Goal: Task Accomplishment & Management: Manage account settings

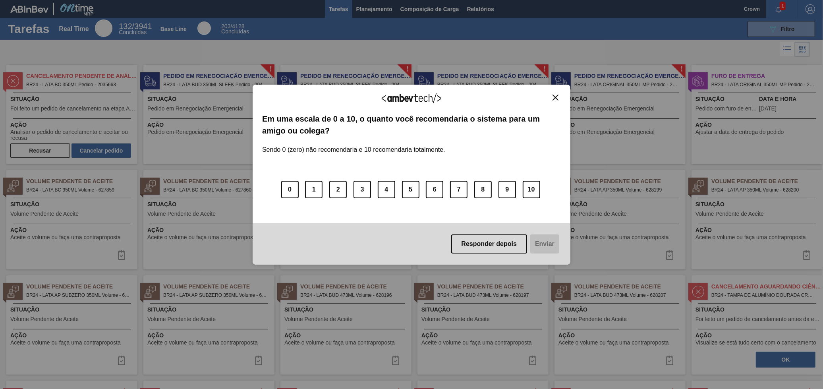
click at [557, 99] on img "Close" at bounding box center [556, 98] width 6 height 6
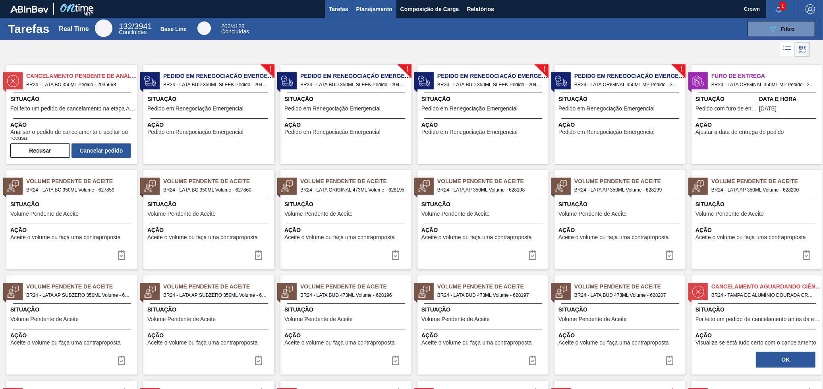
click at [374, 2] on button "Planejamento" at bounding box center [374, 9] width 44 height 18
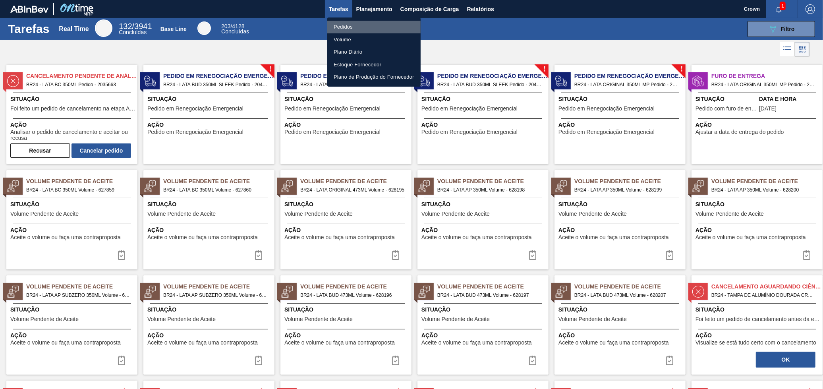
click at [360, 28] on li "Pedidos" at bounding box center [373, 27] width 93 height 13
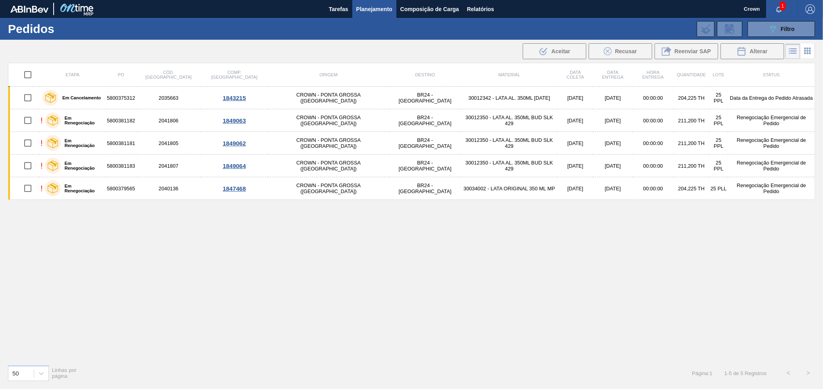
click at [370, 8] on span "Planejamento" at bounding box center [374, 9] width 36 height 10
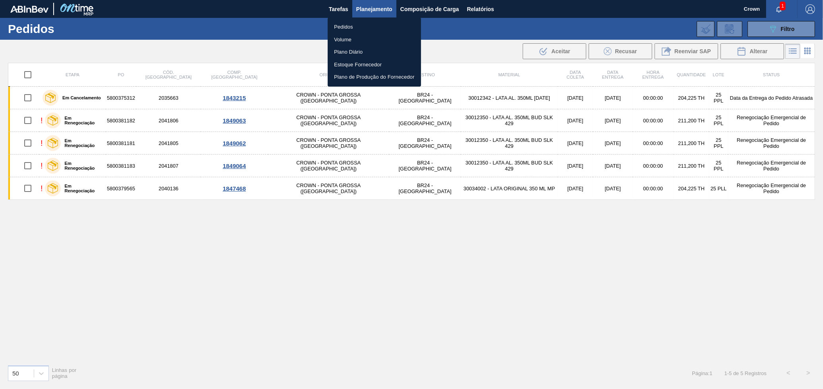
click at [351, 41] on li "Volume" at bounding box center [374, 39] width 93 height 13
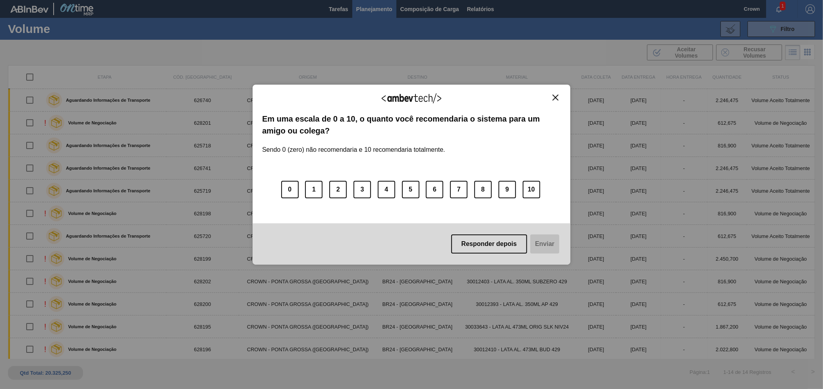
click at [551, 95] on button "Close" at bounding box center [555, 97] width 11 height 7
click at [554, 98] on img "Close" at bounding box center [556, 98] width 6 height 6
click at [553, 97] on img "Close" at bounding box center [556, 98] width 6 height 6
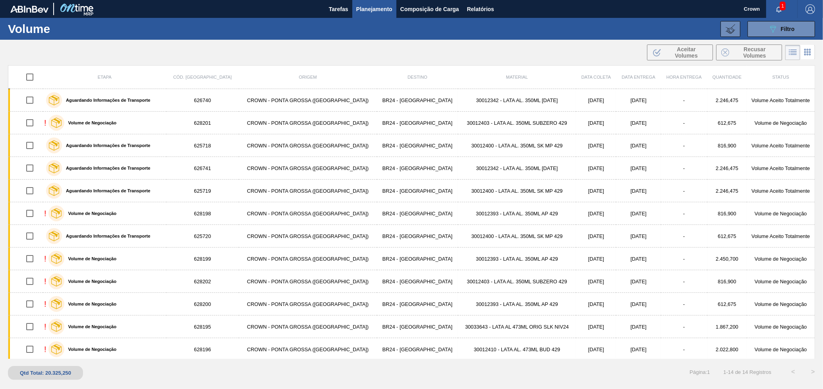
click at [783, 7] on span "1" at bounding box center [783, 6] width 6 height 9
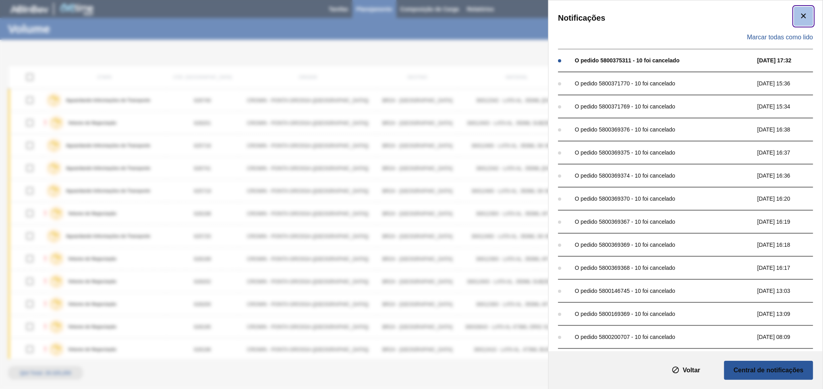
click at [806, 15] on icon "botão de ícone" at bounding box center [804, 16] width 10 height 10
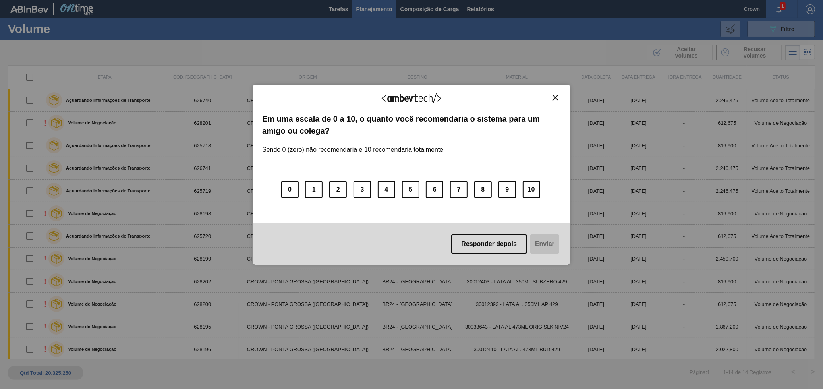
click at [553, 95] on img "Close" at bounding box center [556, 98] width 6 height 6
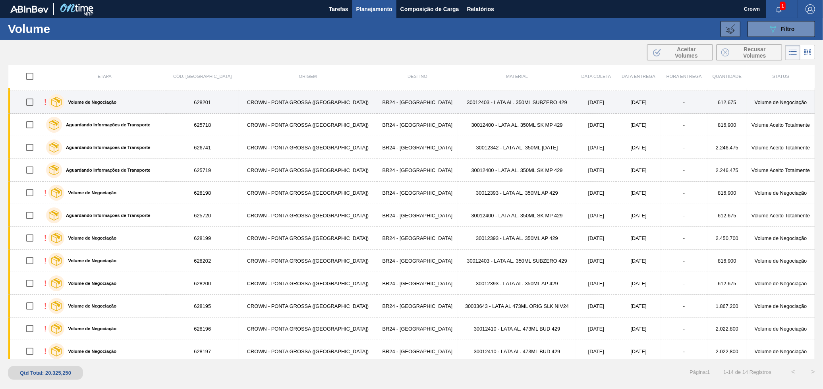
scroll to position [3, 0]
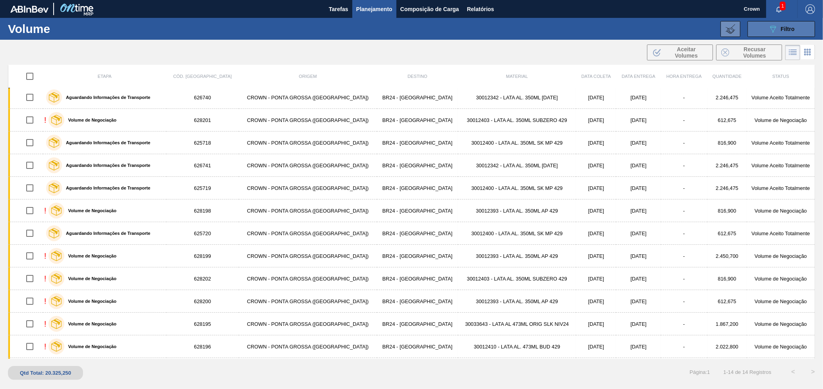
click at [777, 24] on icon "089F7B8B-B2A5-4AFE-B5C0-19BA573D28AC" at bounding box center [773, 29] width 10 height 10
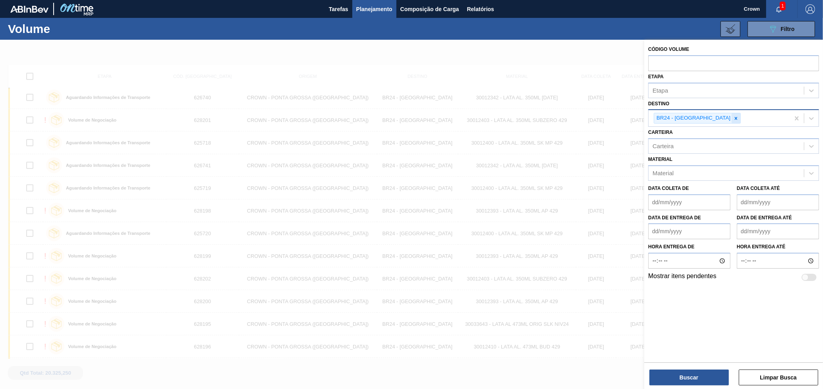
click at [733, 120] on icon at bounding box center [736, 119] width 6 height 6
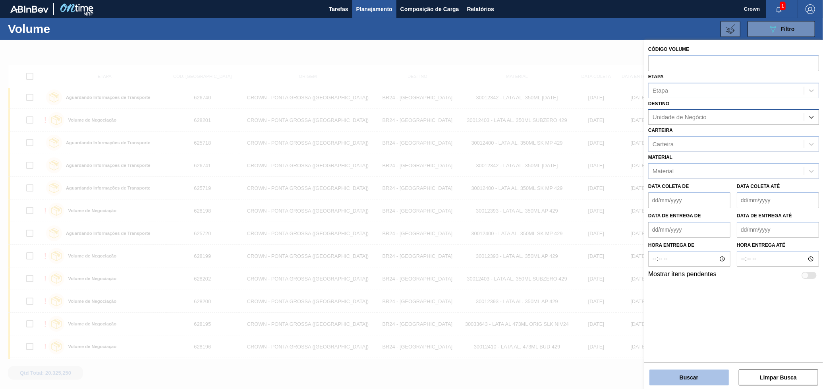
click at [679, 372] on button "Buscar" at bounding box center [689, 378] width 79 height 16
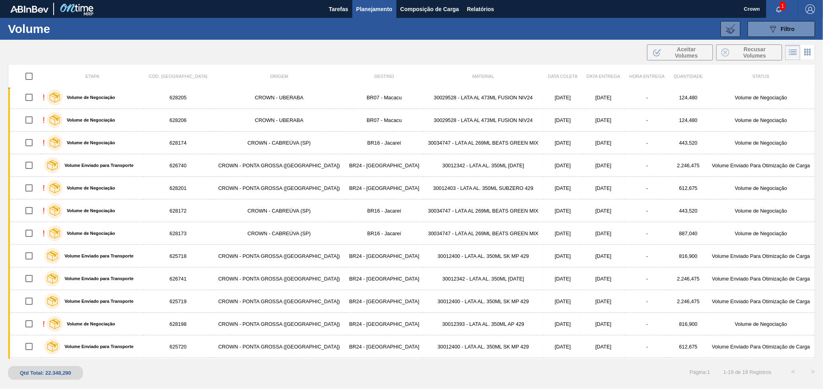
scroll to position [71, 0]
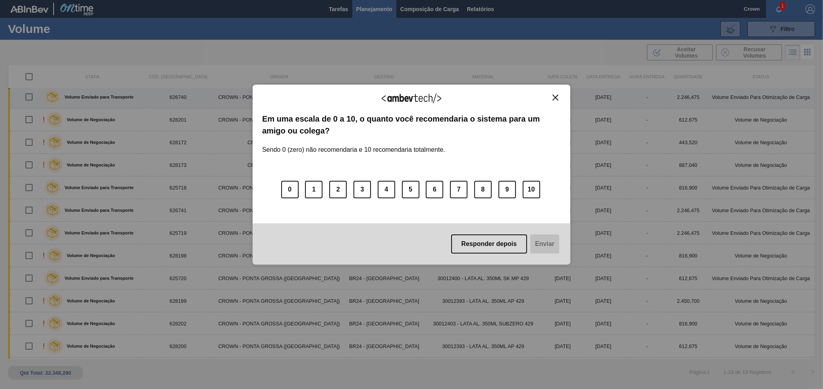
click at [553, 97] on button "Close" at bounding box center [555, 97] width 11 height 7
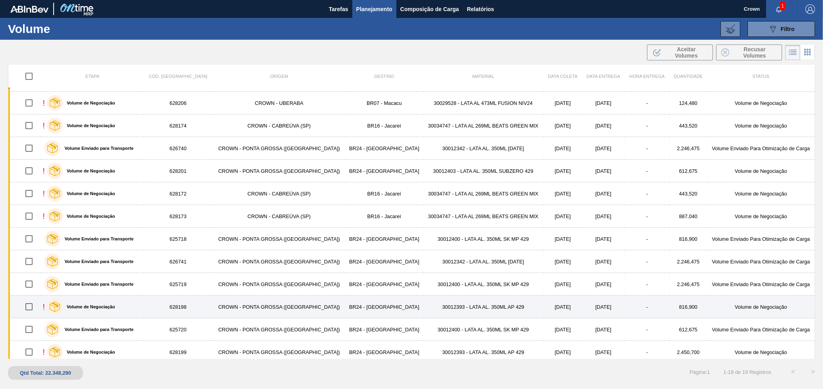
scroll to position [44, 0]
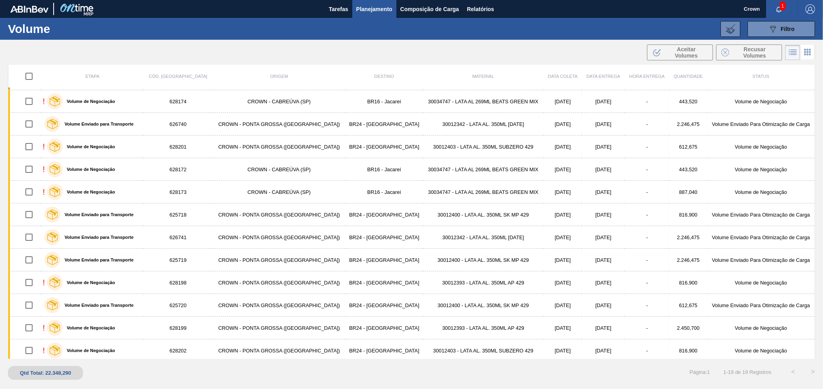
click at [383, 2] on button "Planejamento" at bounding box center [374, 9] width 44 height 18
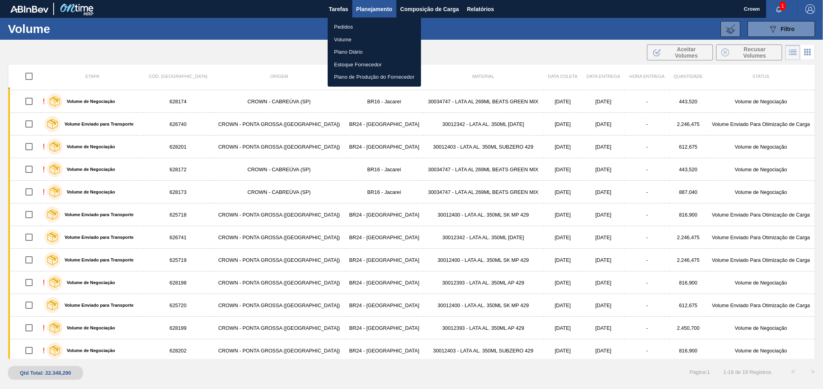
click at [346, 26] on li "Pedidos" at bounding box center [374, 27] width 93 height 13
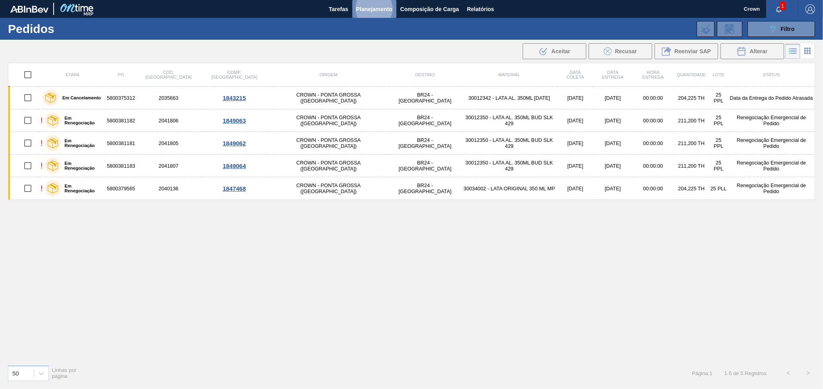
click at [381, 6] on span "Planejamento" at bounding box center [374, 9] width 36 height 10
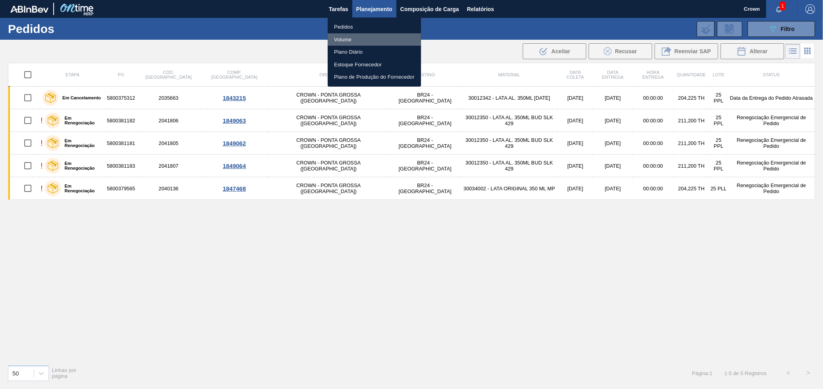
click at [360, 39] on li "Volume" at bounding box center [374, 39] width 93 height 13
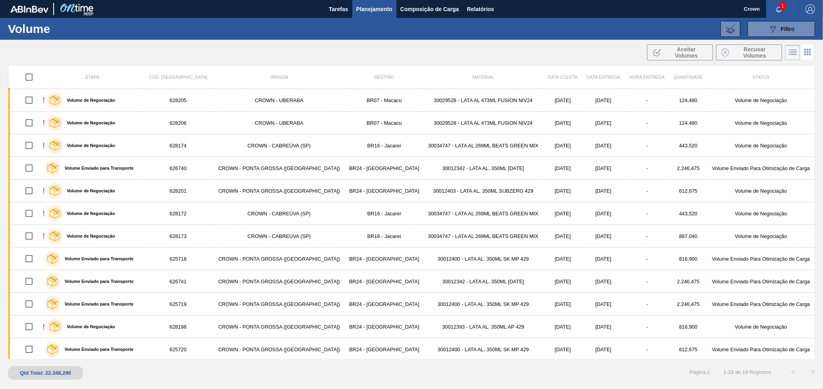
click at [780, 2] on span "1" at bounding box center [783, 6] width 6 height 9
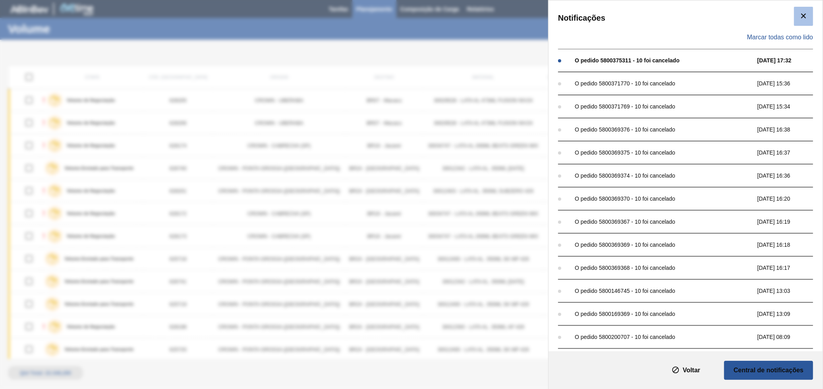
drag, startPoint x: 815, startPoint y: 11, endPoint x: 810, endPoint y: 16, distance: 7.1
click at [813, 14] on div "Notificações Marcar todas como lido O pedido 5800375311 - 10 foi cancelado [DAT…" at bounding box center [686, 175] width 274 height 351
click at [809, 17] on button "botão de ícone" at bounding box center [803, 16] width 19 height 19
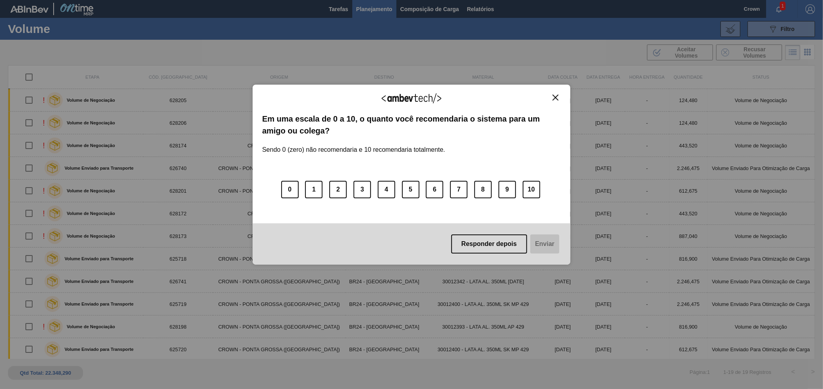
click at [557, 99] on img "Close" at bounding box center [556, 98] width 6 height 6
click at [555, 95] on img "Close" at bounding box center [556, 98] width 6 height 6
click at [551, 98] on button "Close" at bounding box center [555, 97] width 11 height 7
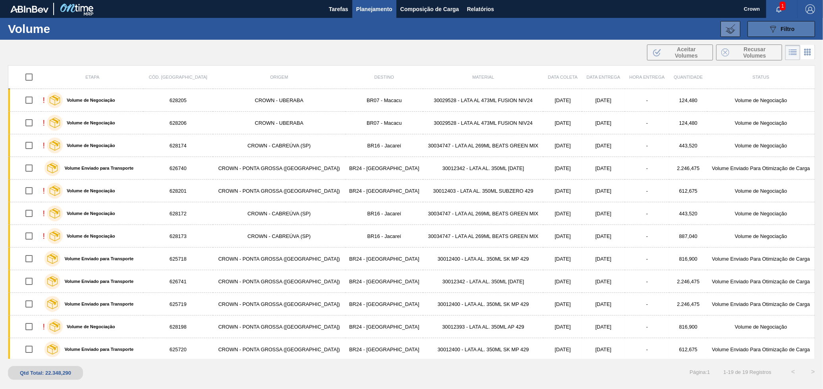
click at [763, 27] on button "089F7B8B-B2A5-4AFE-B5C0-19BA573D28AC Filtro" at bounding box center [782, 29] width 68 height 16
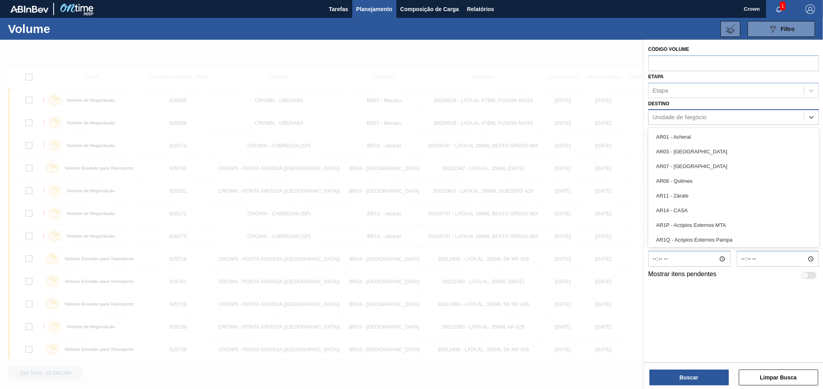
click at [699, 117] on div "Unidade de Negócio" at bounding box center [680, 117] width 54 height 7
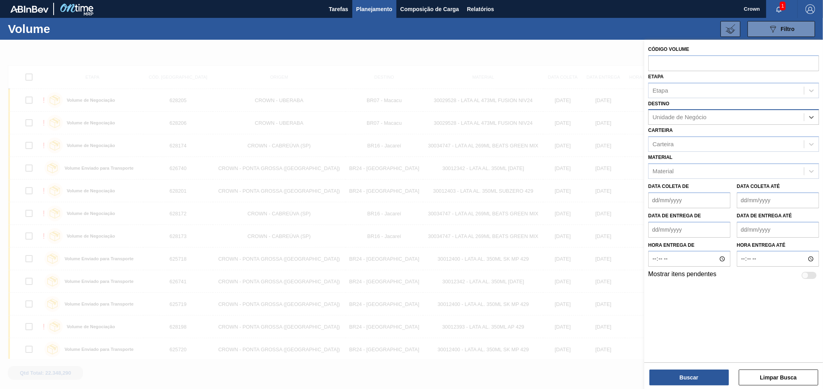
click at [699, 119] on div "Unidade de Negócio" at bounding box center [680, 117] width 54 height 7
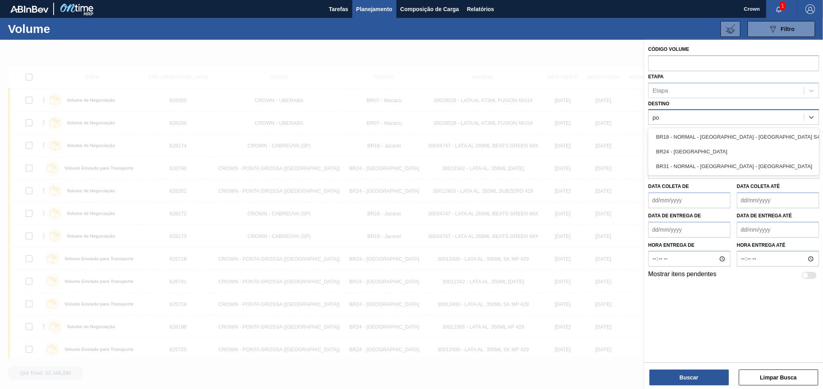
type input "pon"
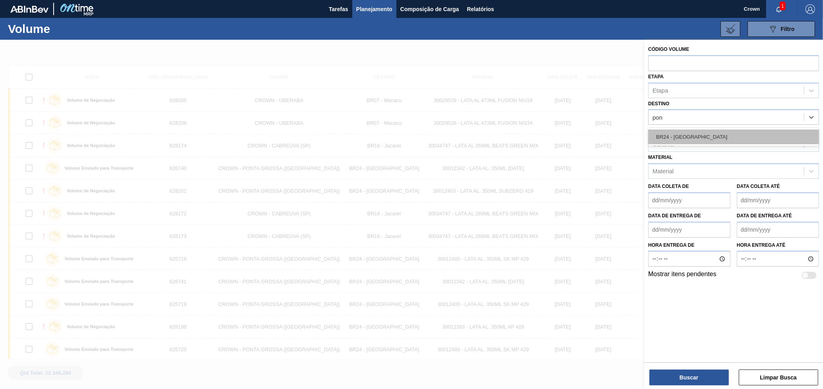
click at [713, 134] on div "BR24 - [GEOGRAPHIC_DATA]" at bounding box center [733, 137] width 171 height 15
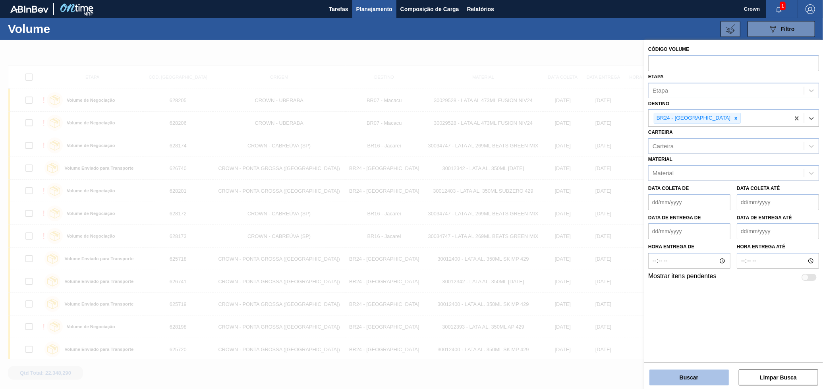
click at [714, 383] on button "Buscar" at bounding box center [689, 378] width 79 height 16
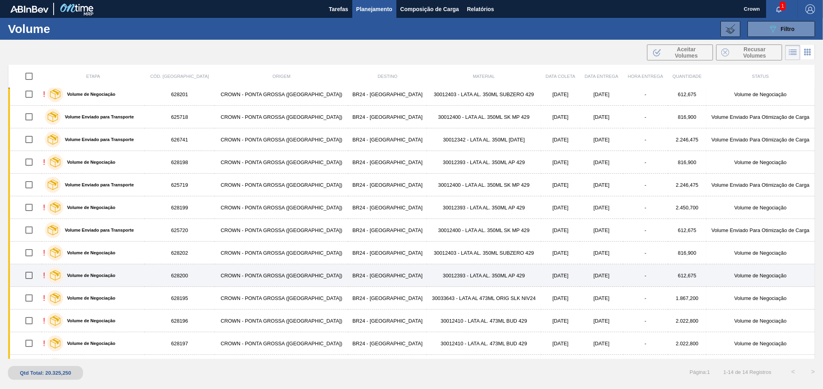
scroll to position [44, 0]
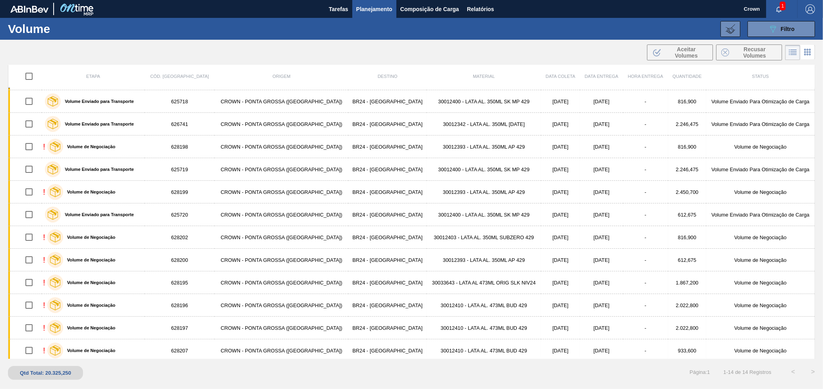
click at [381, 8] on span "Planejamento" at bounding box center [374, 9] width 36 height 10
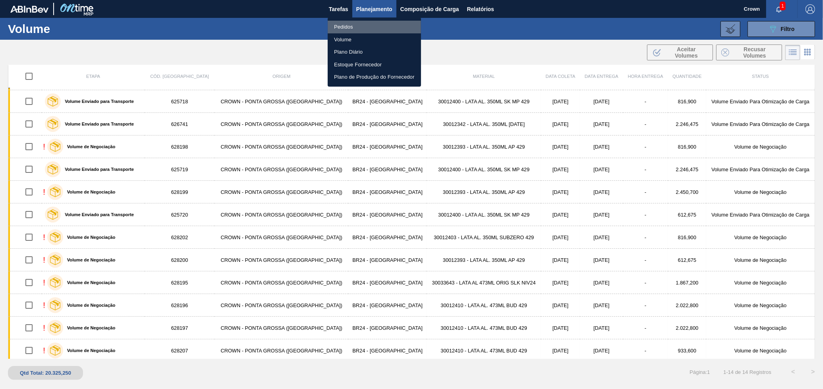
click at [373, 29] on li "Pedidos" at bounding box center [374, 27] width 93 height 13
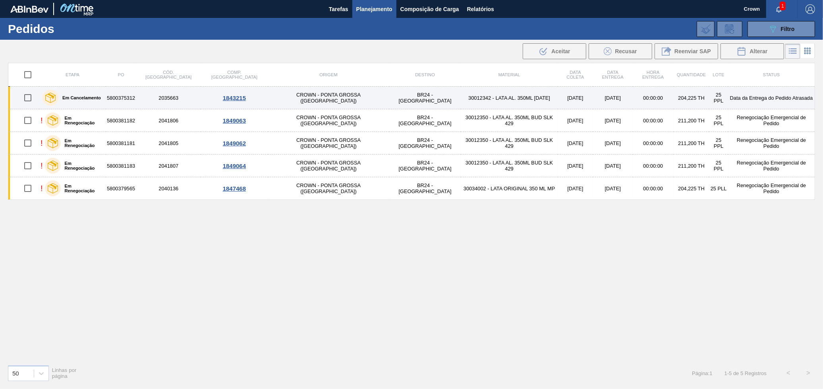
click at [308, 104] on td "CROWN - PONTA GROSSA ([GEOGRAPHIC_DATA])" at bounding box center [328, 98] width 121 height 23
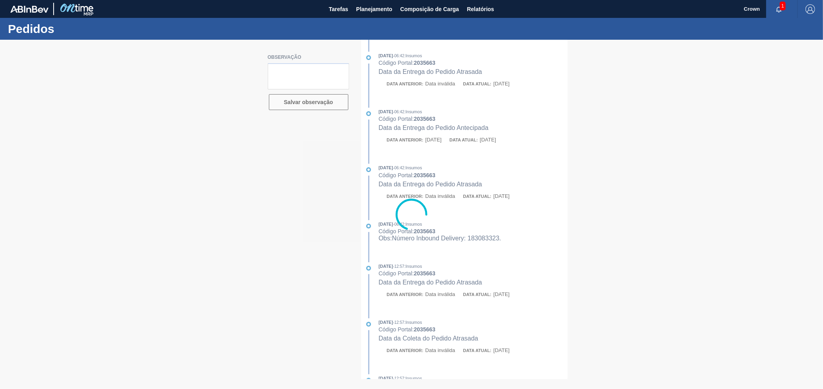
click at [323, 97] on div at bounding box center [411, 214] width 823 height 349
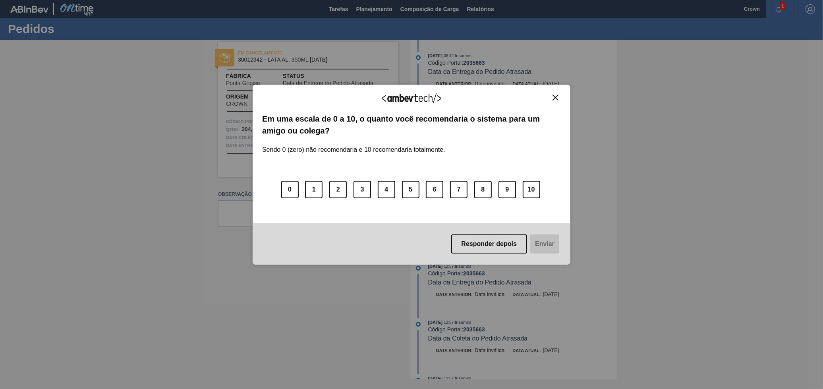
click at [558, 95] on img "Close" at bounding box center [556, 98] width 6 height 6
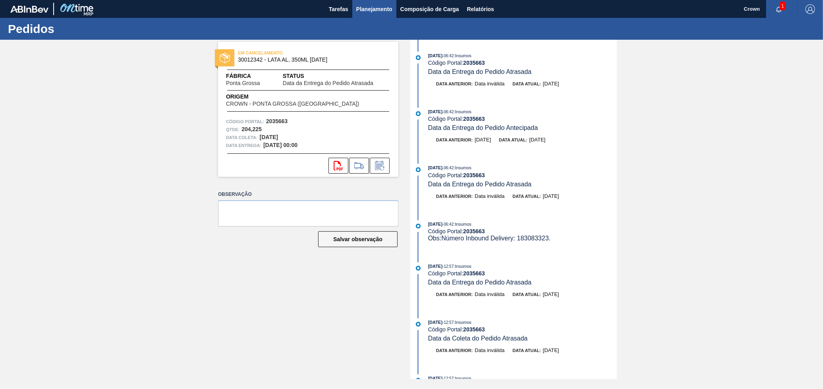
click at [376, 4] on span "Planejamento" at bounding box center [374, 9] width 36 height 10
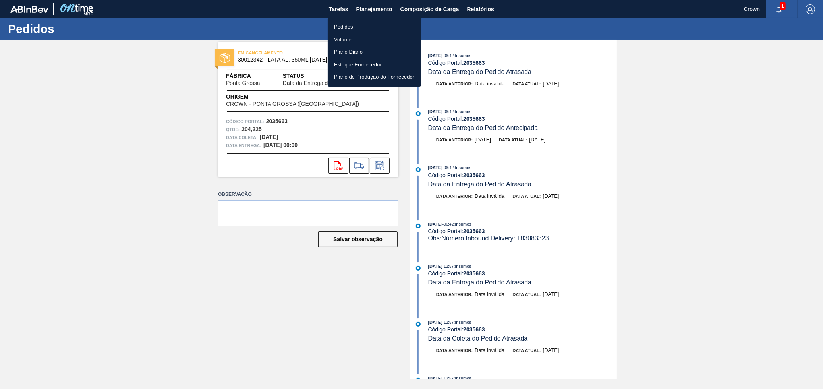
click at [343, 25] on li "Pedidos" at bounding box center [374, 27] width 93 height 13
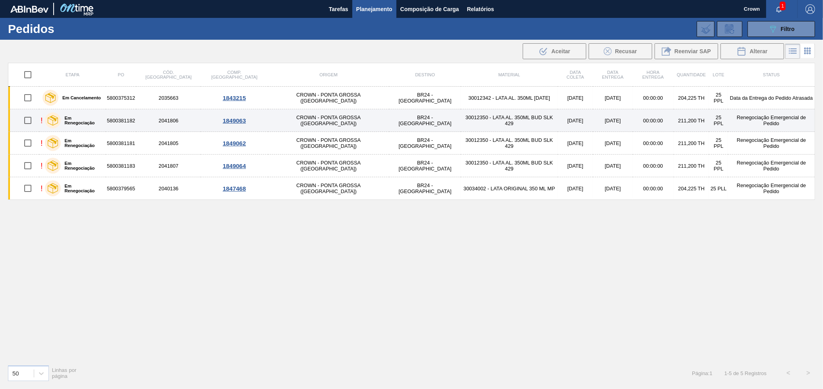
click at [328, 122] on td "CROWN - PONTA GROSSA ([GEOGRAPHIC_DATA])" at bounding box center [328, 120] width 121 height 23
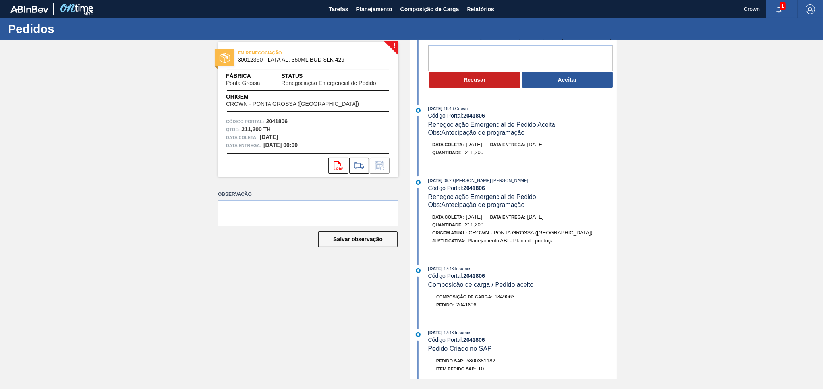
scroll to position [44, 0]
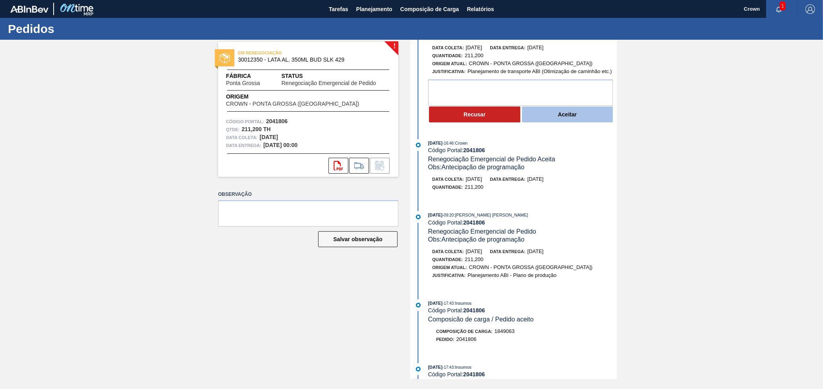
click at [552, 116] on button "Aceitar" at bounding box center [567, 114] width 91 height 16
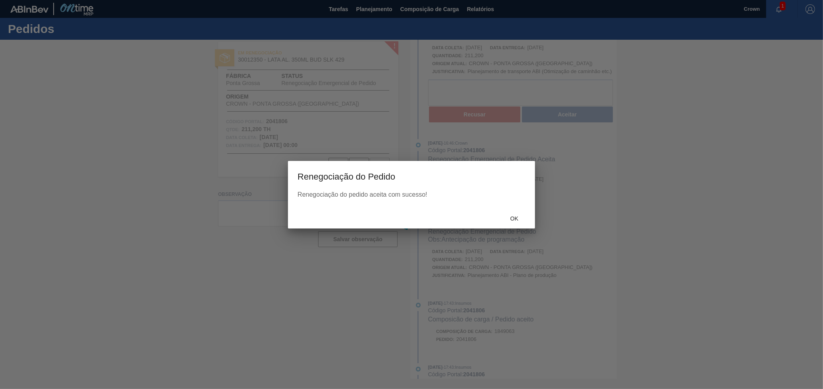
click at [518, 208] on div "Ok" at bounding box center [411, 218] width 247 height 21
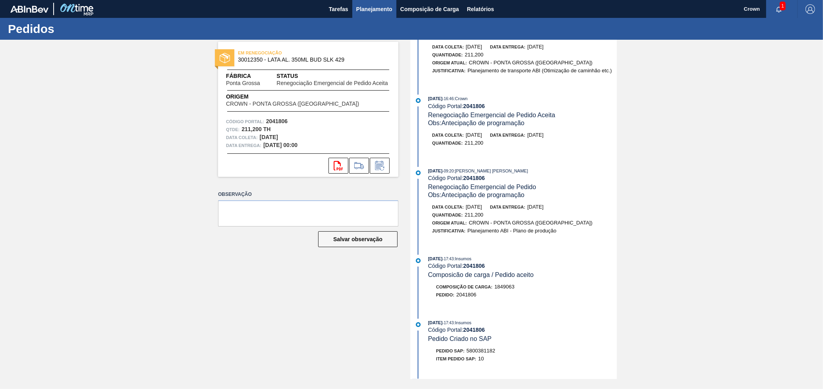
click at [359, 10] on span "Planejamento" at bounding box center [374, 9] width 36 height 10
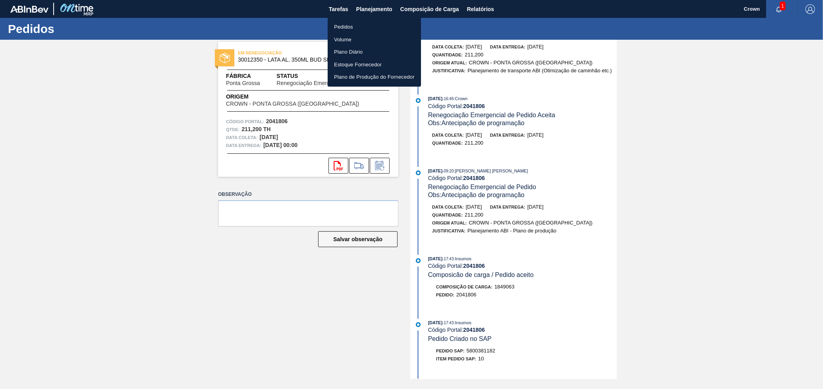
click at [355, 28] on li "Pedidos" at bounding box center [374, 27] width 93 height 13
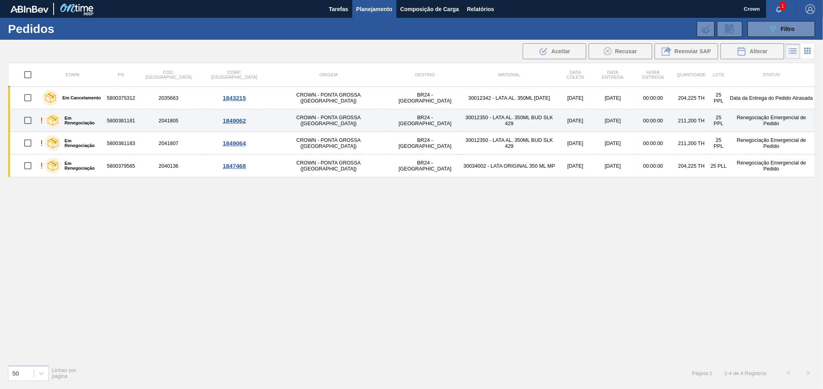
click at [461, 124] on td "30012350 - LATA AL. 350ML BUD SLK 429" at bounding box center [509, 120] width 97 height 23
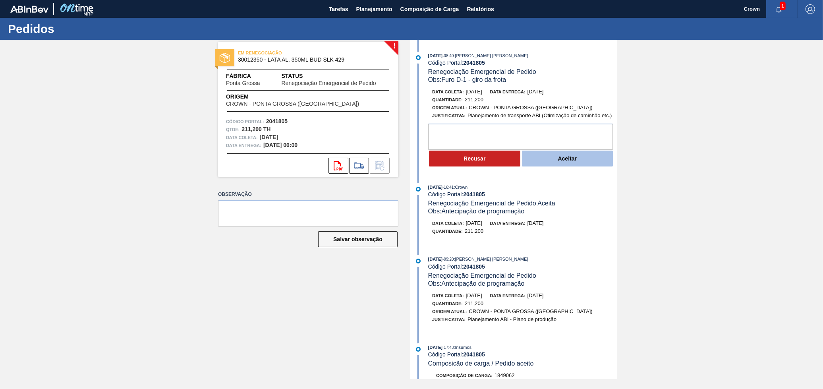
click at [532, 153] on button "Aceitar" at bounding box center [567, 159] width 91 height 16
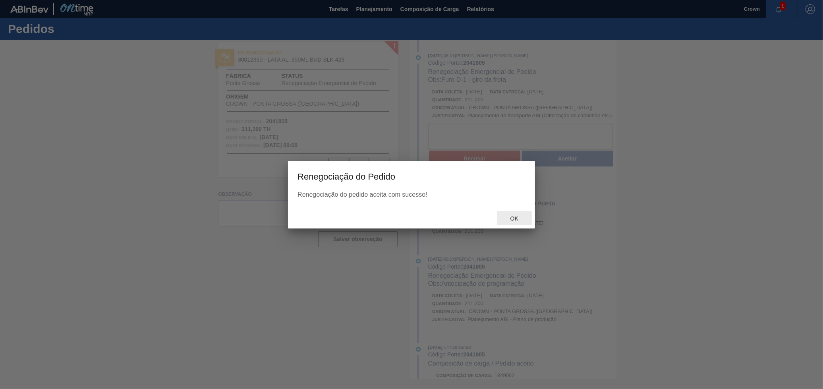
click at [517, 217] on span "Ok" at bounding box center [514, 218] width 21 height 6
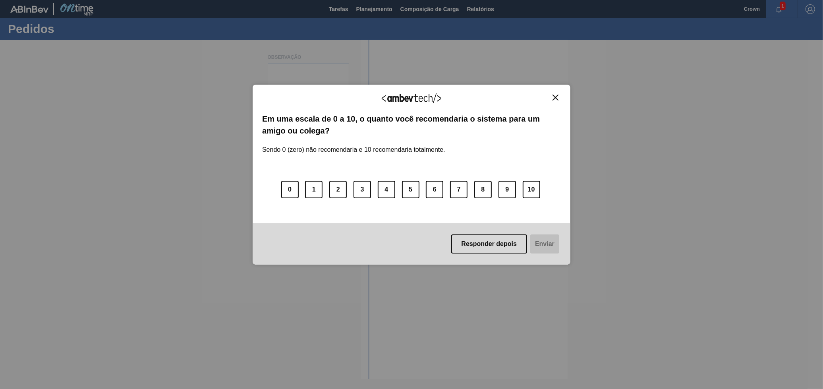
click at [554, 97] on img "Close" at bounding box center [556, 98] width 6 height 6
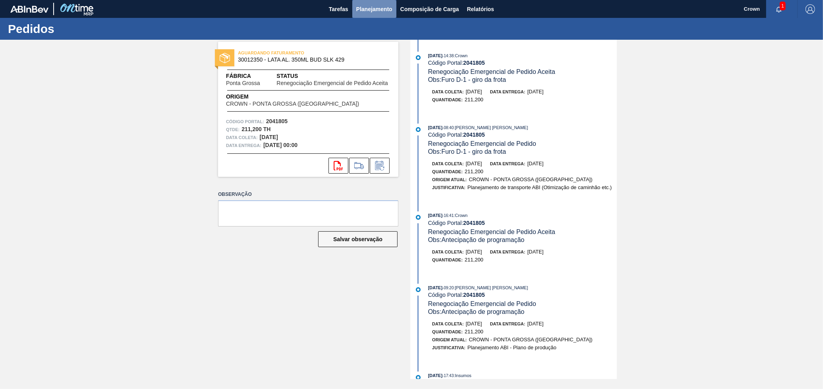
click at [357, 10] on span "Planejamento" at bounding box center [374, 9] width 36 height 10
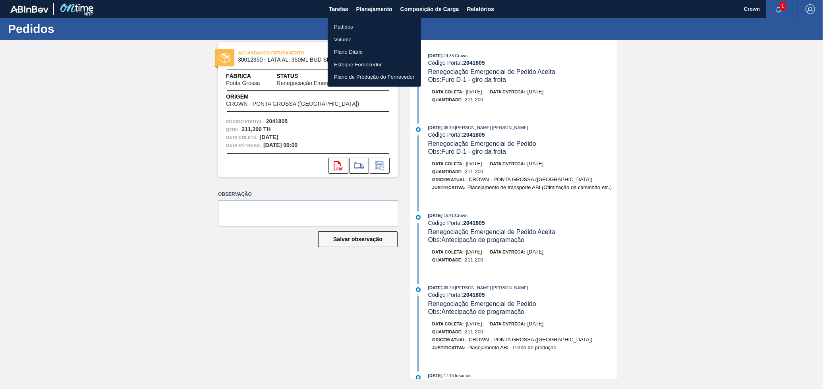
click at [359, 27] on li "Pedidos" at bounding box center [374, 27] width 93 height 13
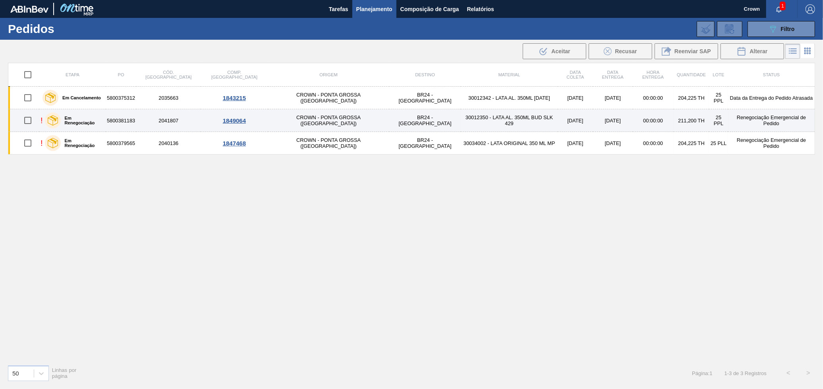
click at [461, 122] on td "30012350 - LATA AL. 350ML BUD SLK 429" at bounding box center [509, 120] width 97 height 23
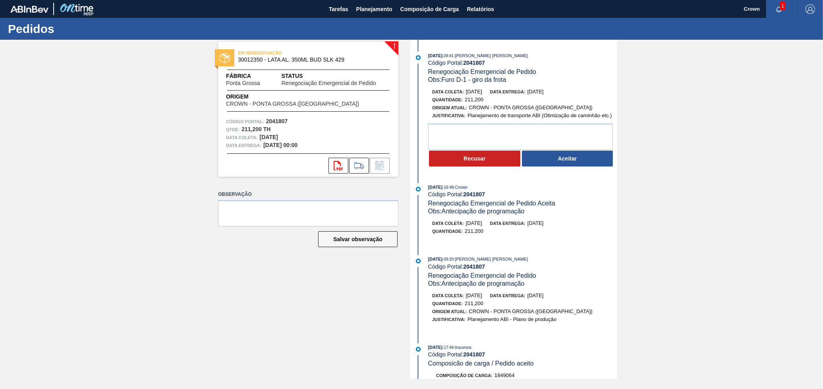
drag, startPoint x: 557, startPoint y: 163, endPoint x: 555, endPoint y: 171, distance: 8.4
click at [557, 163] on button "Aceitar" at bounding box center [567, 159] width 91 height 16
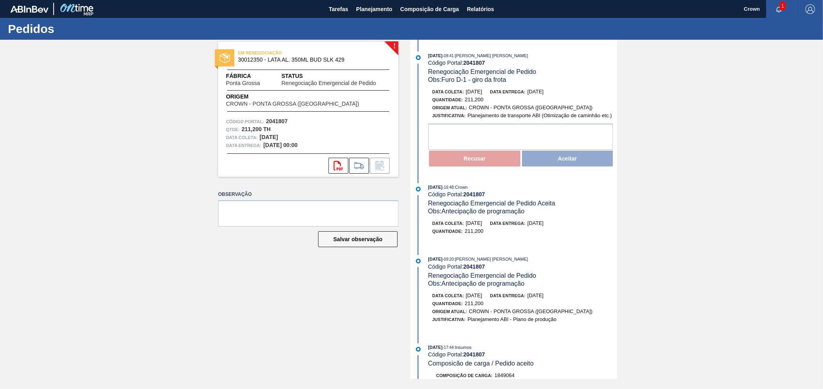
click at [558, 164] on div "Recusar Aceitar" at bounding box center [522, 158] width 189 height 17
click at [586, 97] on div "Quantidade : 211,200" at bounding box center [526, 100] width 189 height 8
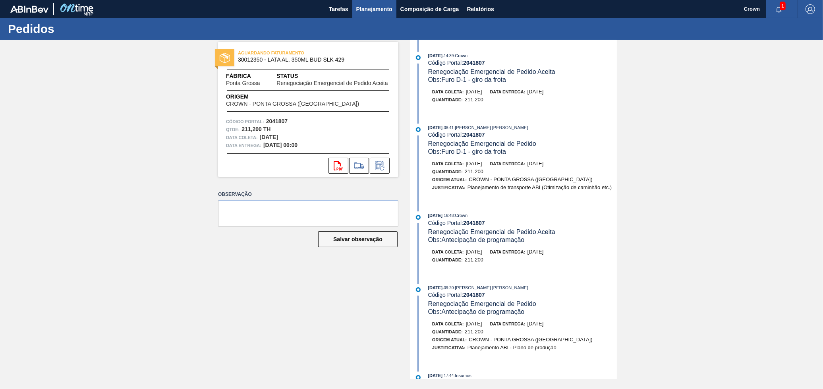
click at [362, 12] on span "Planejamento" at bounding box center [374, 9] width 36 height 10
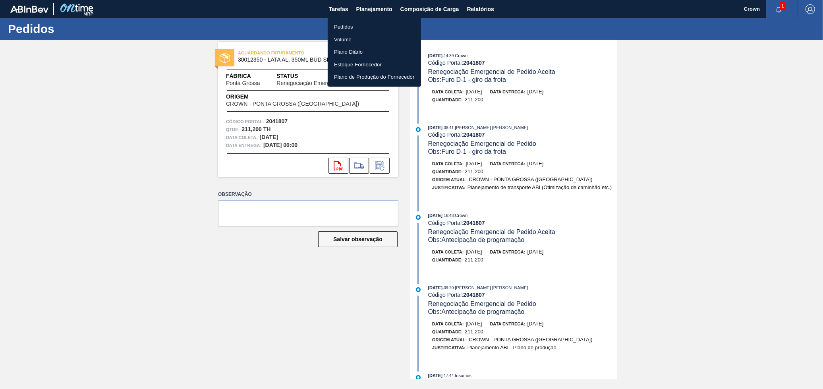
click at [356, 26] on li "Pedidos" at bounding box center [374, 27] width 93 height 13
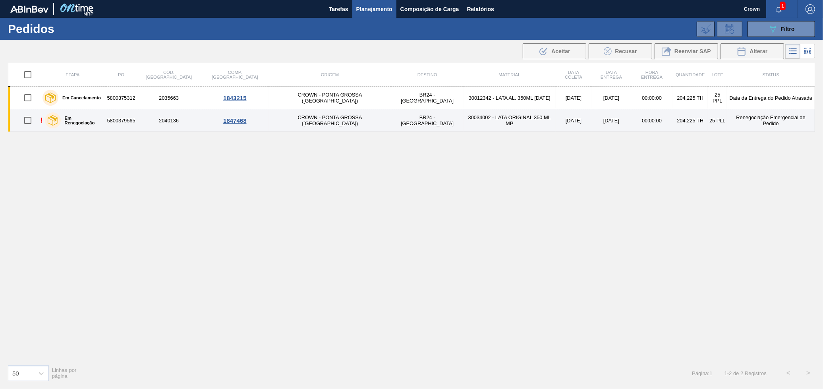
click at [464, 113] on td "30034002 - LATA ORIGINAL 350 ML MP" at bounding box center [510, 120] width 93 height 23
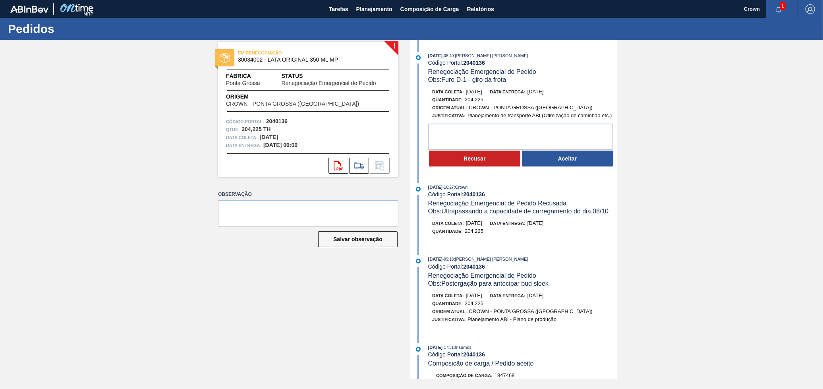
click at [541, 163] on button "Aceitar" at bounding box center [567, 159] width 91 height 16
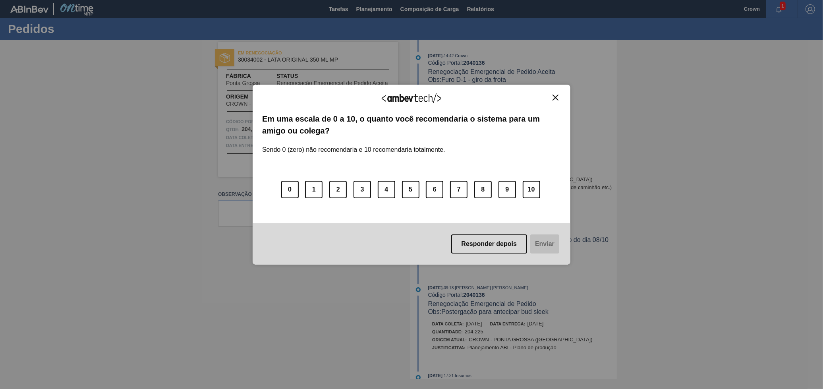
click at [557, 102] on div "Agradecemos seu feedback!" at bounding box center [411, 103] width 299 height 19
click at [558, 98] on img "Close" at bounding box center [556, 98] width 6 height 6
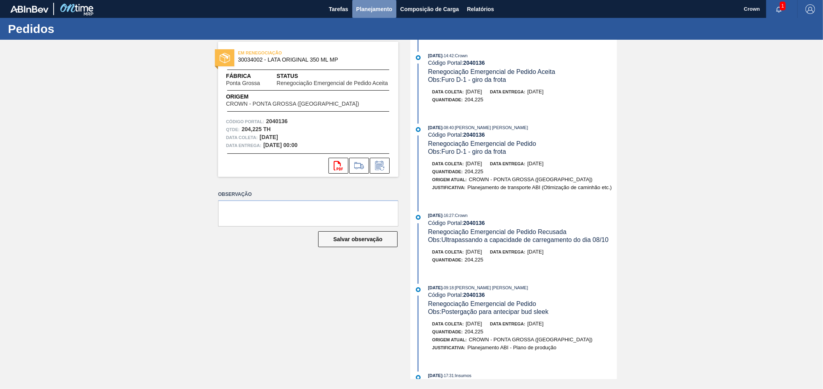
click at [381, 11] on span "Planejamento" at bounding box center [374, 9] width 36 height 10
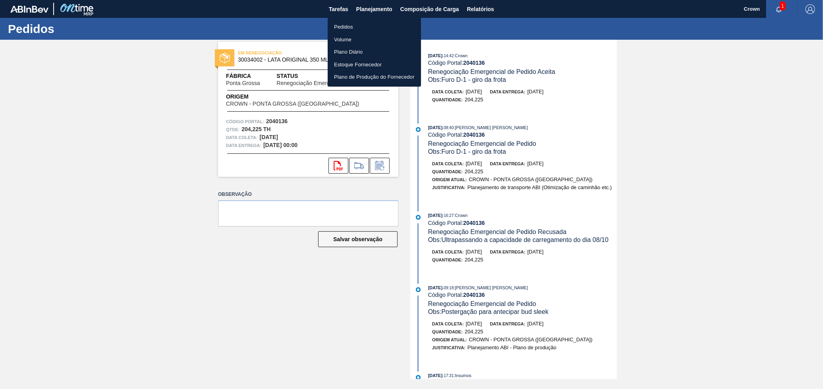
click at [373, 27] on li "Pedidos" at bounding box center [374, 27] width 93 height 13
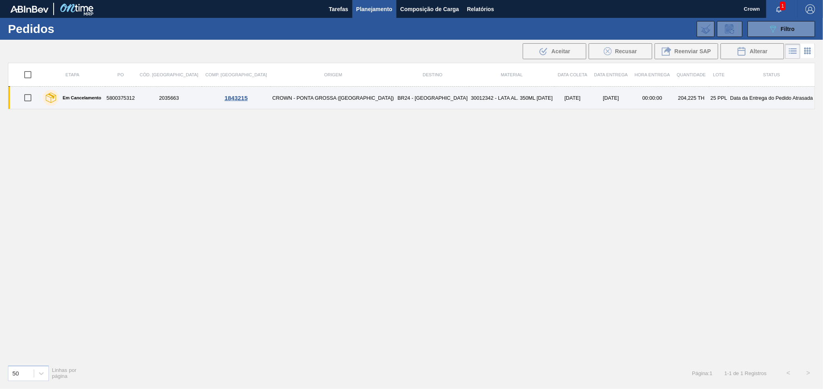
click at [26, 98] on input "checkbox" at bounding box center [27, 97] width 17 height 17
checkbox input "true"
click at [31, 97] on input "checkbox" at bounding box center [27, 97] width 17 height 17
checkbox input "false"
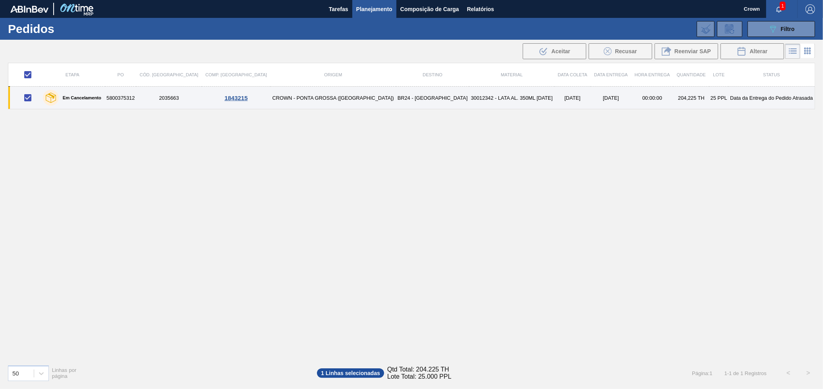
checkbox input "false"
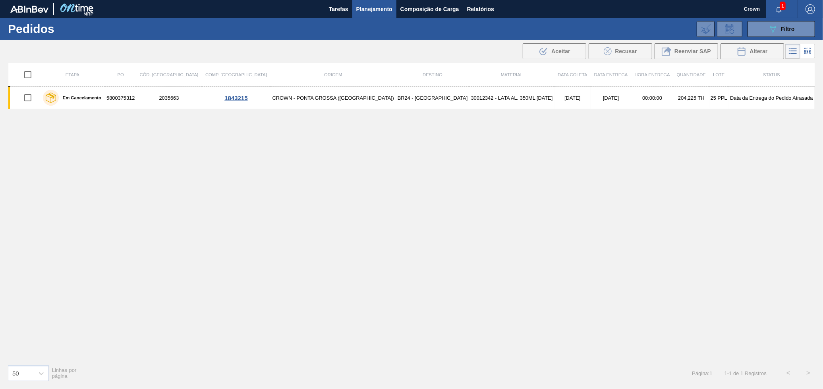
click at [373, 12] on span "Planejamento" at bounding box center [374, 9] width 36 height 10
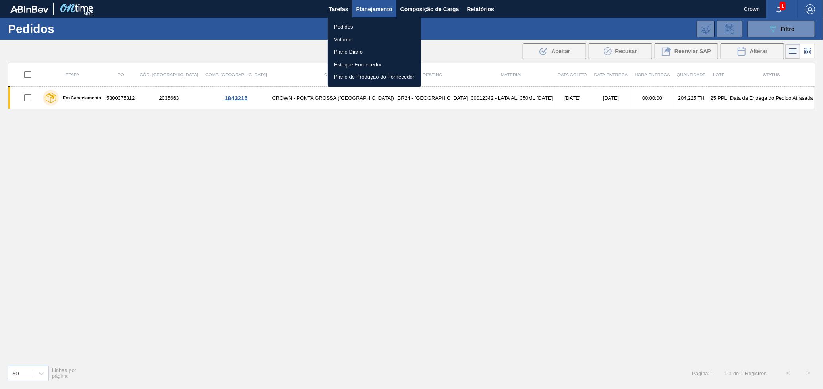
click at [339, 35] on li "Volume" at bounding box center [374, 39] width 93 height 13
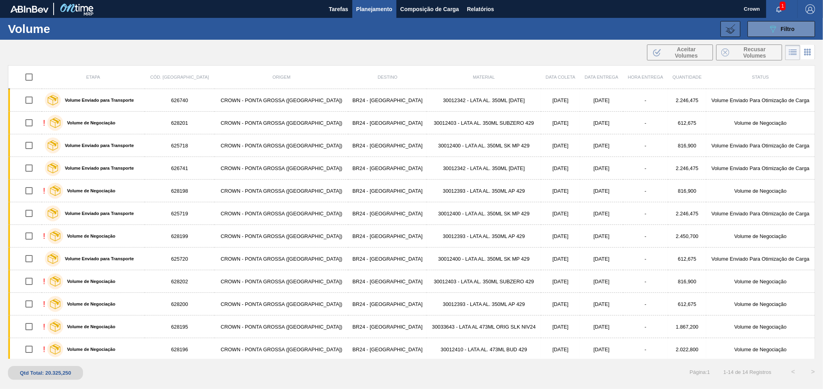
click at [727, 33] on button at bounding box center [731, 29] width 20 height 16
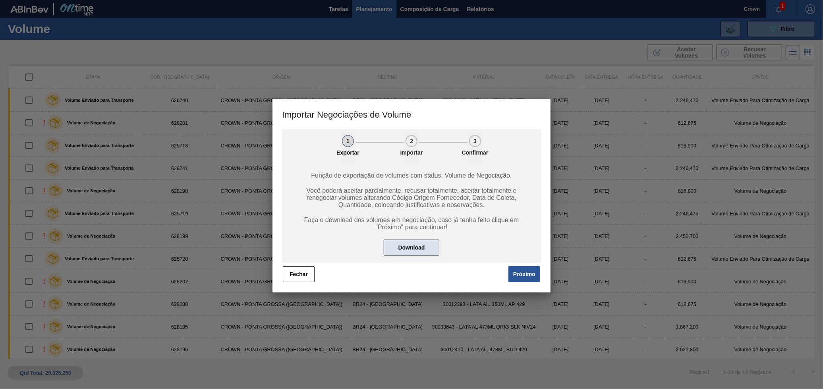
click at [436, 245] on button "Download" at bounding box center [412, 248] width 56 height 16
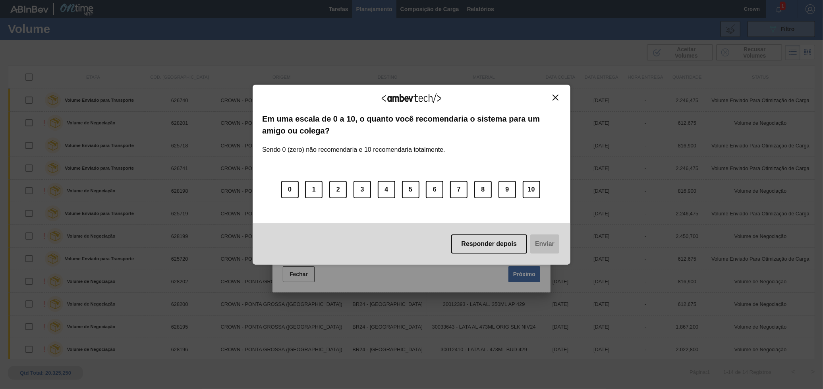
drag, startPoint x: 558, startPoint y: 99, endPoint x: 528, endPoint y: 214, distance: 118.6
click at [558, 99] on img "Close" at bounding box center [556, 98] width 6 height 6
click at [551, 102] on div "Agradecemos seu feedback!" at bounding box center [411, 103] width 299 height 19
click at [553, 99] on img "Close" at bounding box center [556, 98] width 6 height 6
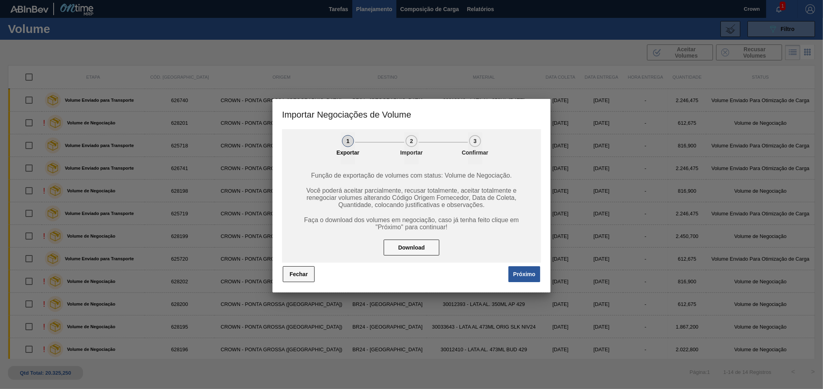
click at [298, 276] on button "Fechar" at bounding box center [299, 274] width 32 height 16
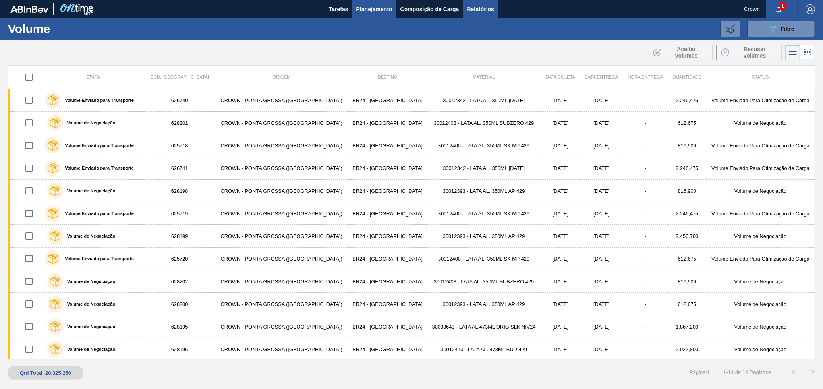
click at [477, 5] on span "Relatórios" at bounding box center [480, 9] width 27 height 10
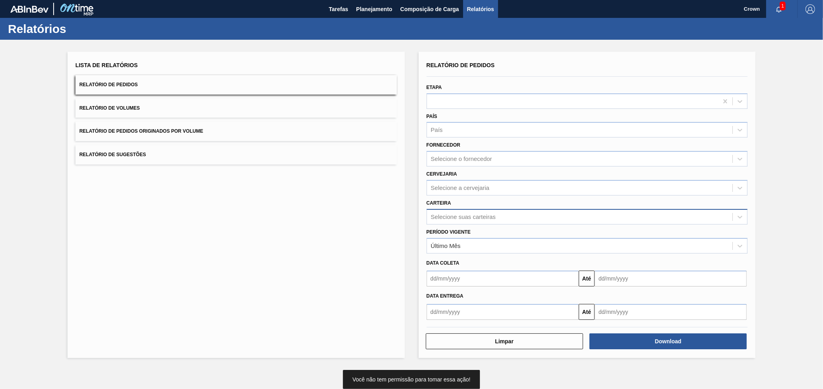
click at [477, 211] on div "Selecione suas carteiras" at bounding box center [580, 217] width 306 height 12
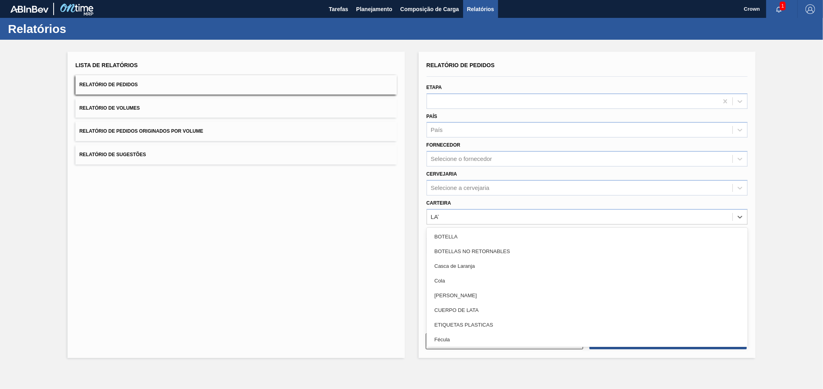
type input "LATA"
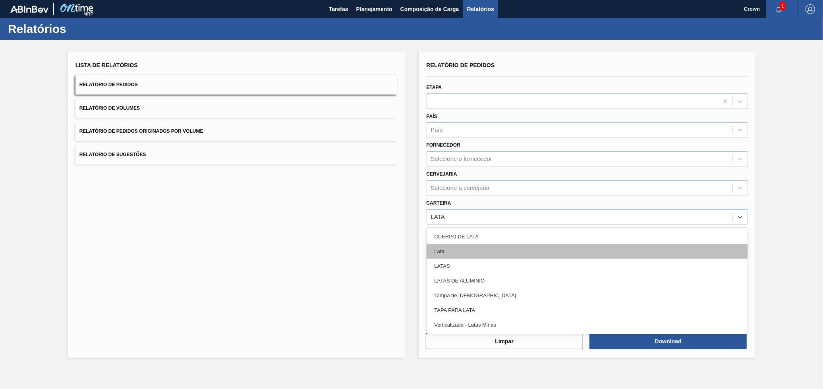
click at [444, 252] on div "Lata" at bounding box center [587, 251] width 321 height 15
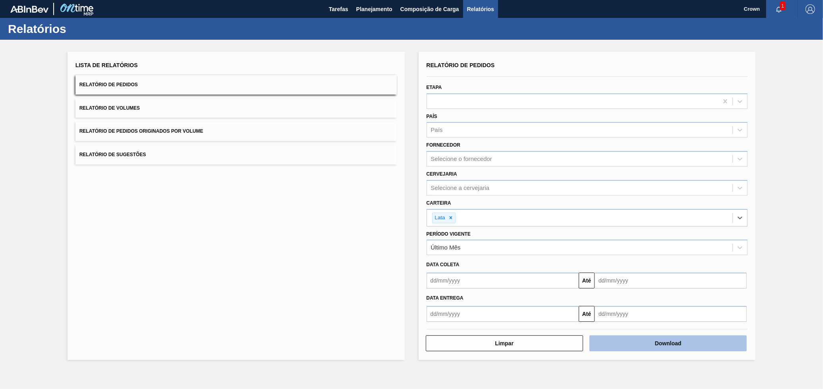
click at [631, 343] on button "Download" at bounding box center [668, 343] width 157 height 16
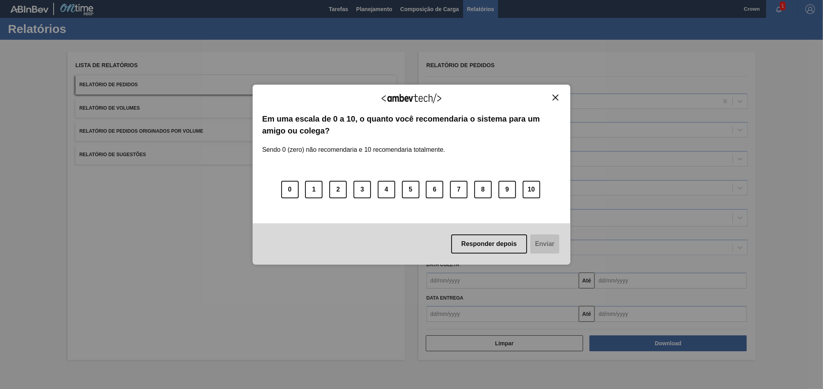
click at [554, 99] on img "Close" at bounding box center [556, 98] width 6 height 6
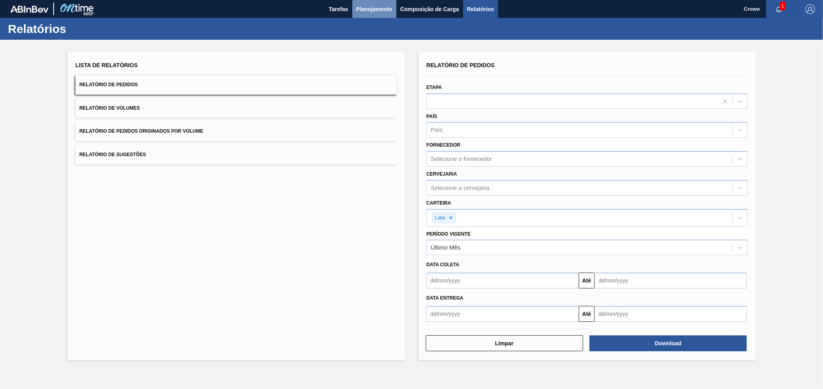
click at [369, 8] on span "Planejamento" at bounding box center [374, 9] width 36 height 10
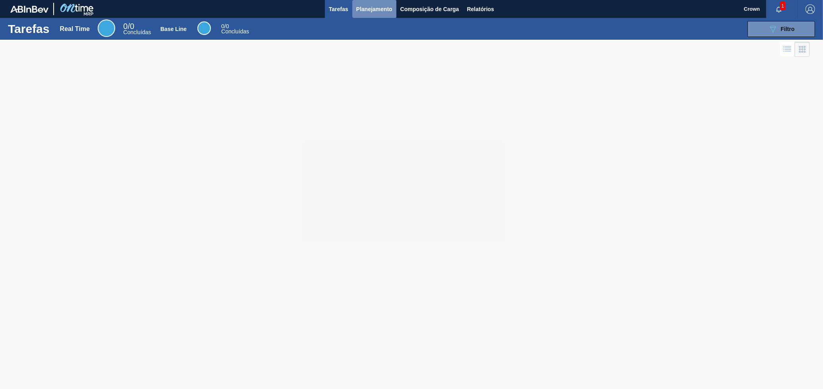
click at [373, 3] on button "Planejamento" at bounding box center [374, 9] width 44 height 18
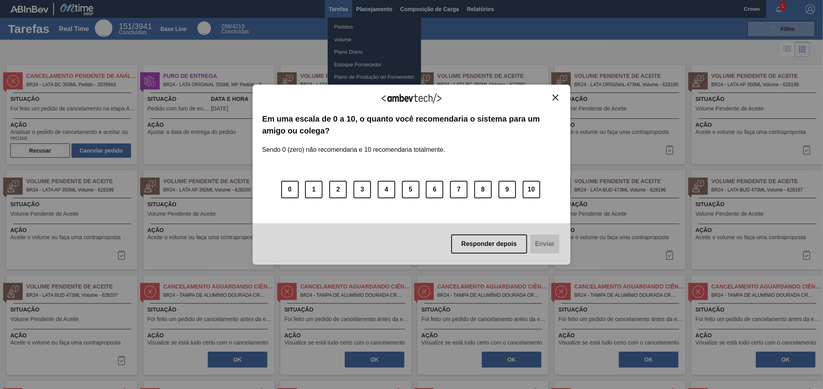
click at [560, 102] on div "Agradecemos seu feedback!" at bounding box center [411, 103] width 299 height 19
click at [553, 100] on img "Close" at bounding box center [556, 98] width 6 height 6
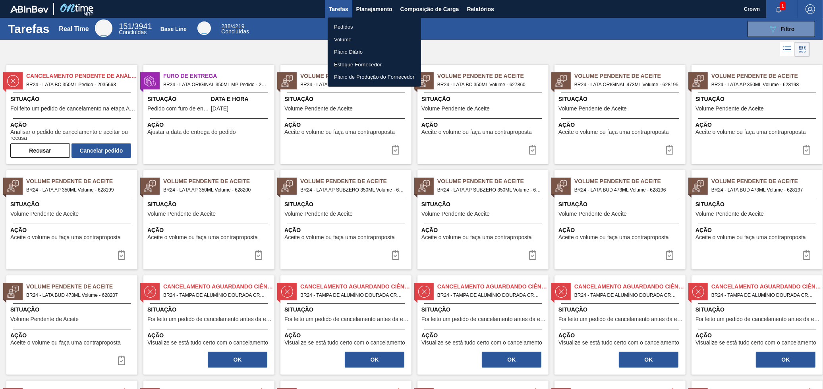
click at [343, 38] on li "Volume" at bounding box center [374, 39] width 93 height 13
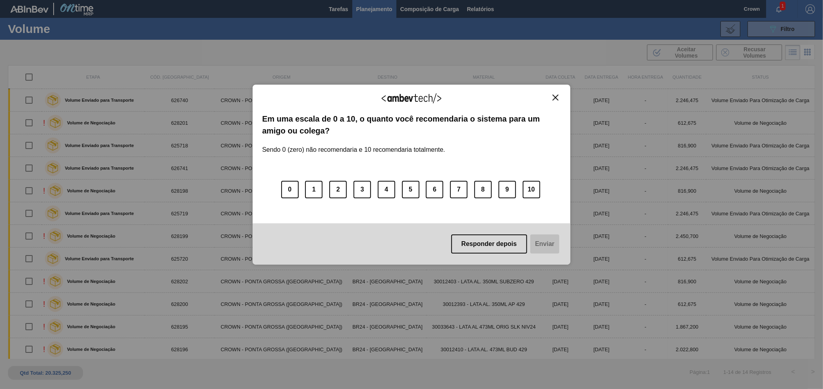
click at [556, 95] on img "Close" at bounding box center [556, 98] width 6 height 6
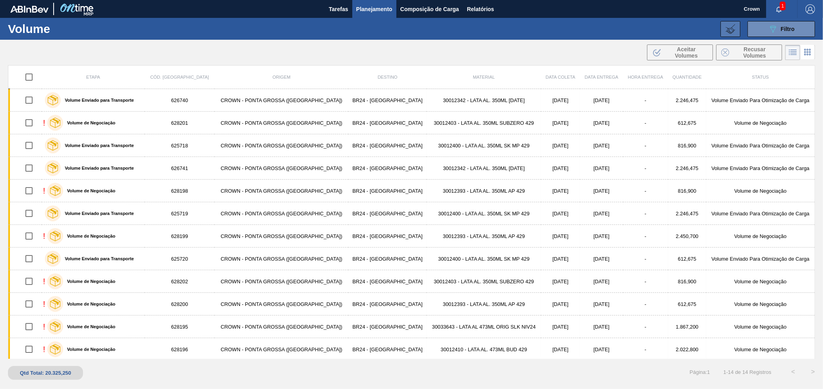
click at [730, 25] on icon at bounding box center [731, 29] width 10 height 10
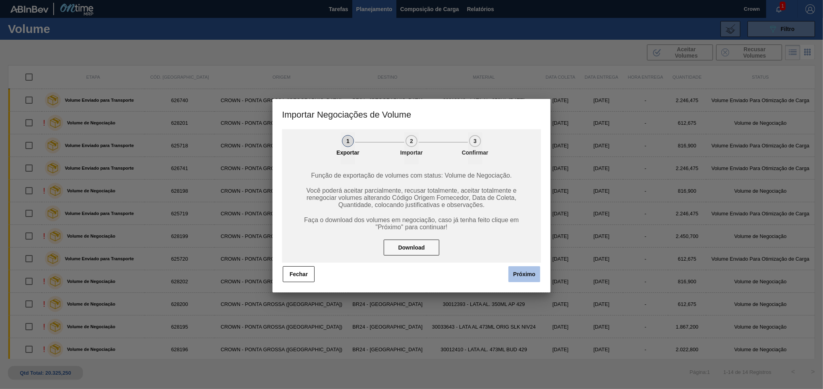
click at [526, 266] on button "Próximo" at bounding box center [525, 274] width 32 height 16
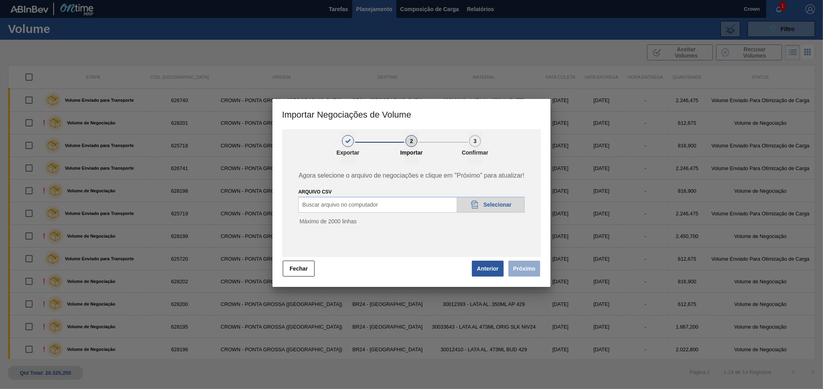
click at [477, 202] on icon at bounding box center [474, 205] width 7 height 8
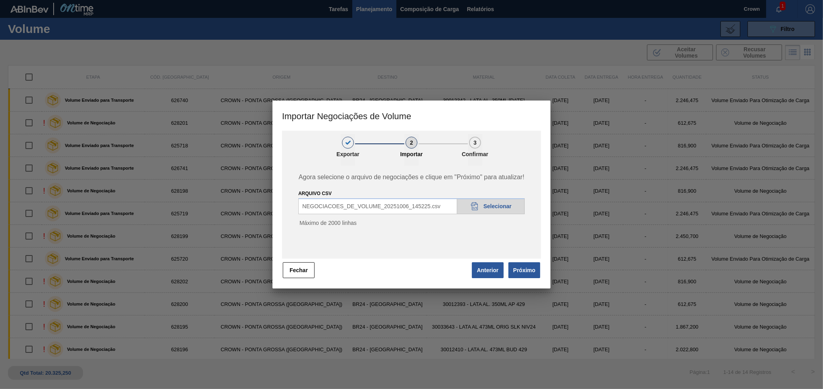
click at [493, 271] on button "Anterior" at bounding box center [488, 270] width 32 height 16
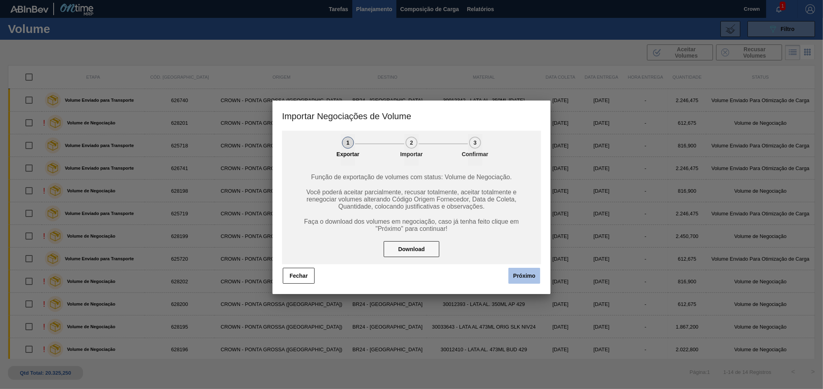
click at [515, 272] on button "Próximo" at bounding box center [525, 276] width 32 height 16
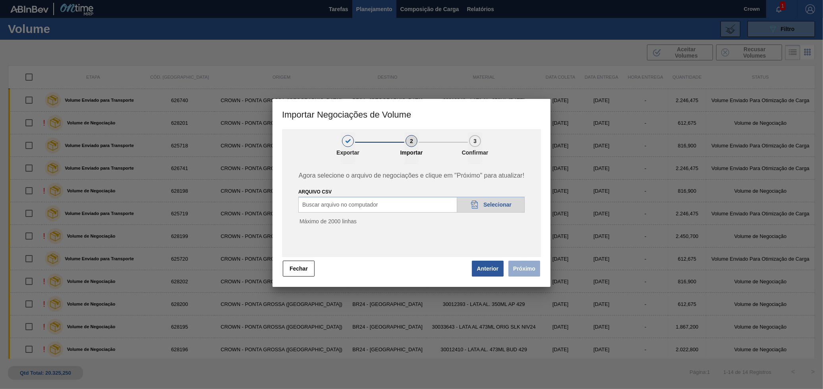
click at [480, 197] on div "20DAD902-3625-4257-8FDA-0C0CB19E2A3D Selecionar" at bounding box center [491, 205] width 68 height 16
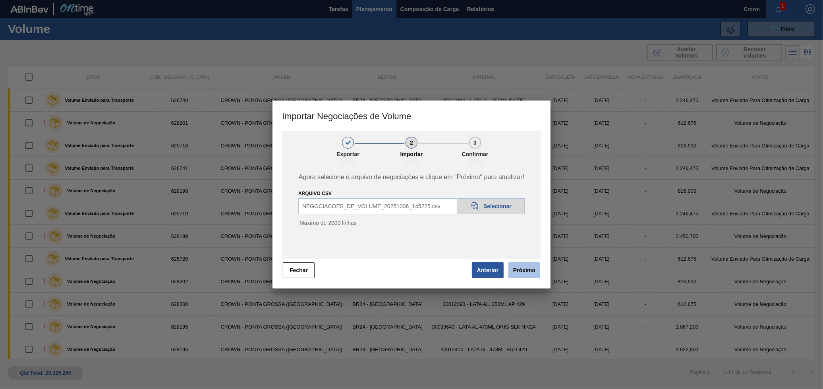
click at [530, 271] on button "Próximo" at bounding box center [525, 270] width 32 height 16
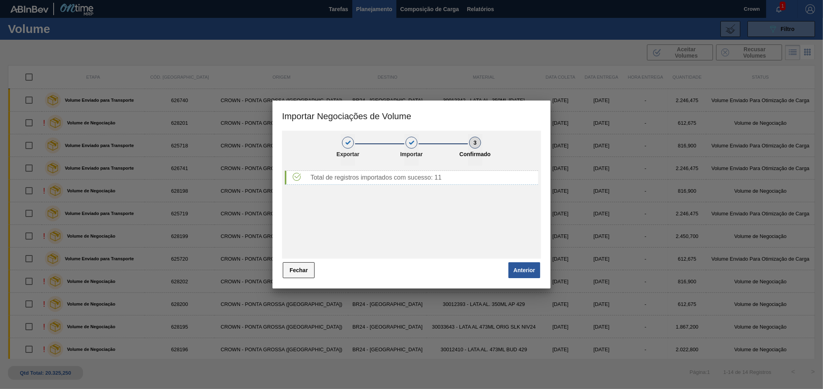
click at [307, 268] on button "Fechar" at bounding box center [299, 270] width 32 height 16
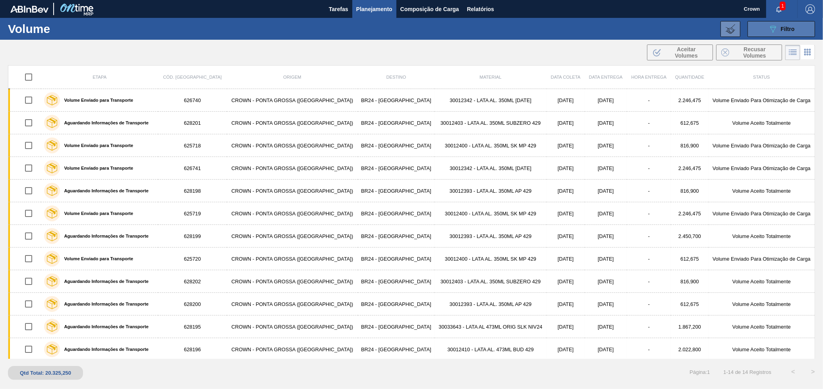
click at [764, 24] on button "089F7B8B-B2A5-4AFE-B5C0-19BA573D28AC Filtro" at bounding box center [782, 29] width 68 height 16
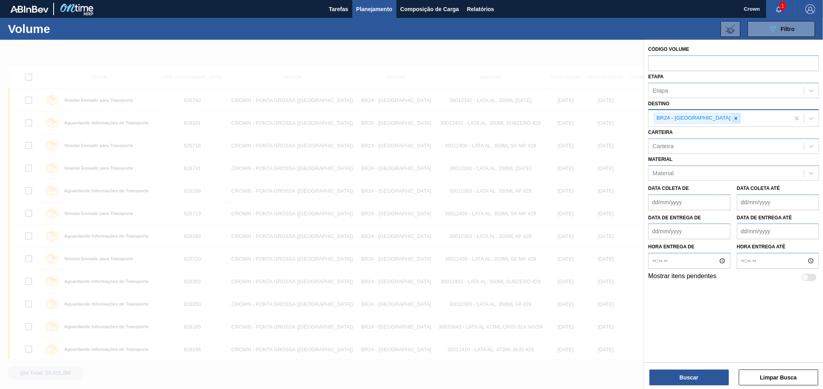
click at [733, 117] on icon at bounding box center [736, 119] width 6 height 6
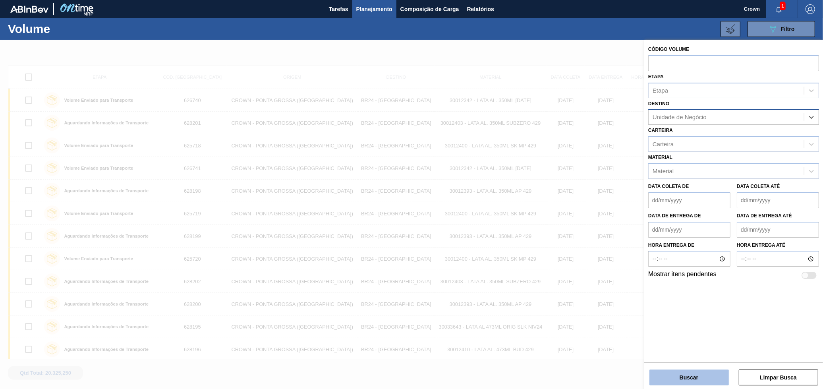
click at [725, 373] on button "Buscar" at bounding box center [689, 378] width 79 height 16
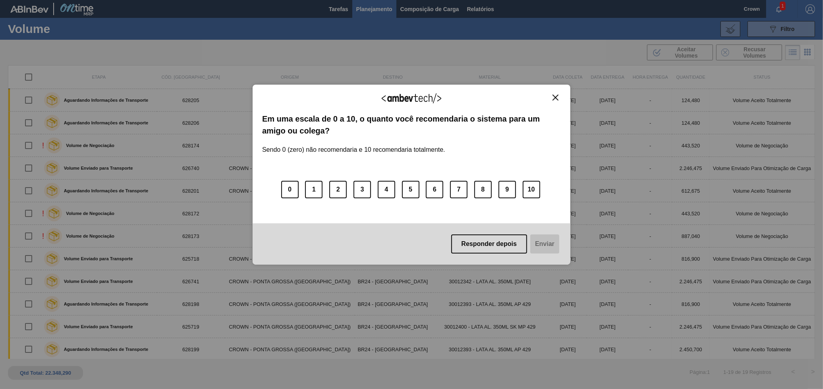
click at [561, 94] on button "Close" at bounding box center [555, 97] width 11 height 7
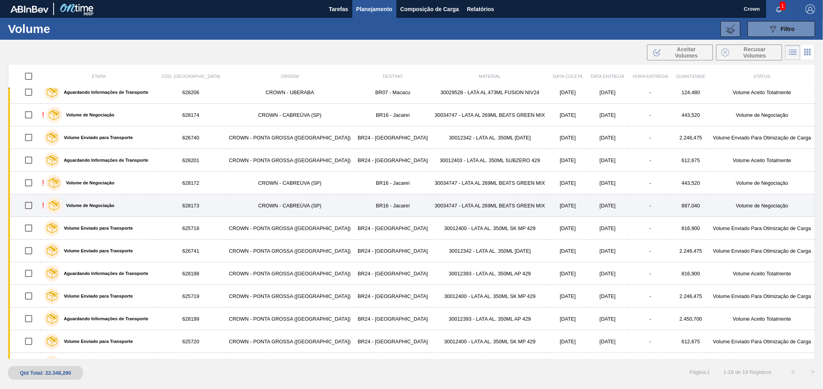
scroll to position [44, 0]
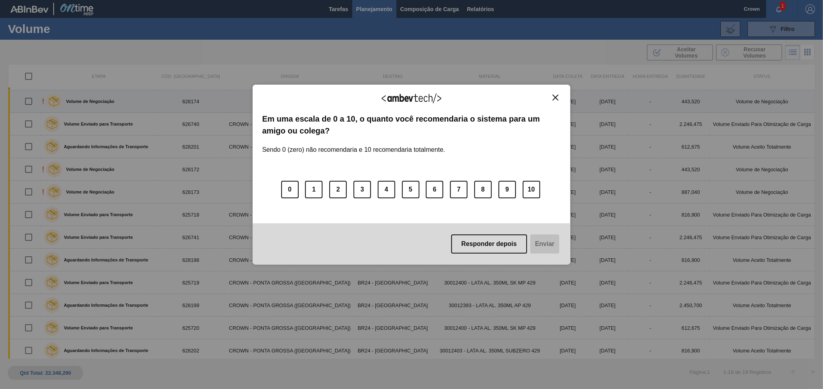
click at [551, 95] on button "Close" at bounding box center [555, 97] width 11 height 7
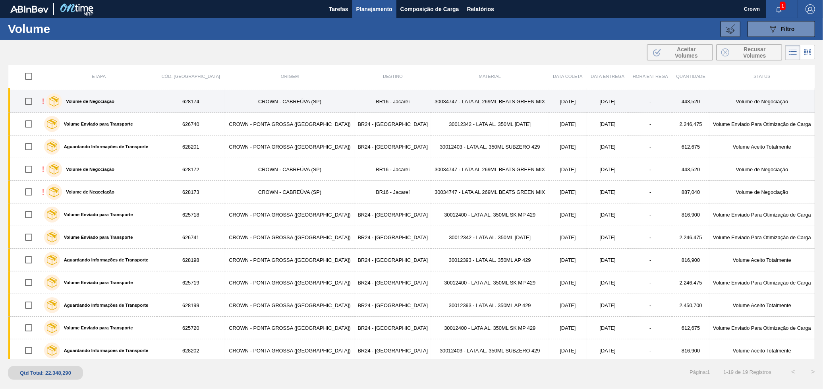
click at [355, 101] on td "BR16 - Jacareí" at bounding box center [393, 101] width 76 height 23
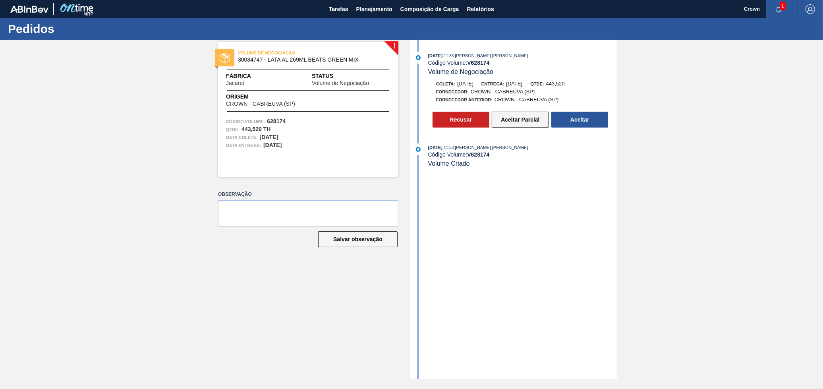
click at [513, 121] on button "Aceitar Parcial" at bounding box center [520, 120] width 57 height 16
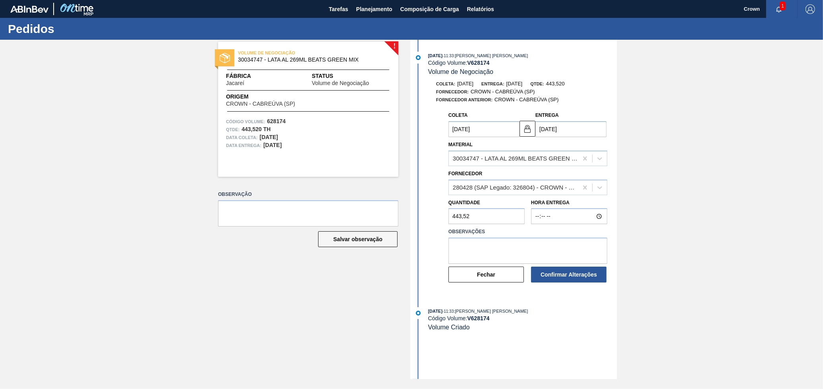
click at [556, 135] on input "[DATE]" at bounding box center [571, 129] width 71 height 16
click at [596, 216] on div "23" at bounding box center [596, 212] width 11 height 11
type input "[DATE]"
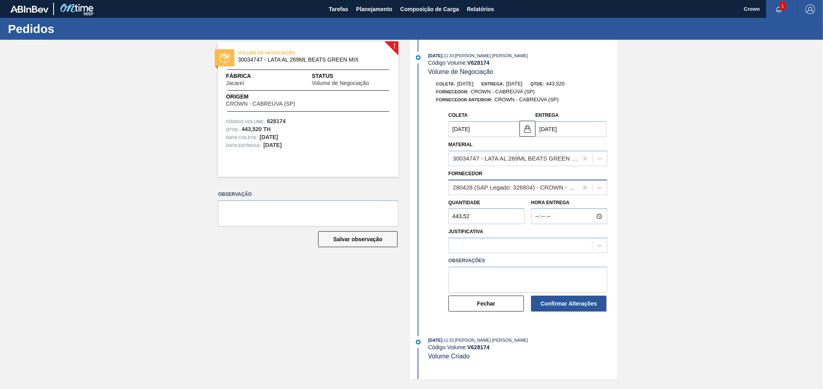
click at [523, 184] on div "280428 (SAP Legado: 326804) - CROWN - CABREÚVA (SP)" at bounding box center [513, 188] width 129 height 12
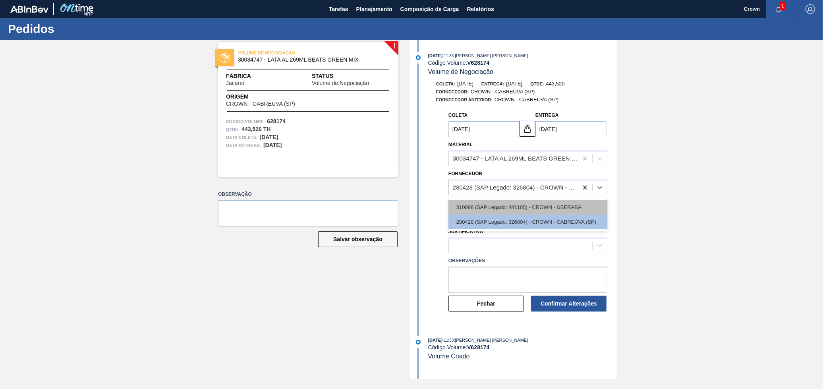
click at [533, 206] on div "310098 (SAP Legado: 441105) - CROWN - UBERABA" at bounding box center [528, 207] width 159 height 15
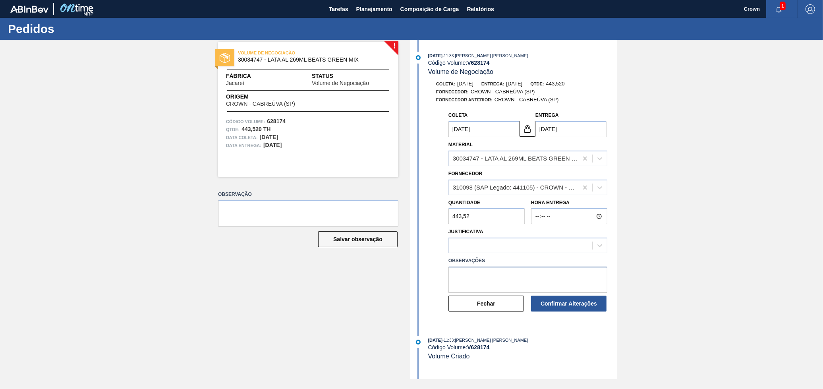
click at [497, 278] on textarea at bounding box center [528, 280] width 159 height 26
click at [517, 275] on textarea "Campanha retorna dia" at bounding box center [528, 280] width 159 height 26
type textarea "Campanha retorna dia 22/10"
click at [550, 130] on input "[DATE]" at bounding box center [571, 129] width 71 height 16
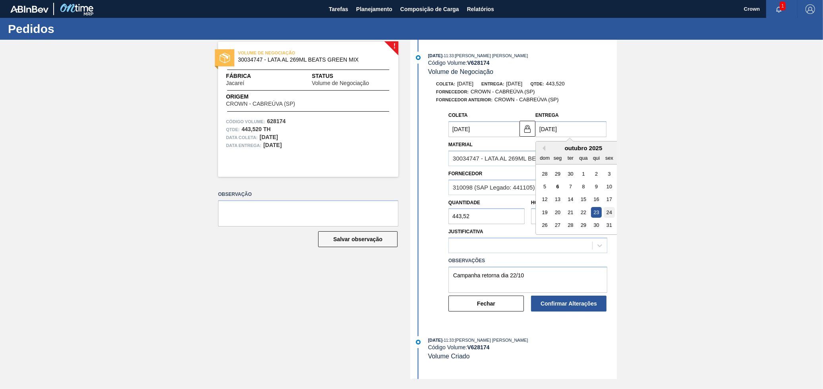
click at [607, 215] on div "24" at bounding box center [609, 212] width 11 height 11
type input "[DATE]"
click at [507, 304] on button "Fechar" at bounding box center [486, 304] width 75 height 16
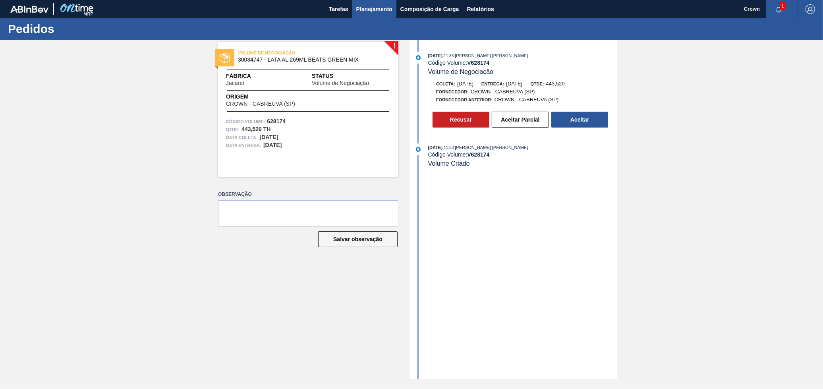
click at [384, 12] on span "Planejamento" at bounding box center [374, 9] width 36 height 10
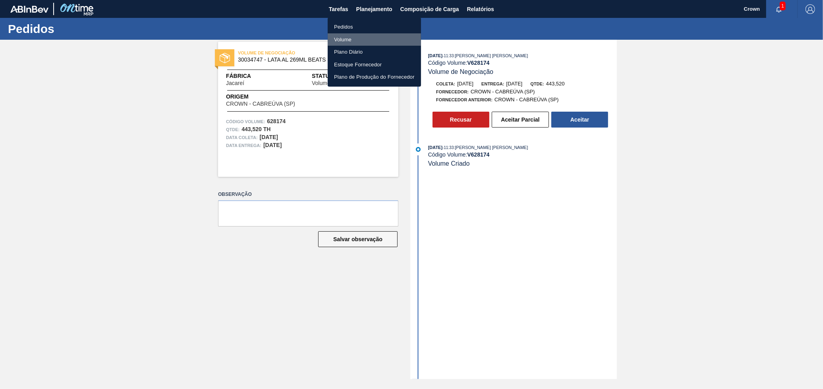
click at [362, 38] on li "Volume" at bounding box center [374, 39] width 93 height 13
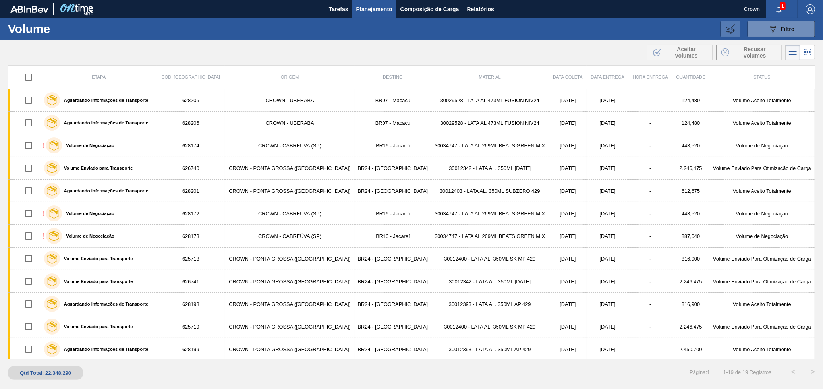
click at [730, 31] on icon at bounding box center [731, 29] width 10 height 10
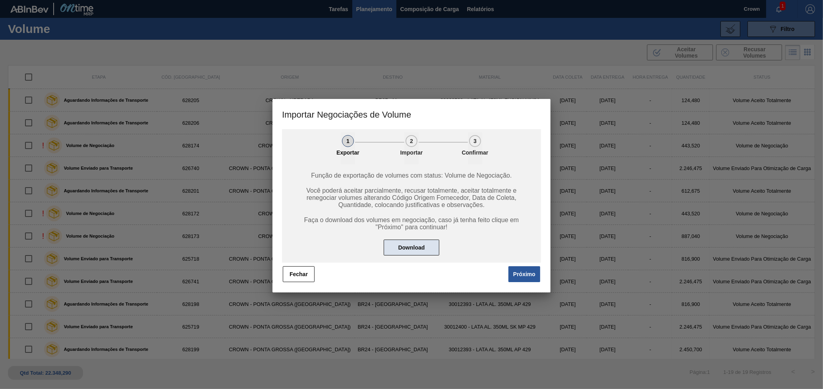
click at [401, 248] on button "Download" at bounding box center [412, 248] width 56 height 16
click at [310, 272] on button "Fechar" at bounding box center [299, 274] width 32 height 16
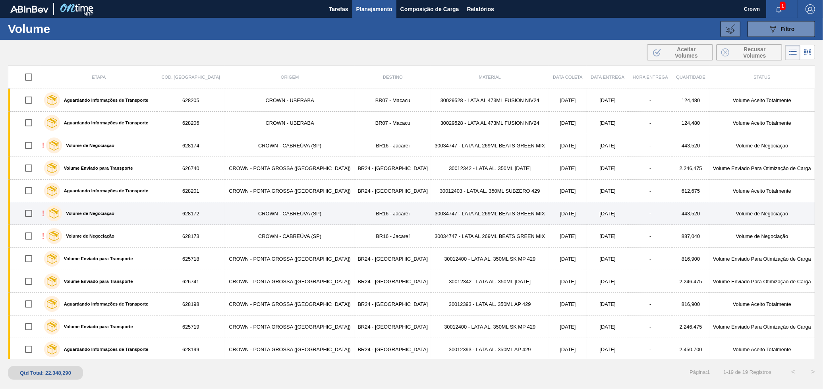
click at [152, 213] on div "! Volume de Negociação" at bounding box center [99, 213] width 114 height 20
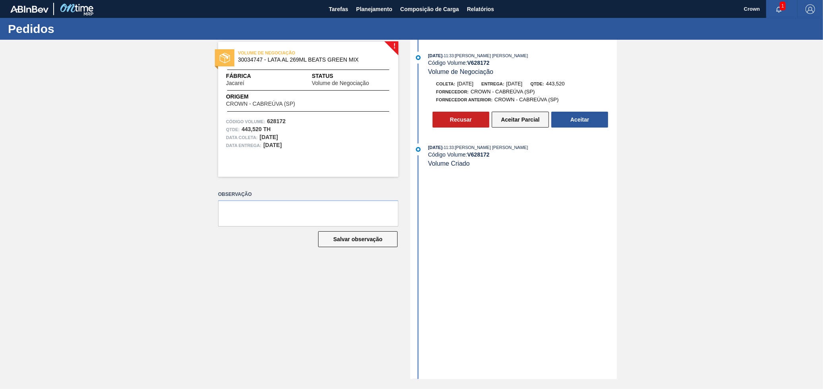
click at [528, 121] on button "Aceitar Parcial" at bounding box center [520, 120] width 57 height 16
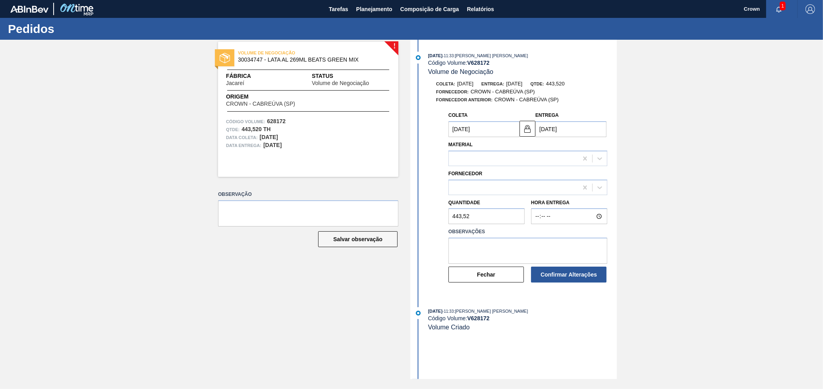
type input "[DATE]"
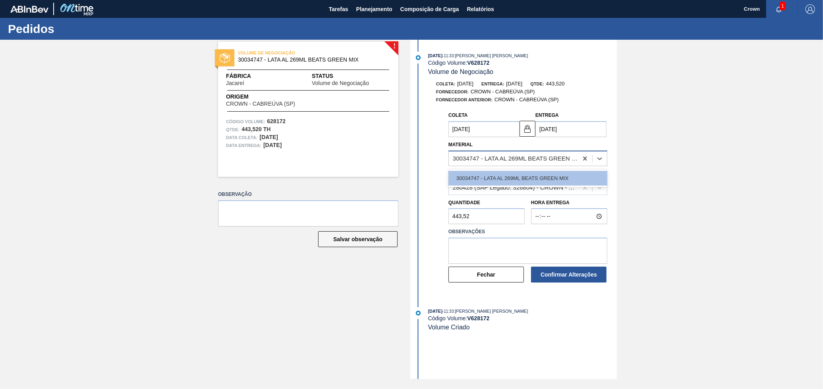
click at [542, 164] on div "30034747 - LATA AL 269ML BEATS GREEN MIX" at bounding box center [513, 159] width 129 height 12
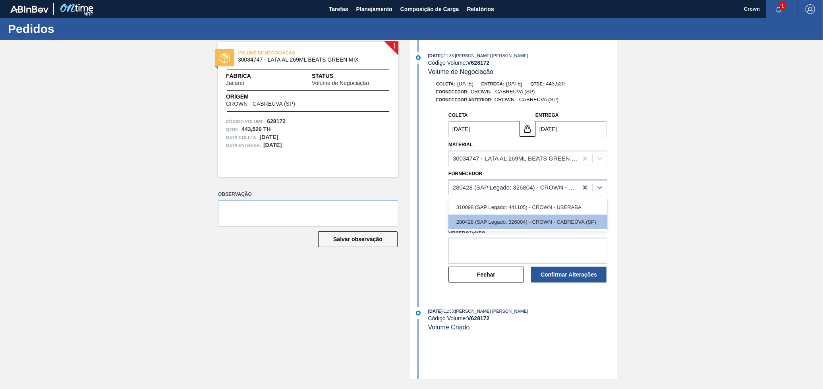
click at [507, 187] on div "280428 (SAP Legado: 326804) - CROWN - CABREÚVA (SP)" at bounding box center [516, 187] width 126 height 7
click at [497, 206] on div "310098 (SAP Legado: 441105) - CROWN - UBERABA" at bounding box center [528, 207] width 159 height 15
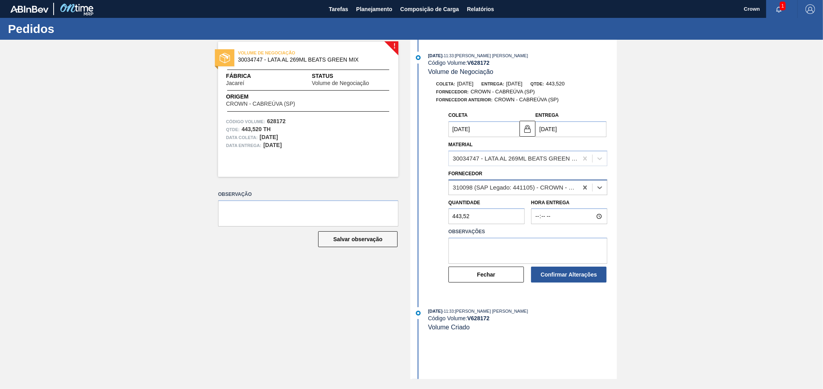
click at [511, 191] on div "310098 (SAP Legado: 441105) - CROWN - UBERABA" at bounding box center [516, 187] width 126 height 7
click at [375, 5] on span "Planejamento" at bounding box center [374, 9] width 36 height 10
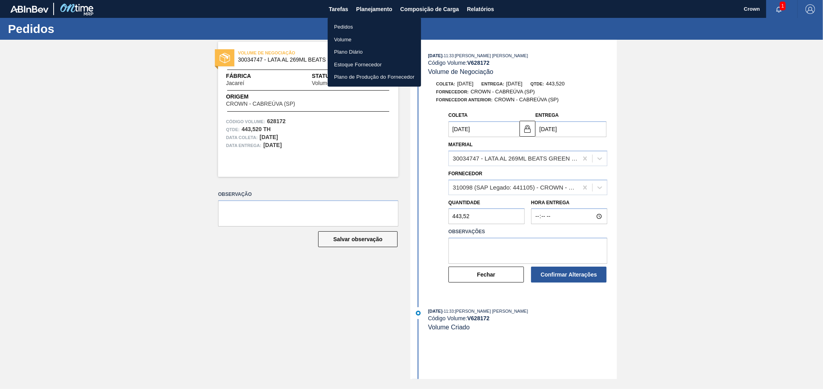
click at [350, 40] on li "Volume" at bounding box center [374, 39] width 93 height 13
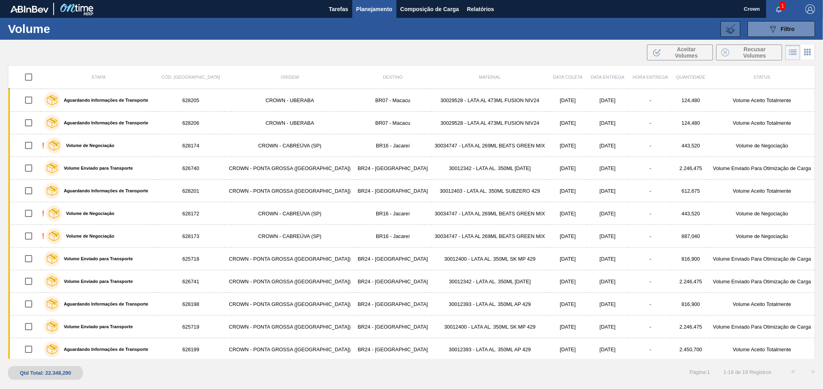
click at [731, 32] on icon at bounding box center [731, 29] width 10 height 10
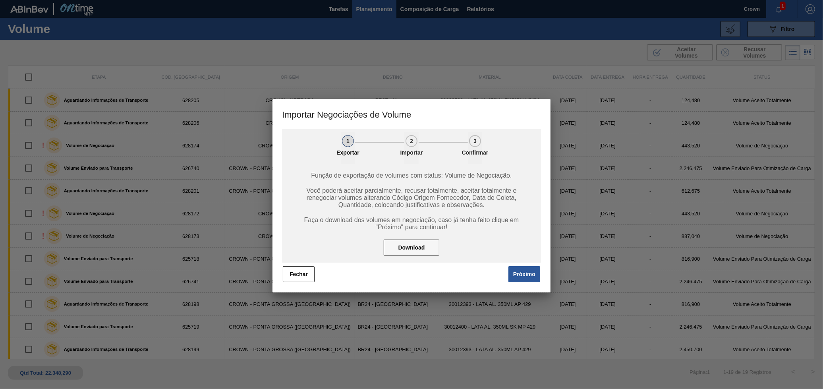
click at [530, 267] on button "Próximo" at bounding box center [525, 274] width 32 height 16
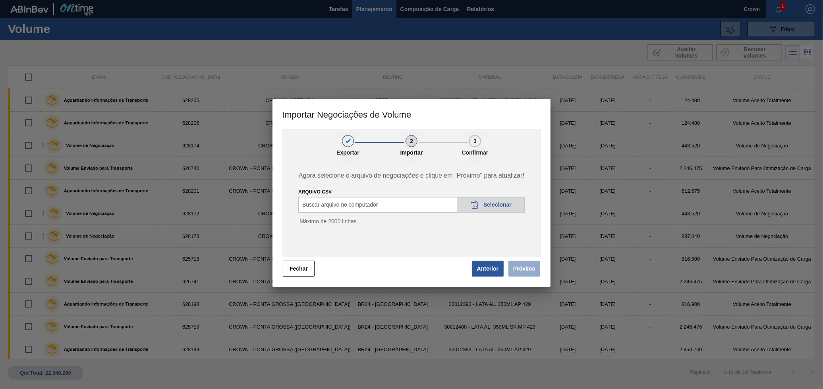
click at [485, 202] on span "Selecionar" at bounding box center [498, 204] width 28 height 6
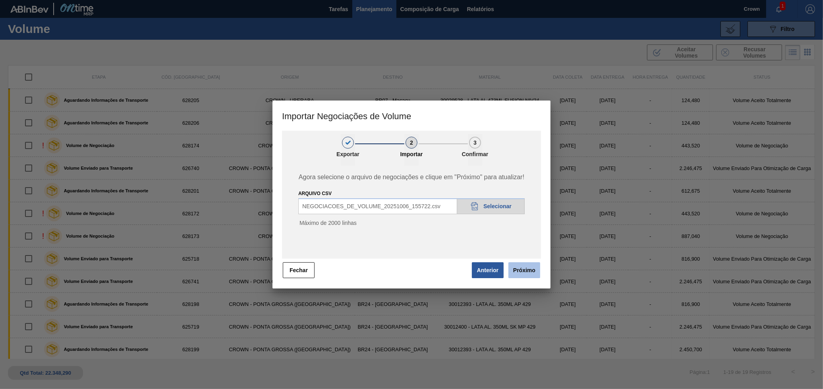
click at [530, 265] on button "Próximo" at bounding box center [525, 270] width 32 height 16
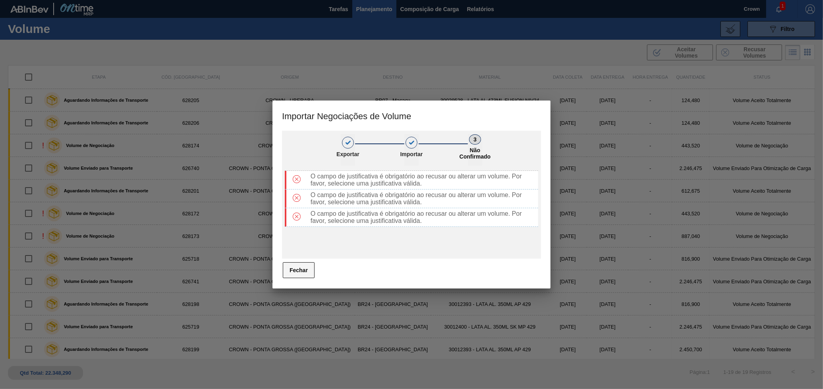
click at [309, 272] on button "Fechar" at bounding box center [299, 270] width 32 height 16
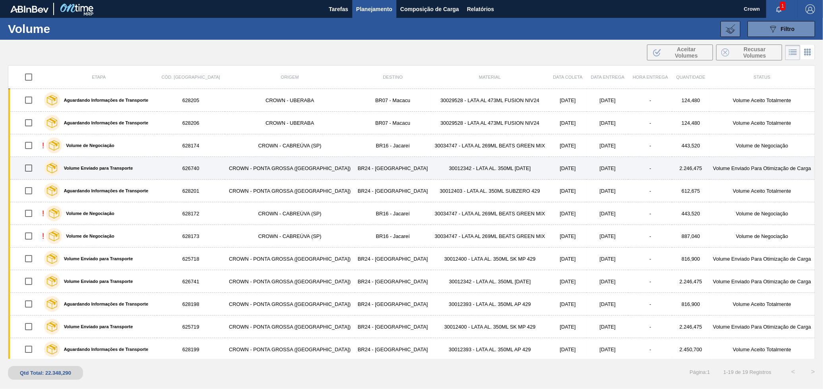
click at [597, 178] on td "[DATE]" at bounding box center [608, 168] width 42 height 23
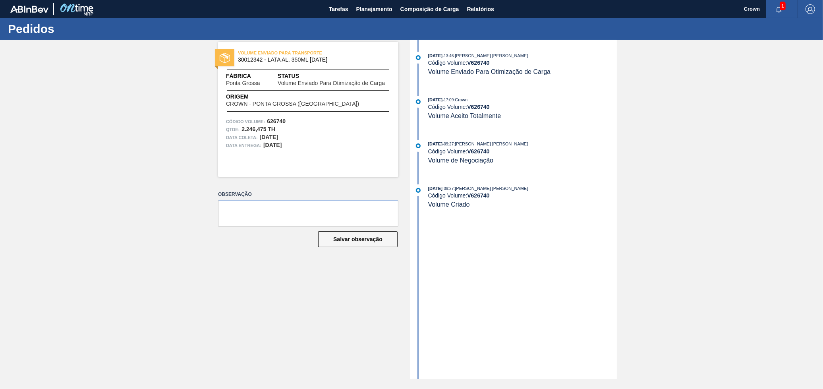
drag, startPoint x: 381, startPoint y: 12, endPoint x: 382, endPoint y: 20, distance: 8.4
click at [381, 11] on span "Planejamento" at bounding box center [374, 9] width 36 height 10
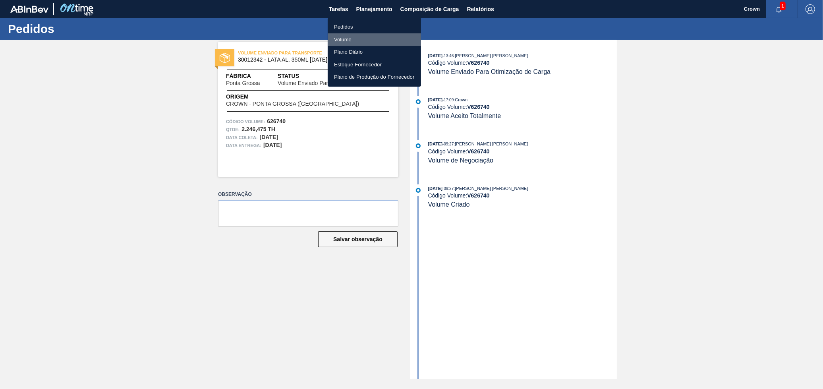
click at [352, 41] on li "Volume" at bounding box center [374, 39] width 93 height 13
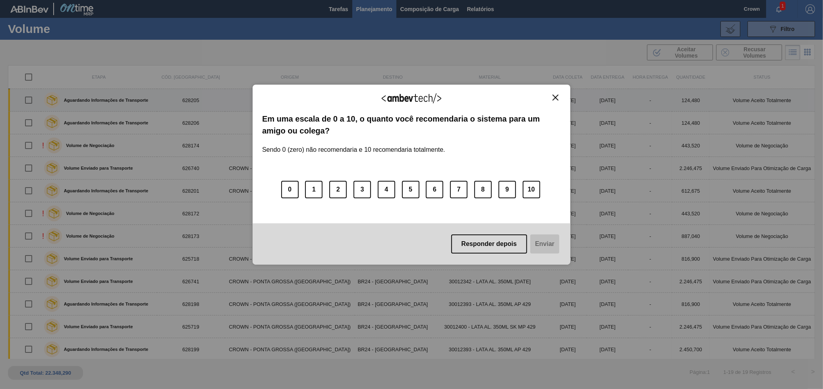
click at [559, 97] on button "Close" at bounding box center [555, 97] width 11 height 7
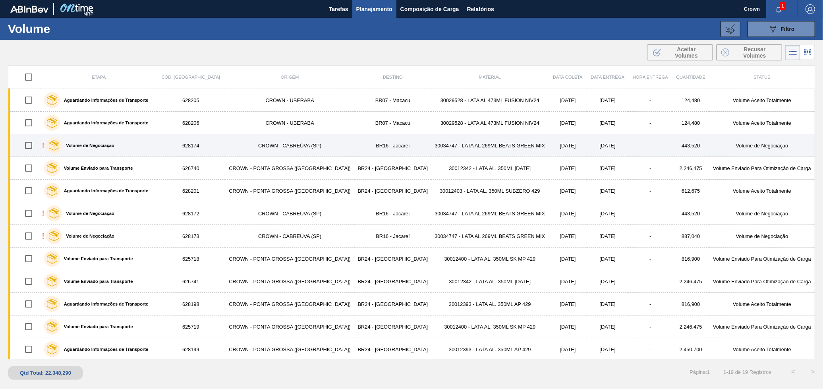
click at [262, 147] on td "CROWN - CABREÚVA (SP)" at bounding box center [290, 145] width 130 height 23
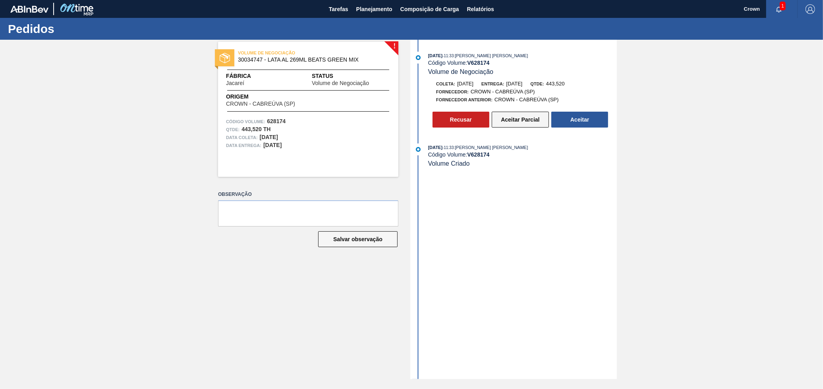
click at [527, 126] on button "Aceitar Parcial" at bounding box center [520, 120] width 57 height 16
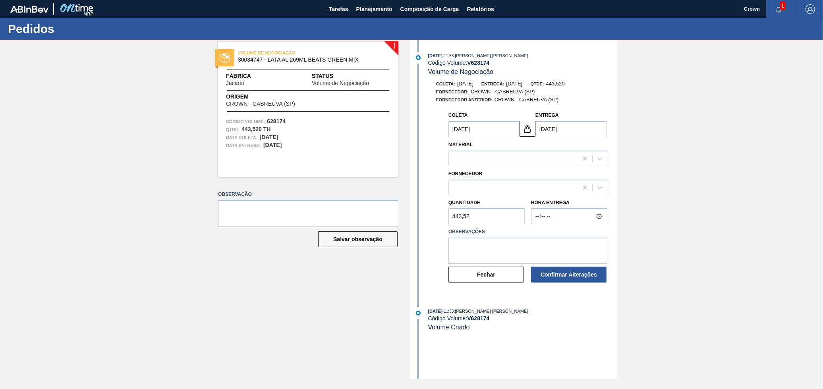
type input "[DATE]"
click at [548, 251] on textarea at bounding box center [528, 251] width 159 height 26
click at [498, 275] on button "Fechar" at bounding box center [486, 275] width 75 height 16
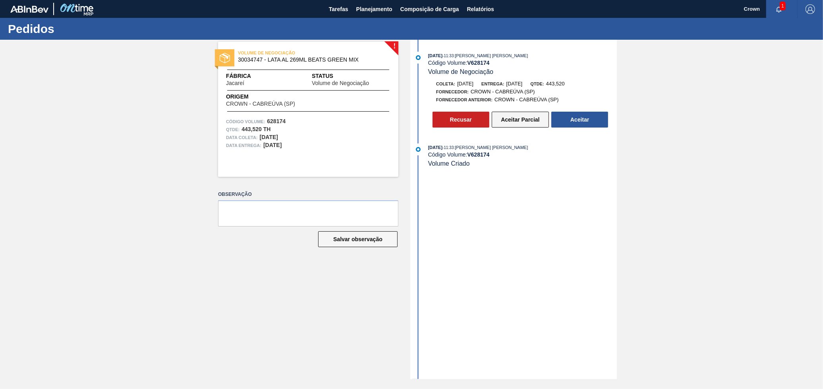
click at [511, 124] on button "Aceitar Parcial" at bounding box center [520, 120] width 57 height 16
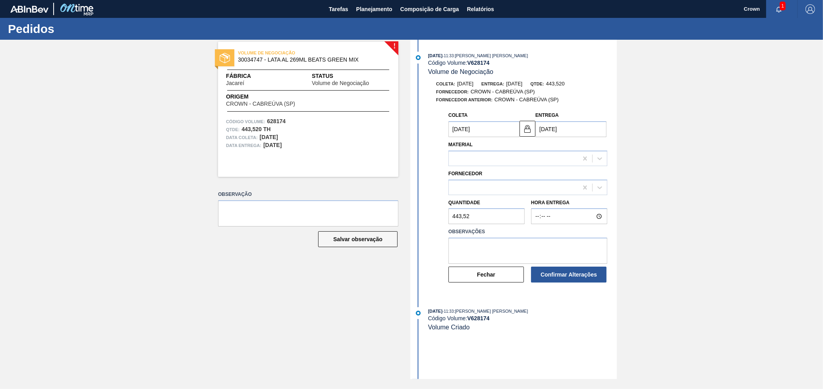
type input "[DATE]"
click at [563, 185] on div "280428 (SAP Legado: 326804) - CROWN - CABREÚVA (SP)" at bounding box center [516, 187] width 126 height 7
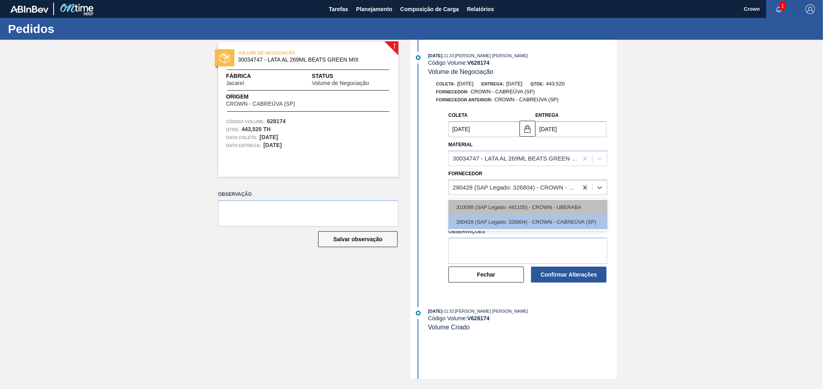
click at [529, 209] on div "310098 (SAP Legado: 441105) - CROWN - UBERABA" at bounding box center [528, 207] width 159 height 15
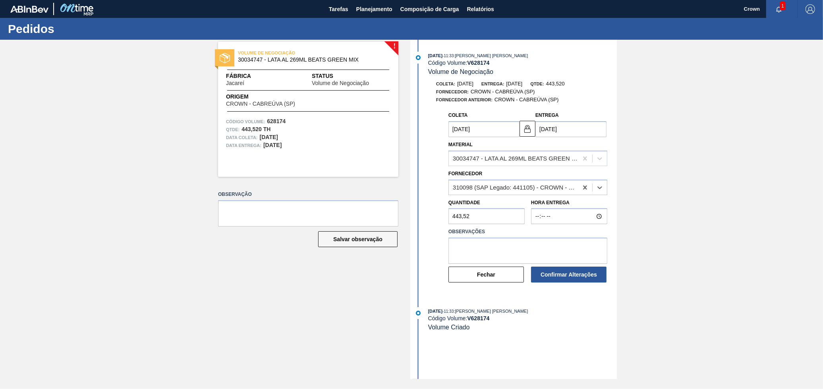
click at [565, 133] on input "[DATE]" at bounding box center [571, 129] width 71 height 16
click at [582, 151] on div "outubro 2025" at bounding box center [583, 148] width 95 height 7
click at [542, 126] on input "[DATE]" at bounding box center [571, 129] width 71 height 16
click at [544, 130] on input "[DATE]" at bounding box center [571, 129] width 71 height 16
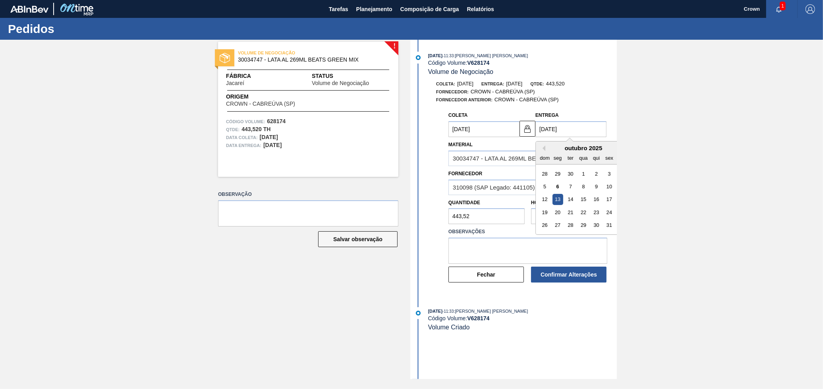
type input "1/10/2025"
type input "[DATE]"
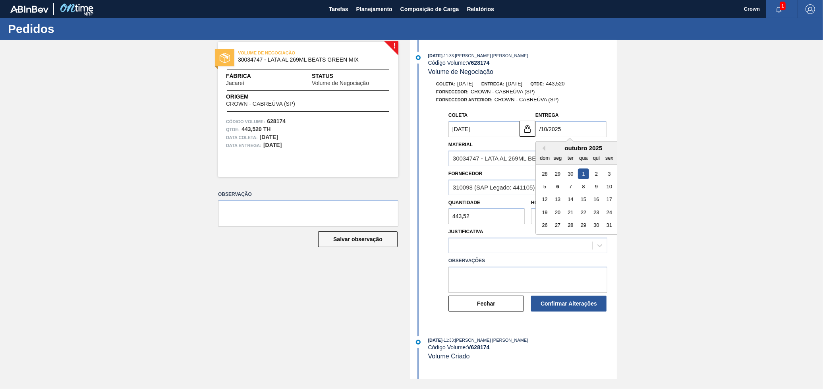
type input "2/10/2025"
type input "[DATE]"
type input "25/10/2025"
type input "[DATE]"
type input "25/10/2025"
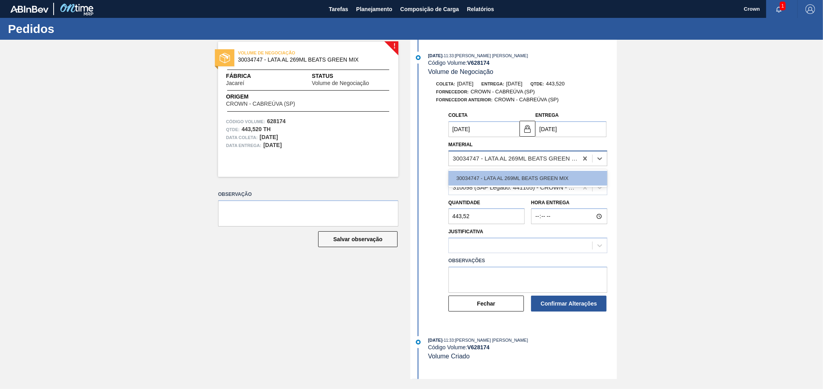
click at [567, 160] on div "30034747 - LATA AL 269ML BEATS GREEN MIX" at bounding box center [516, 158] width 126 height 7
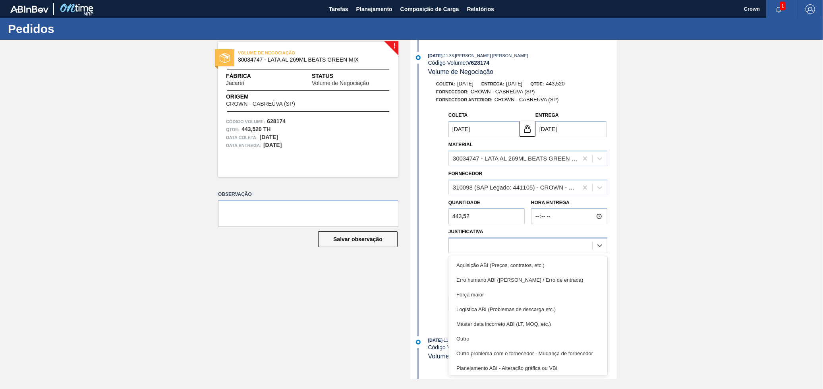
click at [513, 244] on div at bounding box center [520, 246] width 143 height 12
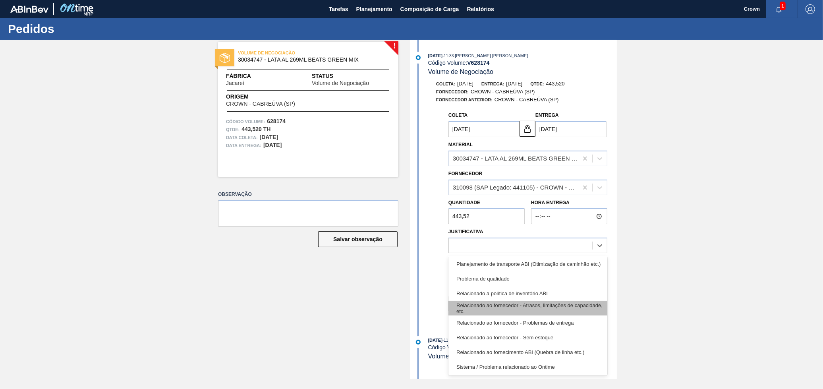
scroll to position [149, 0]
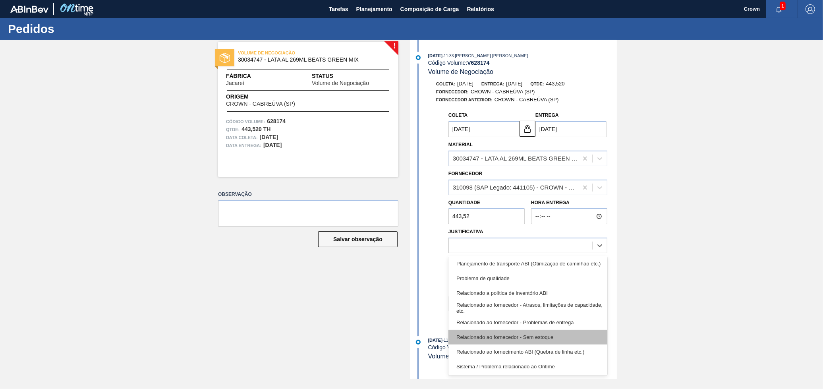
click at [546, 336] on div "Relacionado ao fornecedor - Sem estoque" at bounding box center [528, 337] width 159 height 15
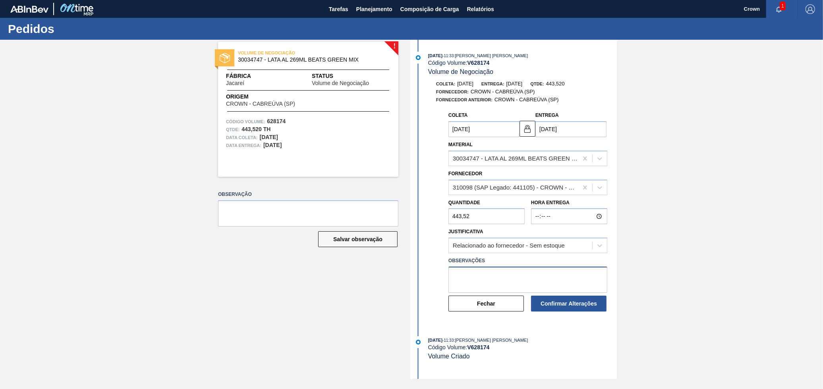
click at [516, 277] on textarea at bounding box center [528, 280] width 159 height 26
type textarea "Campanha retorna dia 22/10"
click at [565, 302] on button "Confirmar Alterações" at bounding box center [568, 304] width 75 height 16
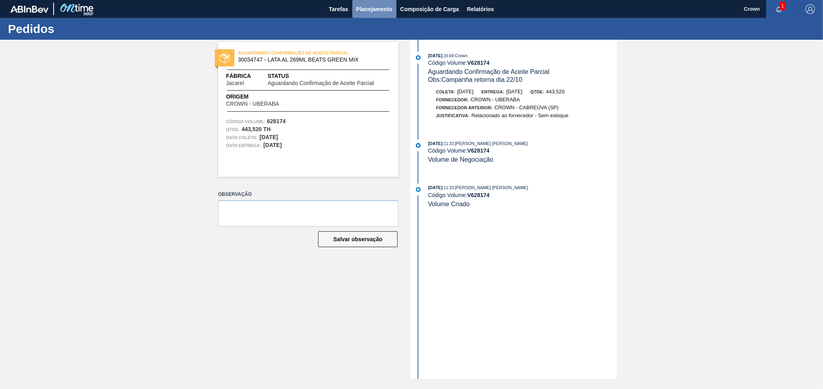
click at [373, 17] on button "Planejamento" at bounding box center [374, 9] width 44 height 18
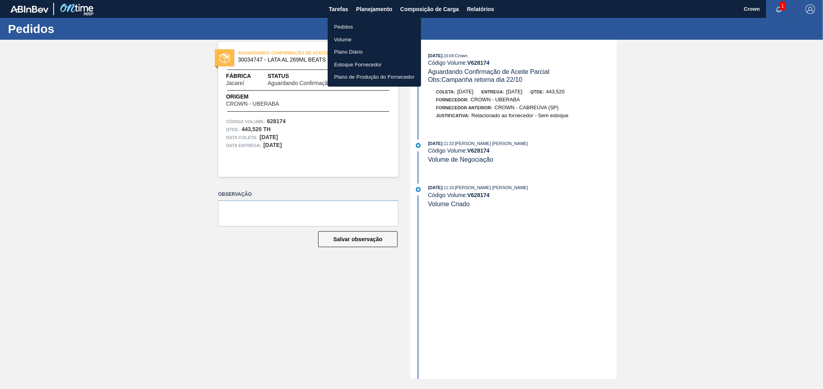
click at [352, 37] on li "Volume" at bounding box center [374, 39] width 93 height 13
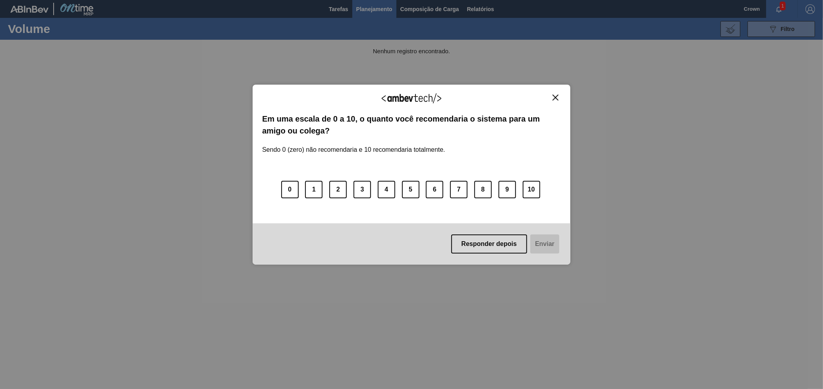
drag, startPoint x: 551, startPoint y: 103, endPoint x: 555, endPoint y: 99, distance: 5.9
click at [551, 103] on div "Agradecemos seu feedback!" at bounding box center [411, 103] width 299 height 19
click at [556, 98] on img "Close" at bounding box center [556, 98] width 6 height 6
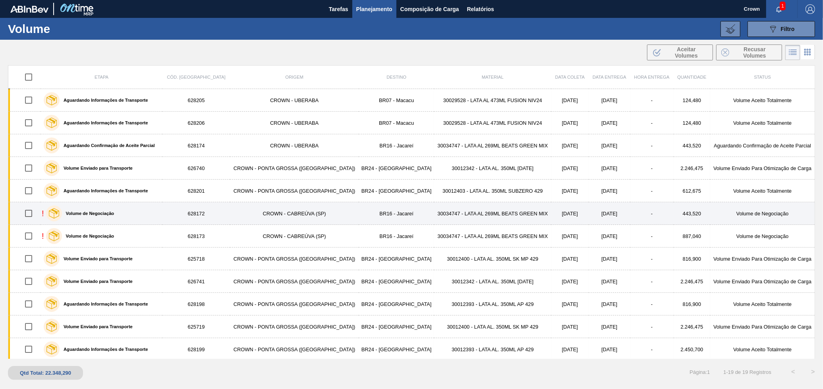
click at [434, 222] on td "30034747 - LATA AL 269ML BEATS GREEN MIX" at bounding box center [492, 213] width 117 height 23
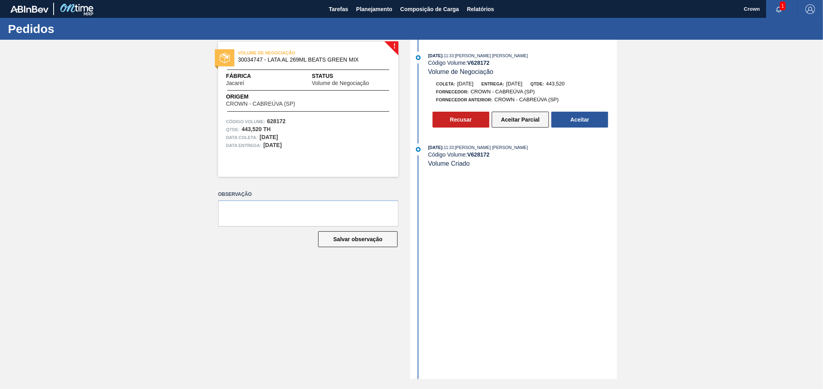
click at [510, 117] on button "Aceitar Parcial" at bounding box center [520, 120] width 57 height 16
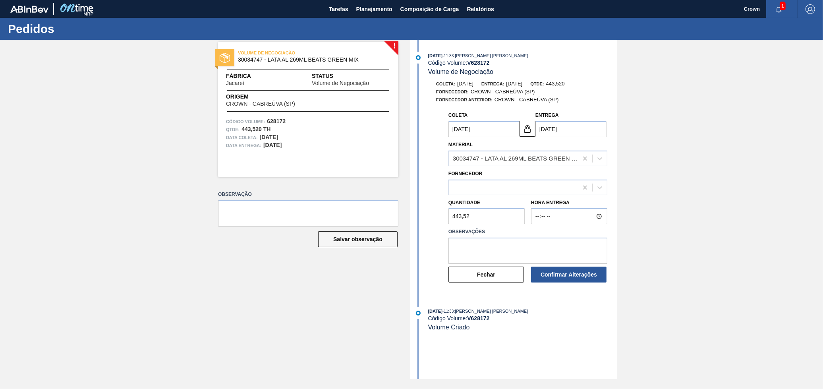
type input "[DATE]"
click at [530, 187] on div "280428 (SAP Legado: 326804) - CROWN - CABREÚVA (SP)" at bounding box center [516, 187] width 126 height 7
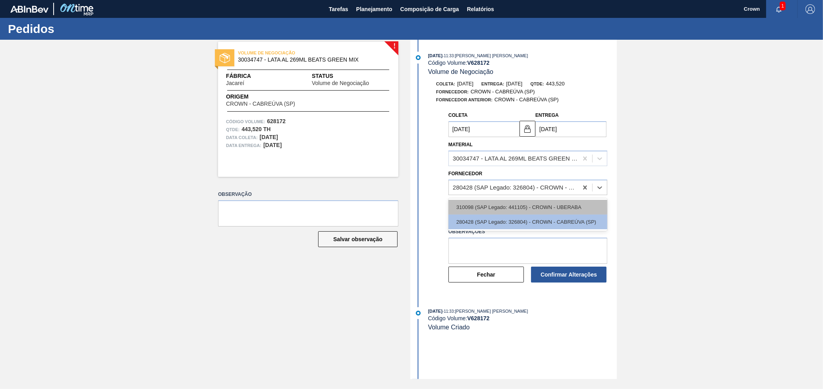
click at [503, 207] on div "310098 (SAP Legado: 441105) - CROWN - UBERABA" at bounding box center [528, 207] width 159 height 15
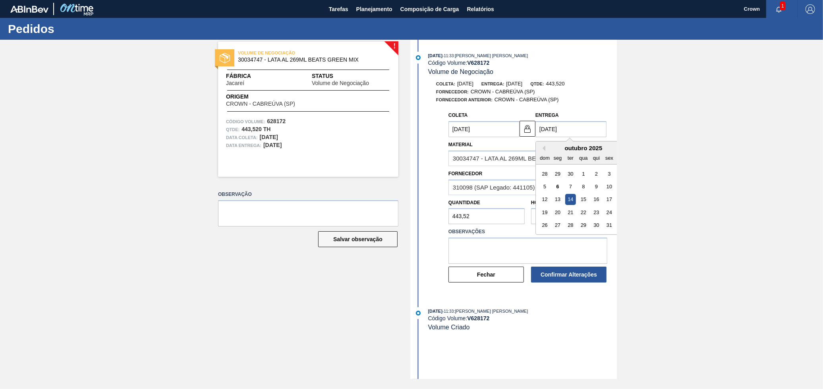
click at [565, 133] on input "[DATE]" at bounding box center [571, 129] width 71 height 16
click at [543, 130] on input "[DATE]" at bounding box center [571, 129] width 71 height 16
type input "2/10/2025"
type input "[DATE]"
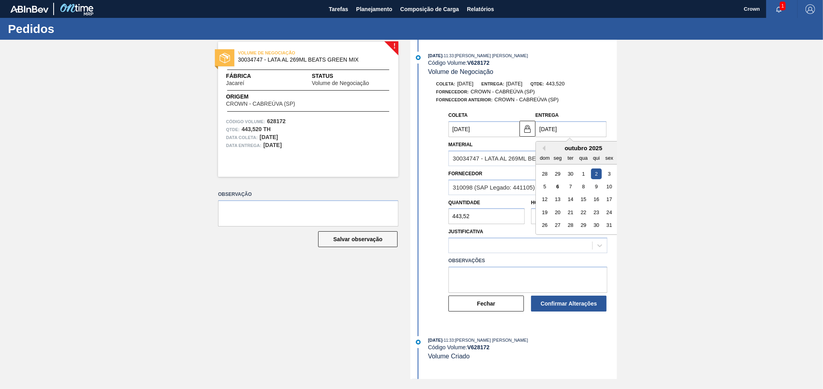
type input "25/10/2025"
type input "[DATE]"
type input "25/10/2025"
click at [594, 115] on div "Entrega 25/10/2025 Previous Month Next Month outubro 2025 dom seg ter qua qui s…" at bounding box center [571, 123] width 71 height 27
click at [514, 244] on div at bounding box center [520, 246] width 143 height 12
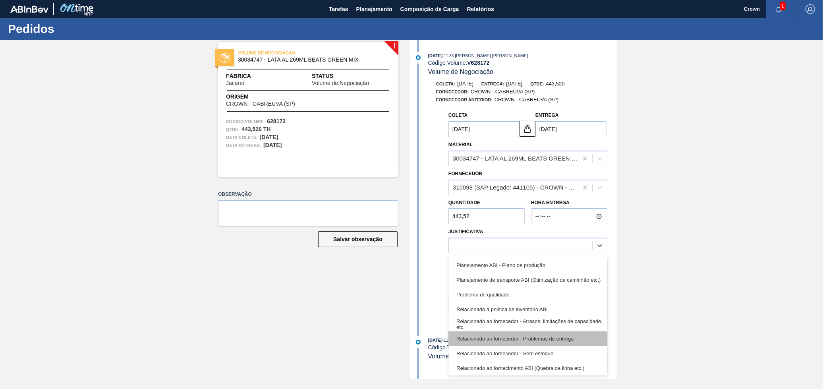
scroll to position [149, 0]
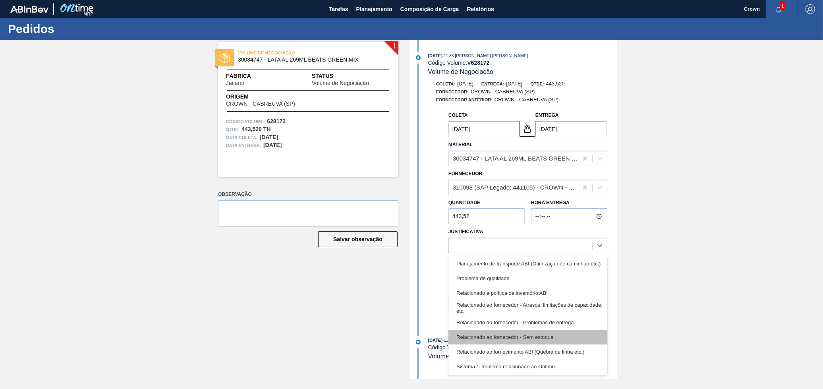
click at [509, 333] on div "Relacionado ao fornecedor - Sem estoque" at bounding box center [528, 337] width 159 height 15
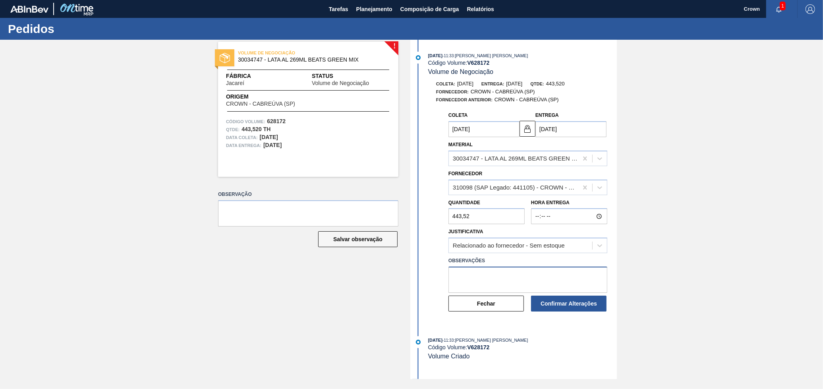
click at [500, 283] on textarea at bounding box center [528, 280] width 159 height 26
type textarea "Campanha retorna dia 22/10"
click at [551, 302] on button "Confirmar Alterações" at bounding box center [568, 304] width 75 height 16
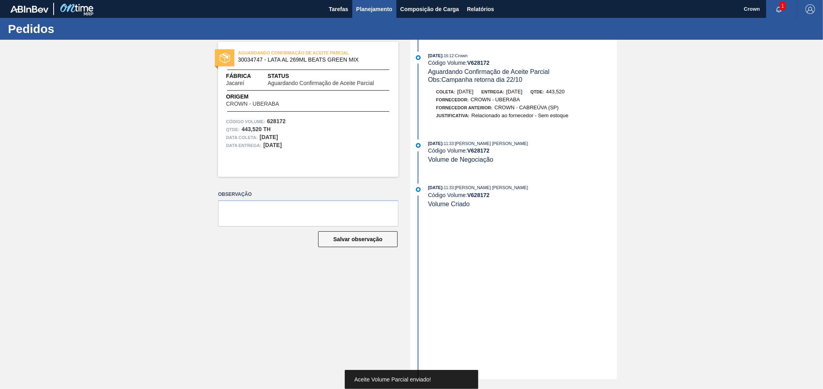
click at [386, 14] on button "Planejamento" at bounding box center [374, 9] width 44 height 18
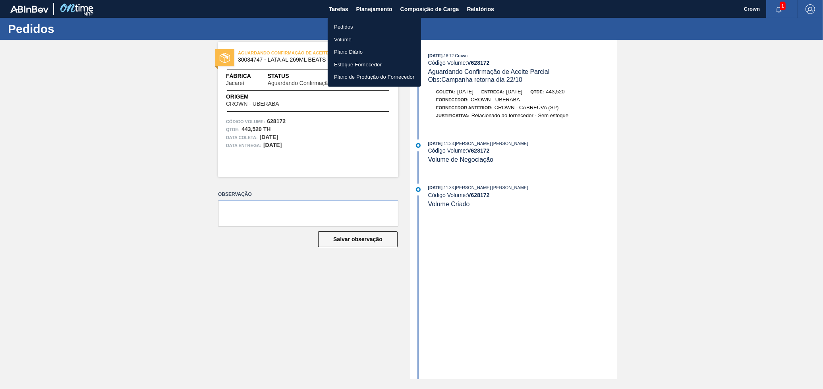
click at [350, 26] on li "Pedidos" at bounding box center [374, 27] width 93 height 13
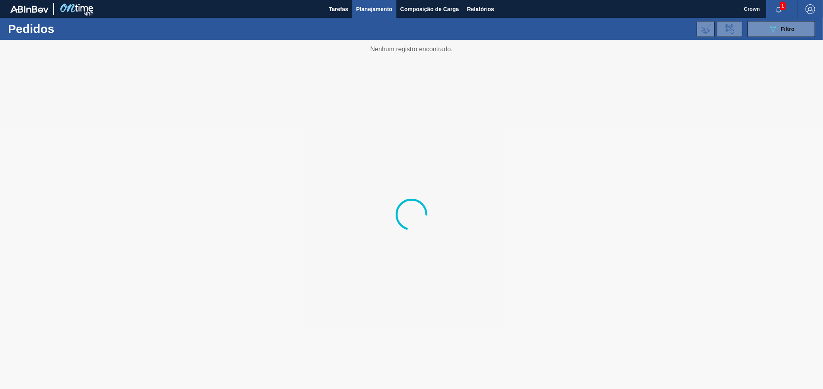
click at [372, 8] on span "Planejamento" at bounding box center [374, 9] width 36 height 10
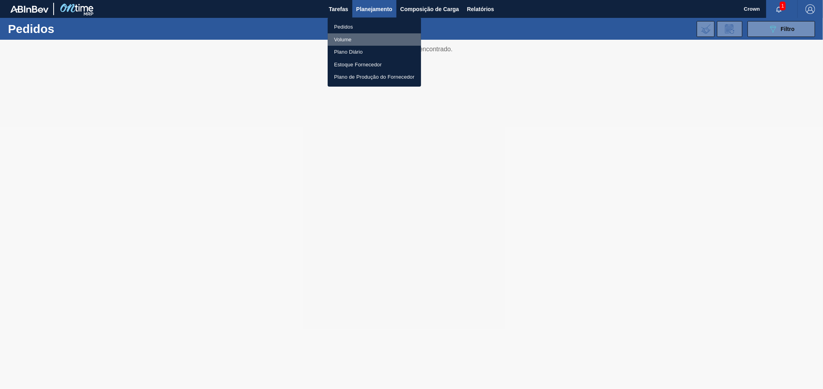
click at [346, 39] on li "Volume" at bounding box center [374, 39] width 93 height 13
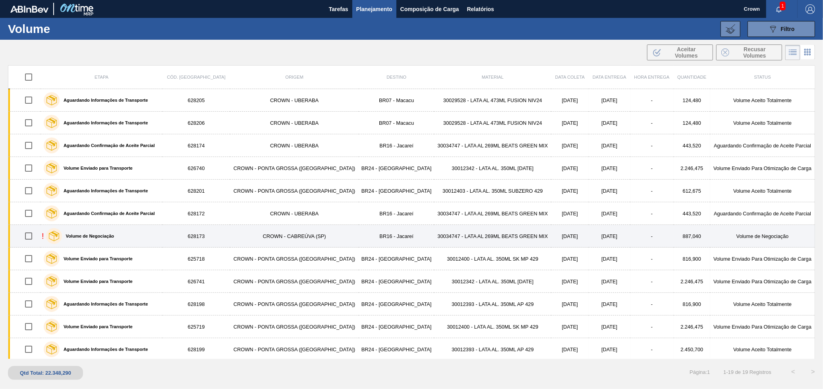
click at [125, 232] on div "! Volume de Negociação" at bounding box center [102, 236] width 120 height 20
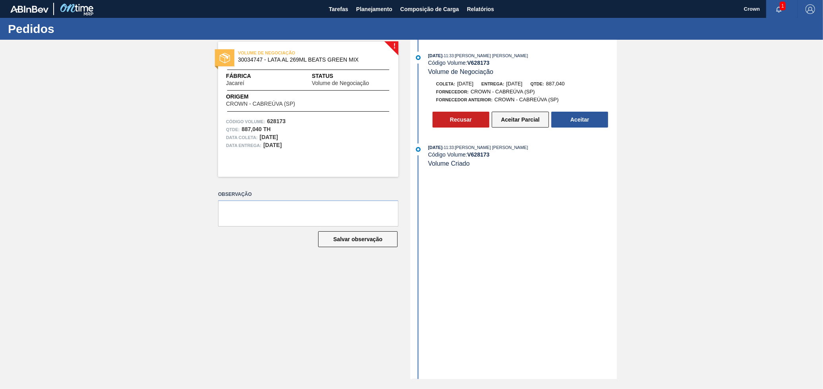
click at [535, 120] on button "Aceitar Parcial" at bounding box center [520, 120] width 57 height 16
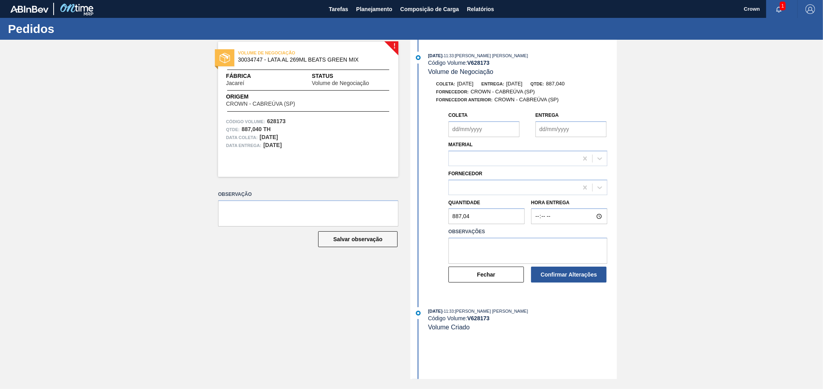
type input "[DATE]"
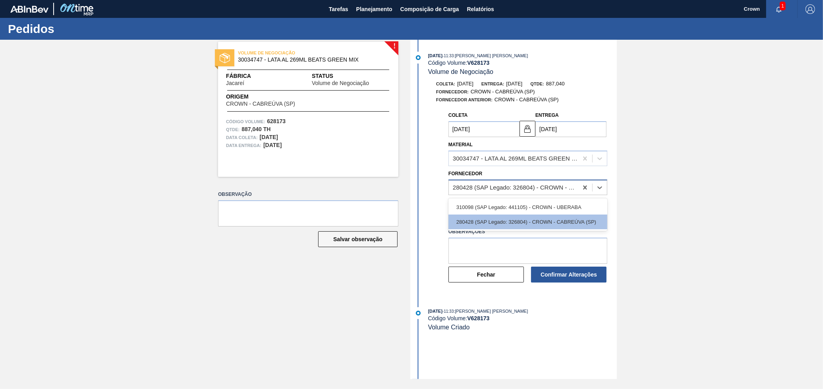
click at [542, 183] on div "280428 (SAP Legado: 326804) - CROWN - CABREÚVA (SP)" at bounding box center [513, 188] width 129 height 12
click at [525, 206] on div "310098 (SAP Legado: 441105) - CROWN - UBERABA" at bounding box center [528, 207] width 159 height 15
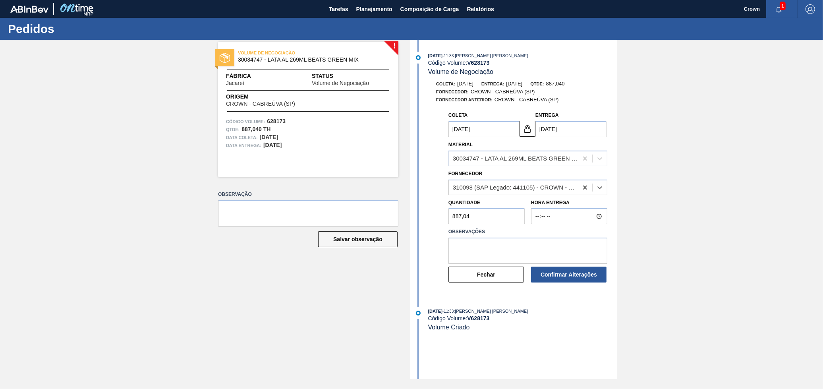
click at [544, 133] on input "[DATE]" at bounding box center [571, 129] width 71 height 16
click at [541, 131] on input "[DATE]" at bounding box center [571, 129] width 71 height 16
type input "2/10/2025"
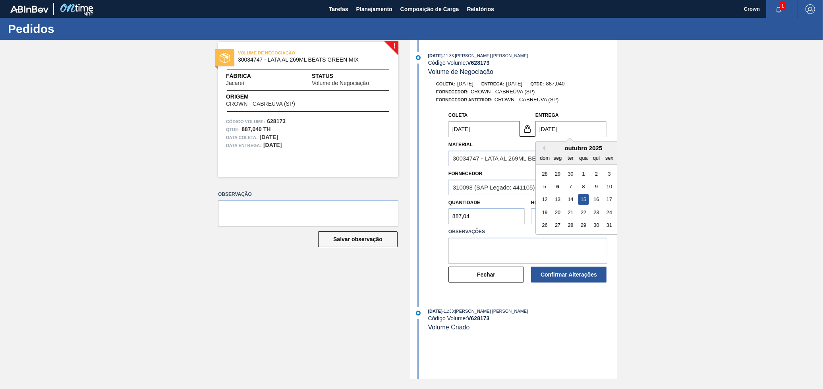
type input "[DATE]"
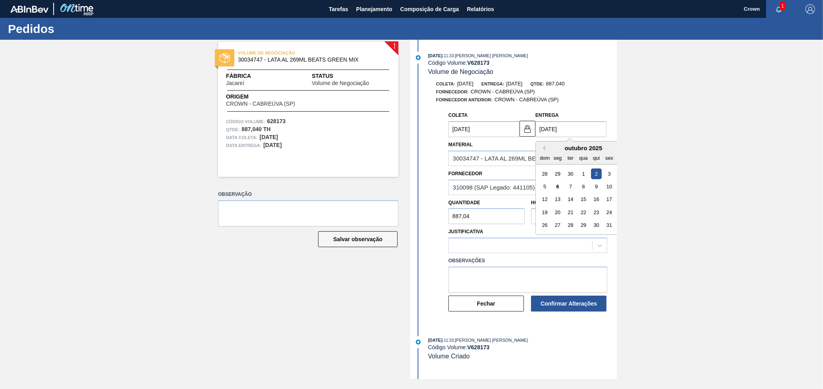
type input "25/10/2025"
type input "[DATE]"
click at [544, 243] on div at bounding box center [520, 246] width 143 height 12
click at [538, 129] on input "25/10/2025" at bounding box center [571, 129] width 71 height 16
click at [539, 129] on input "25/10/2025" at bounding box center [571, 129] width 71 height 16
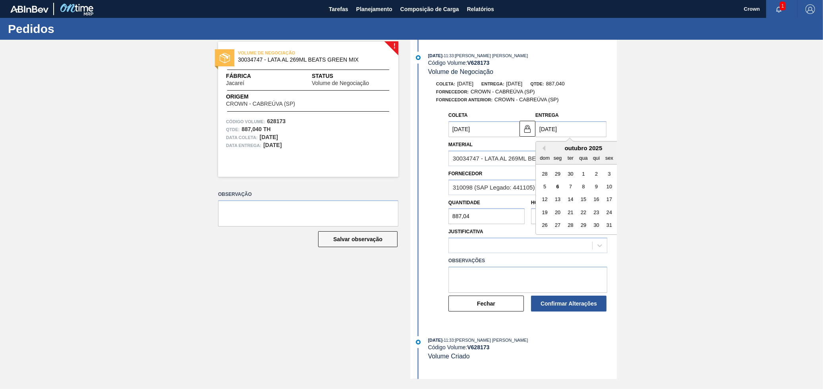
type input "2/10/2025"
type input "[DATE]"
type input "26/10/2025"
type input "25/10/2025"
type input "26/10/2025"
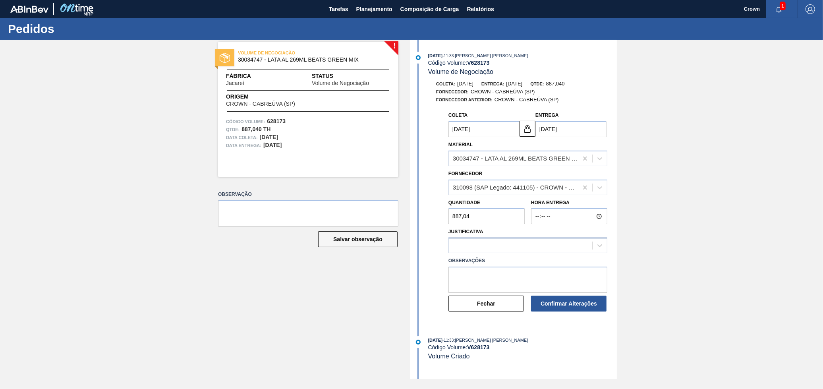
click at [519, 244] on div at bounding box center [520, 246] width 143 height 12
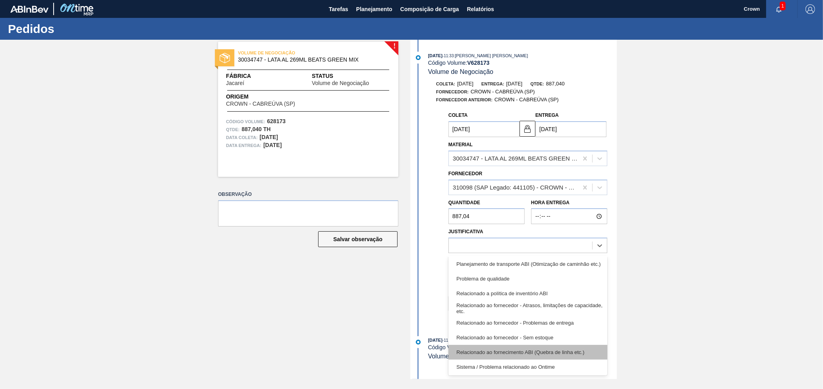
scroll to position [149, 0]
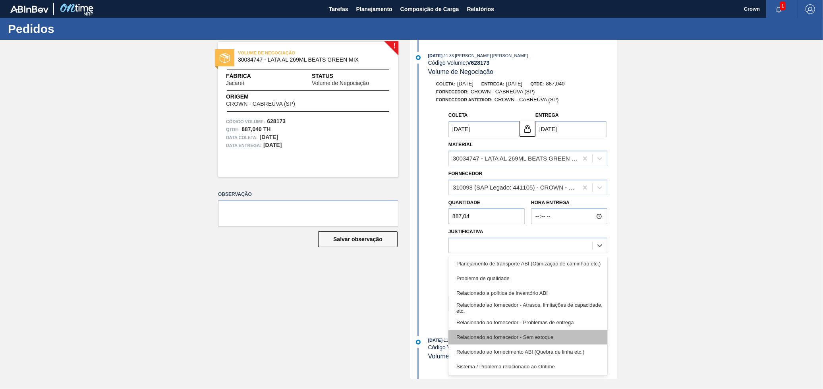
click at [514, 334] on div "Relacionado ao fornecedor - Sem estoque" at bounding box center [528, 337] width 159 height 15
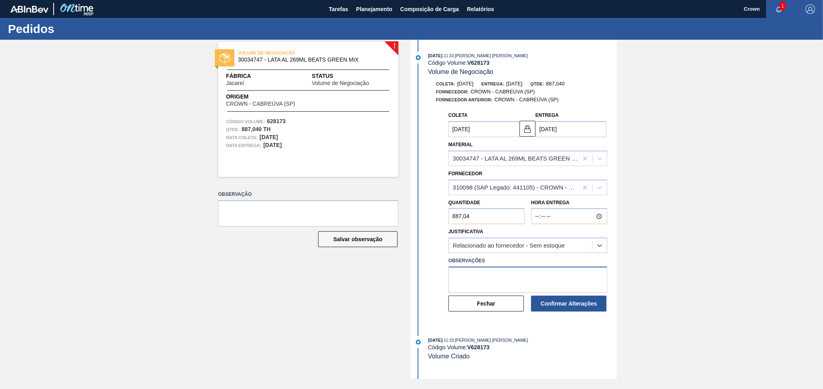
drag, startPoint x: 502, startPoint y: 281, endPoint x: 505, endPoint y: 277, distance: 5.1
click at [502, 280] on textarea at bounding box center [528, 280] width 159 height 26
type textarea "Campanha retorna dia 22/10"
click at [579, 307] on button "Confirmar Alterações" at bounding box center [568, 304] width 75 height 16
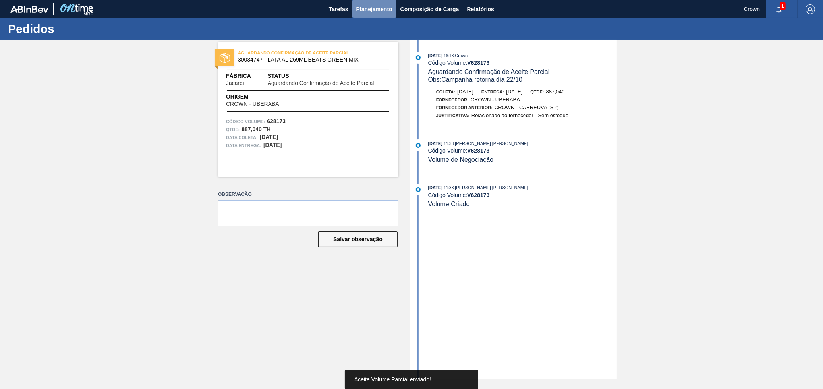
click at [377, 15] on button "Planejamento" at bounding box center [374, 9] width 44 height 18
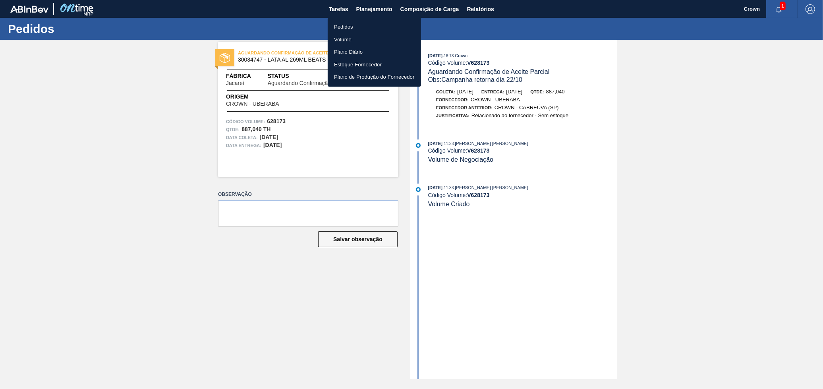
click at [351, 35] on li "Volume" at bounding box center [374, 39] width 93 height 13
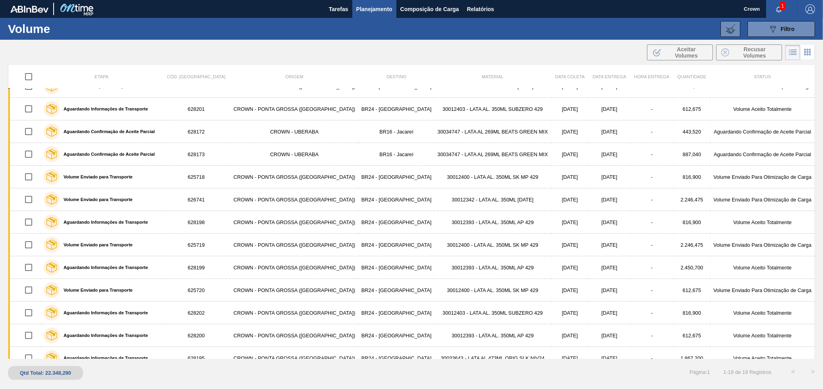
scroll to position [116, 0]
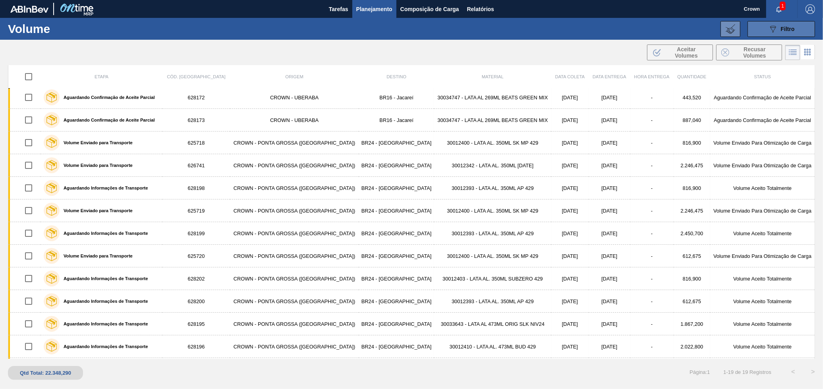
click at [757, 27] on button "089F7B8B-B2A5-4AFE-B5C0-19BA573D28AC Filtro" at bounding box center [782, 29] width 68 height 16
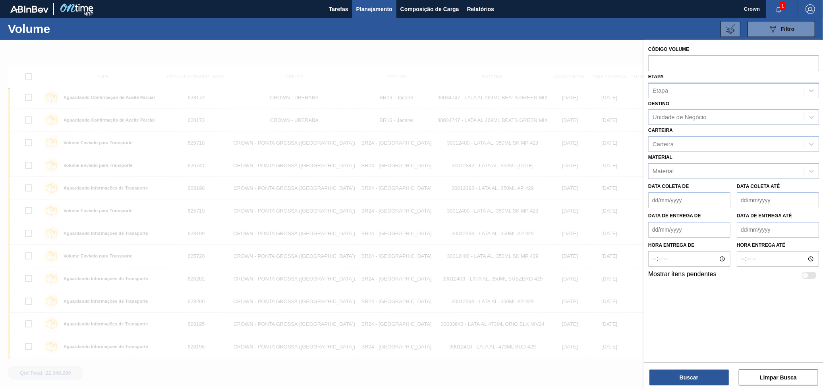
click at [730, 91] on div "Etapa" at bounding box center [726, 91] width 155 height 12
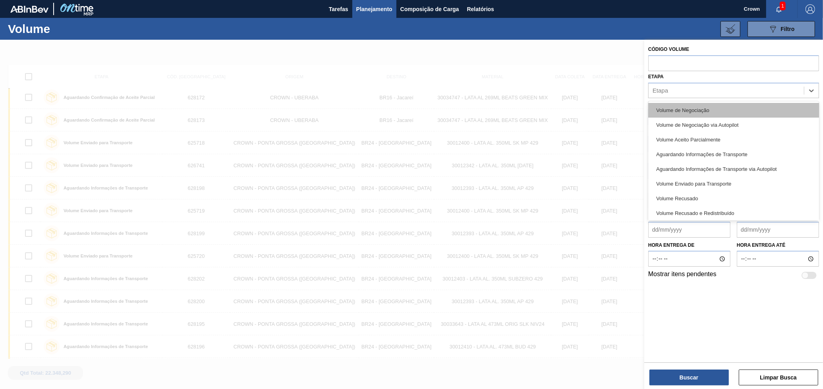
click at [718, 105] on div "Volume de Negociação" at bounding box center [733, 110] width 171 height 15
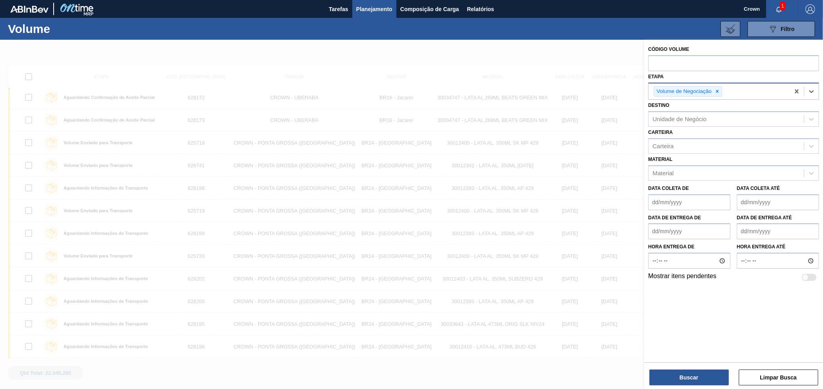
click at [747, 87] on div "Volume de Negociação" at bounding box center [719, 91] width 141 height 16
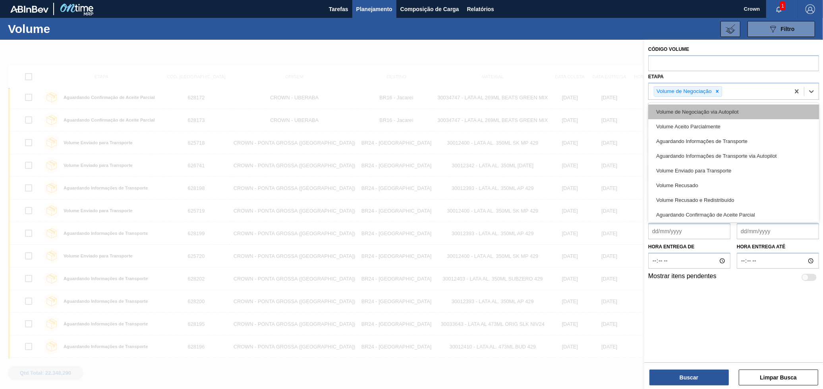
click at [735, 115] on div "Volume de Negociação via Autopilot" at bounding box center [733, 111] width 171 height 15
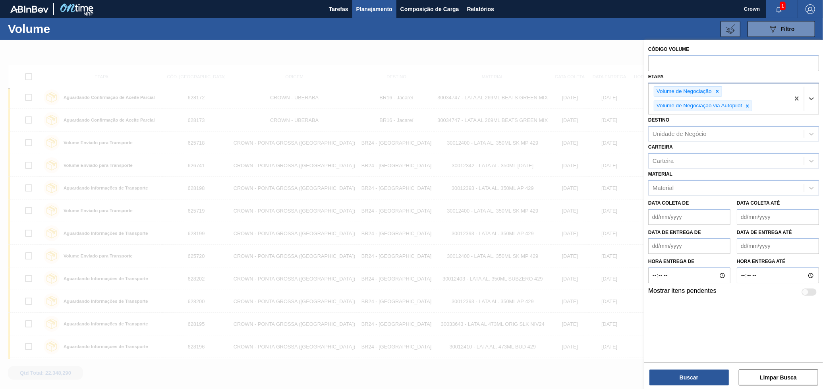
click at [764, 103] on div "Volume de Negociação Volume de Negociação via Autopilot" at bounding box center [719, 98] width 141 height 31
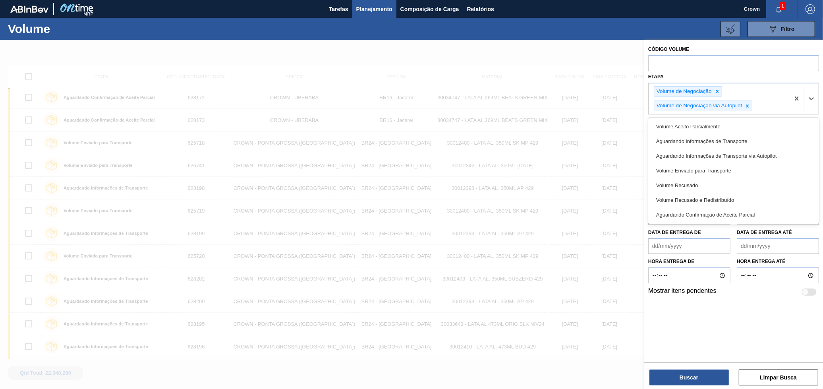
click at [716, 361] on div "Código Volume Etapa option Volume de Negociação via Autopilot, selected. option…" at bounding box center [733, 215] width 179 height 351
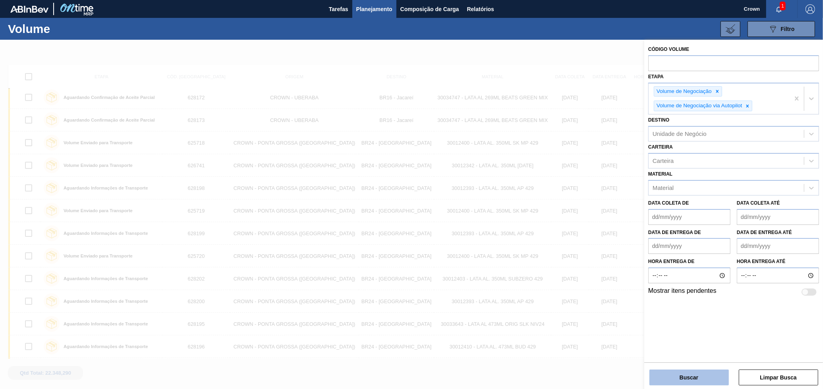
click at [715, 373] on button "Buscar" at bounding box center [689, 378] width 79 height 16
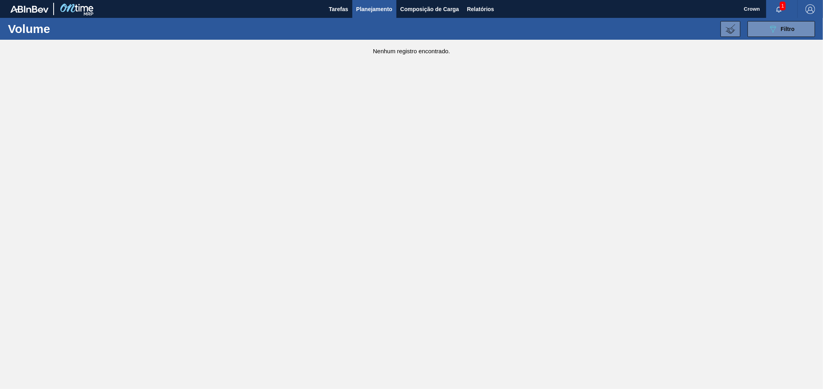
drag, startPoint x: 388, startPoint y: 12, endPoint x: 377, endPoint y: 36, distance: 26.5
click at [385, 9] on span "Planejamento" at bounding box center [374, 9] width 36 height 10
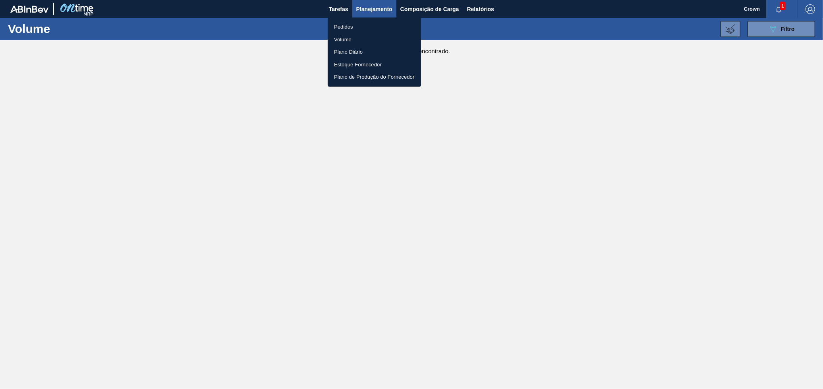
click at [341, 27] on li "Pedidos" at bounding box center [374, 27] width 93 height 13
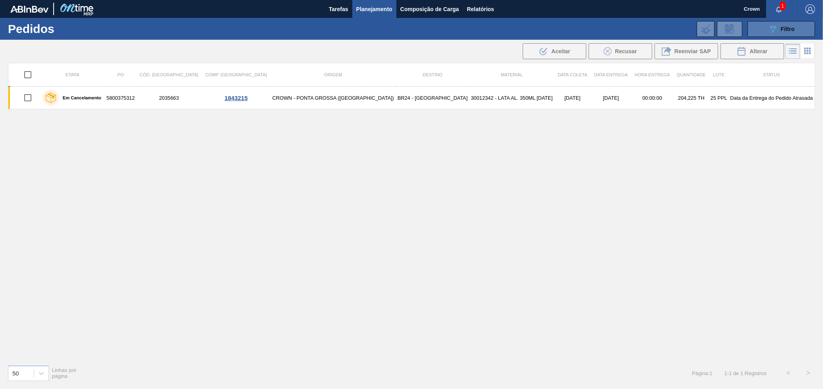
click at [779, 31] on div "089F7B8B-B2A5-4AFE-B5C0-19BA573D28AC Filtro" at bounding box center [781, 29] width 27 height 10
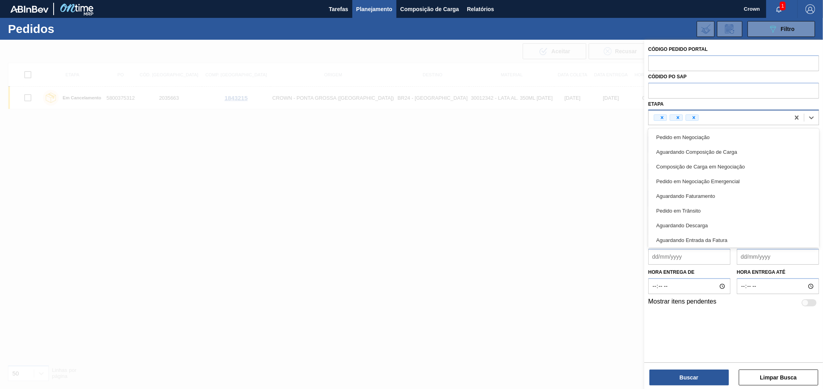
click at [766, 122] on div at bounding box center [719, 118] width 141 height 12
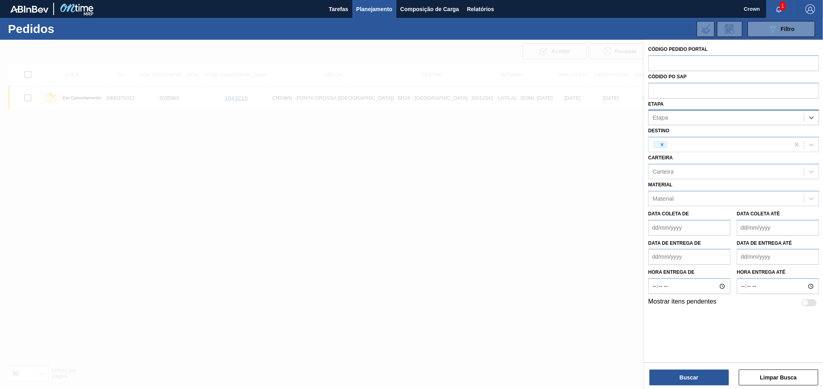
click at [796, 116] on div "Etapa" at bounding box center [726, 118] width 155 height 12
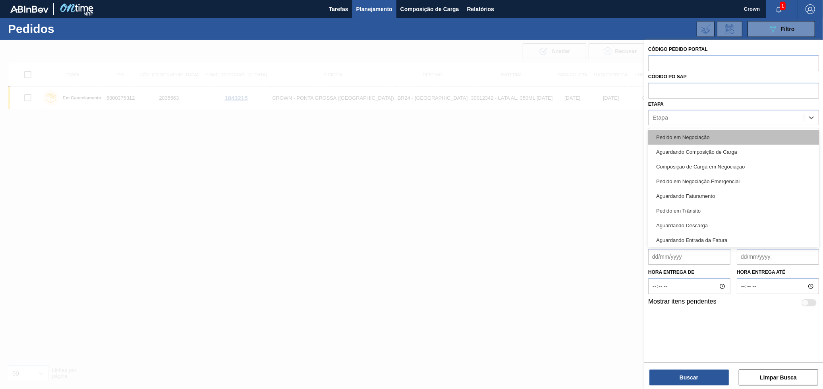
click at [727, 140] on div "Pedido em Negociação" at bounding box center [733, 137] width 171 height 15
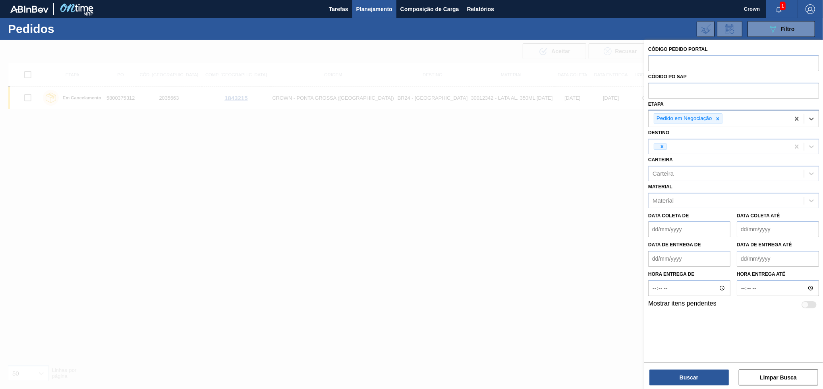
click at [746, 113] on div "Pedido em Negociação" at bounding box center [719, 118] width 141 height 16
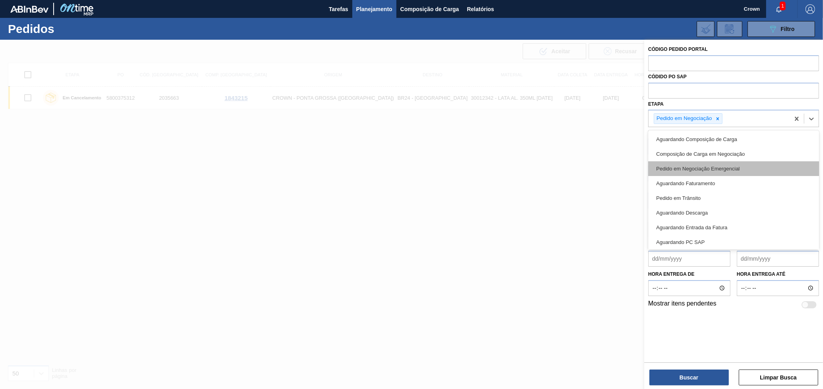
click at [741, 168] on div "Pedido em Negociação Emergencial" at bounding box center [733, 168] width 171 height 15
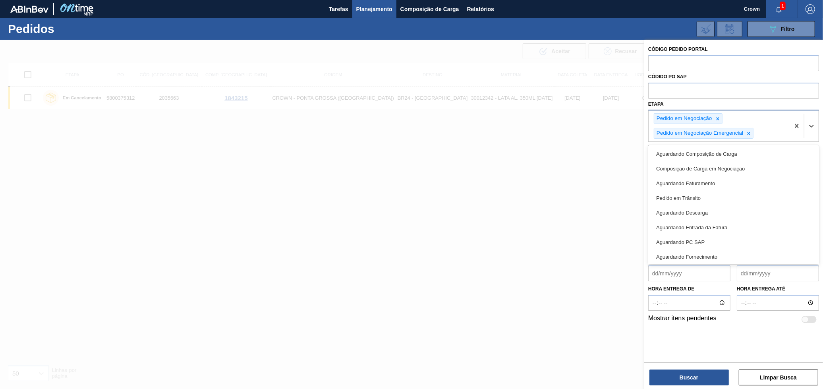
click at [768, 126] on div "Pedido em Negociação Pedido em Negociação Emergencial" at bounding box center [719, 125] width 141 height 31
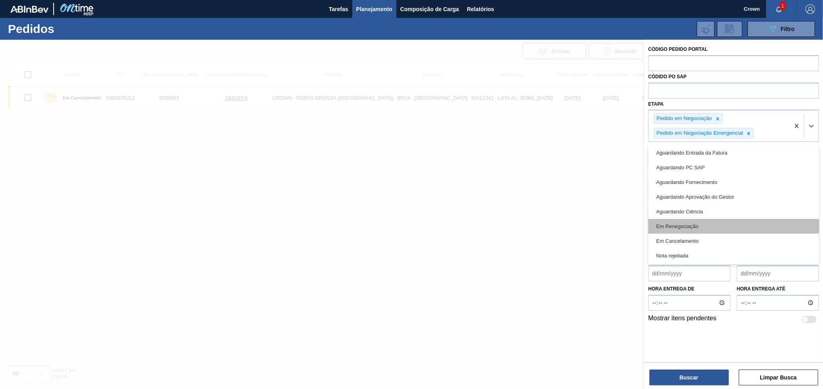
click at [733, 221] on div "Em Renegociação" at bounding box center [733, 226] width 171 height 15
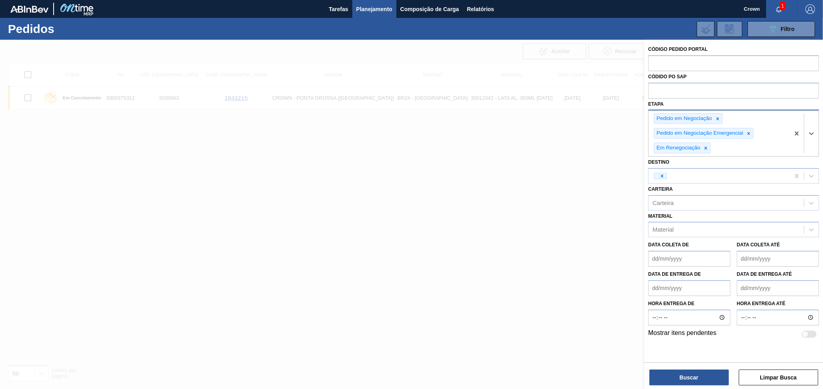
click at [754, 143] on div "Pedido em Negociação Pedido em Negociação Emergencial Em Renegociação" at bounding box center [719, 133] width 141 height 46
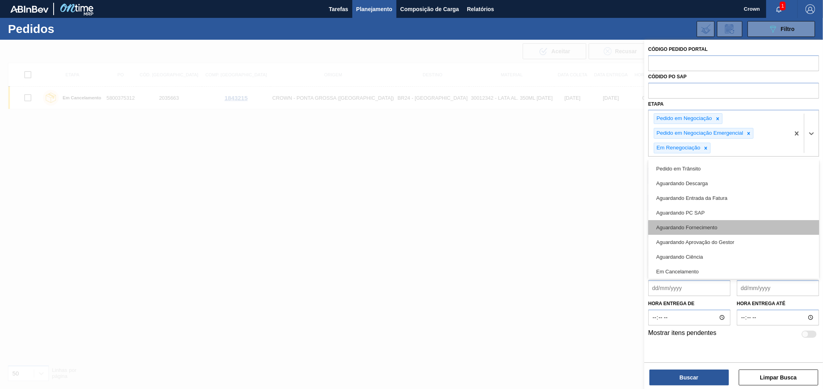
scroll to position [60, 0]
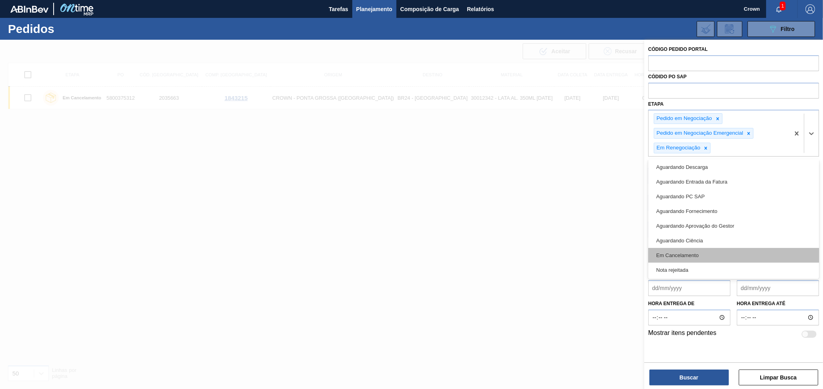
click at [708, 251] on div "Em Cancelamento" at bounding box center [733, 255] width 171 height 15
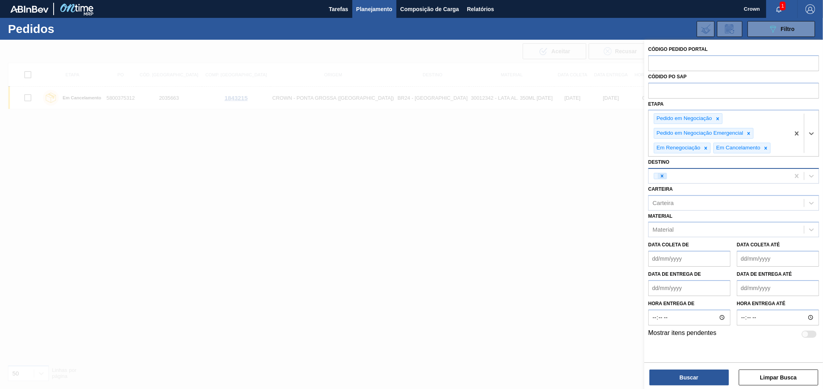
click at [663, 175] on icon at bounding box center [663, 176] width 6 height 6
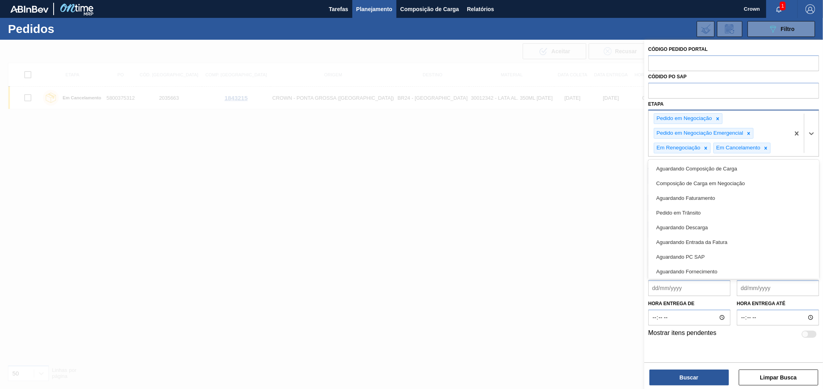
click at [781, 114] on div "Pedido em Negociação Pedido em Negociação Emergencial Em Renegociação Em Cancel…" at bounding box center [719, 133] width 141 height 46
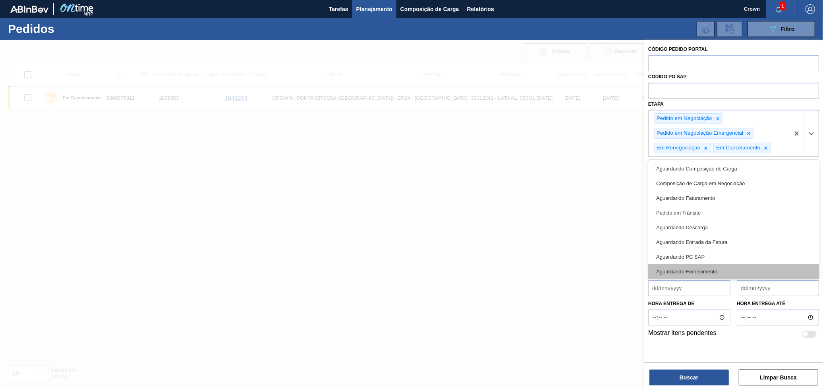
scroll to position [44, 0]
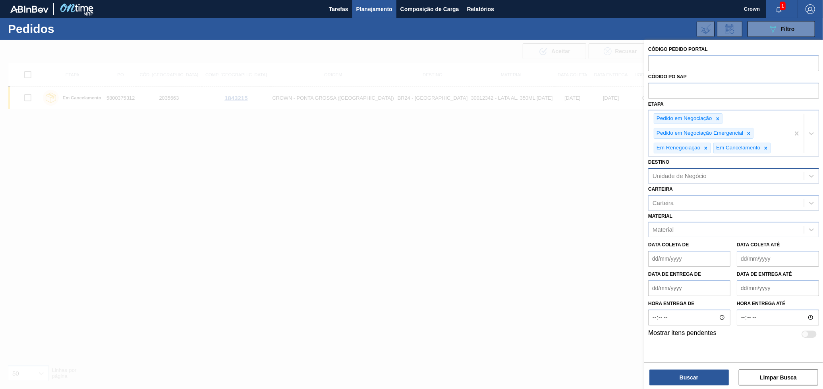
click at [723, 342] on div "Código Pedido Portal Códido PO SAP Etapa Pedido em Negociação Pedido em Negocia…" at bounding box center [733, 200] width 179 height 321
click at [715, 373] on button "Buscar" at bounding box center [689, 378] width 79 height 16
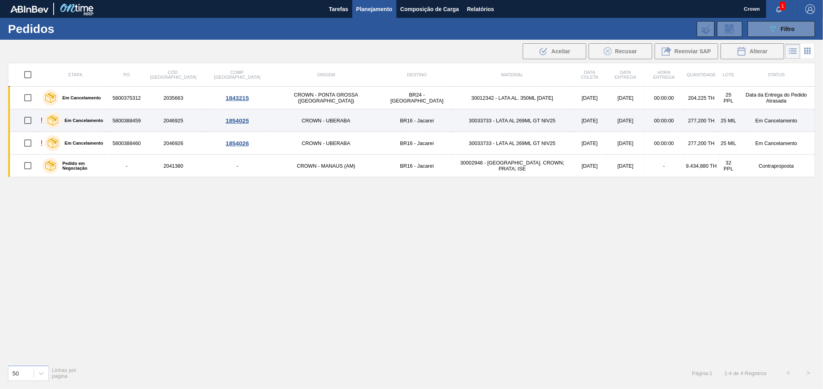
click at [391, 121] on td "BR16 - Jacareí" at bounding box center [417, 120] width 70 height 23
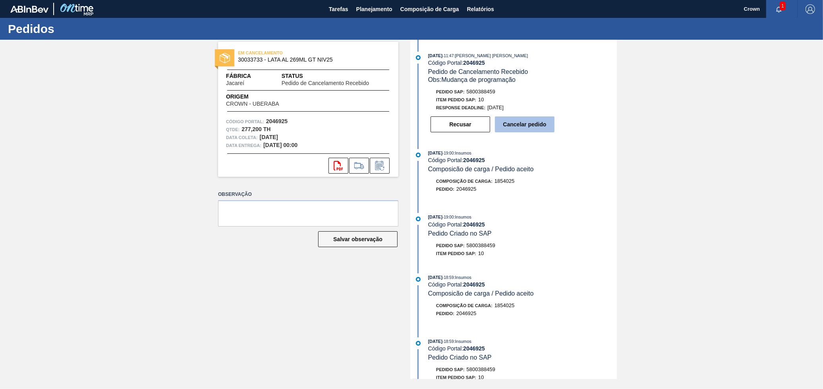
click at [538, 127] on button "Cancelar pedido" at bounding box center [525, 124] width 60 height 16
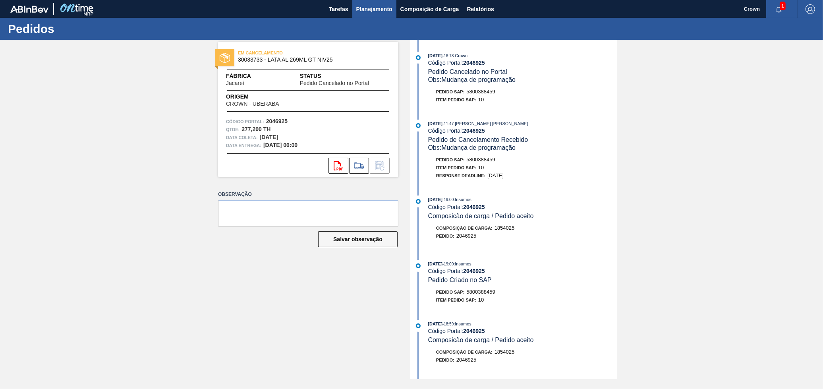
click at [361, 8] on span "Planejamento" at bounding box center [374, 9] width 36 height 10
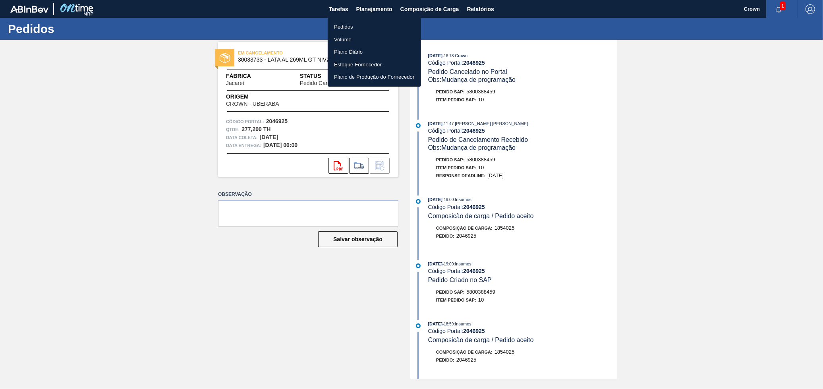
click at [345, 23] on li "Pedidos" at bounding box center [374, 27] width 93 height 13
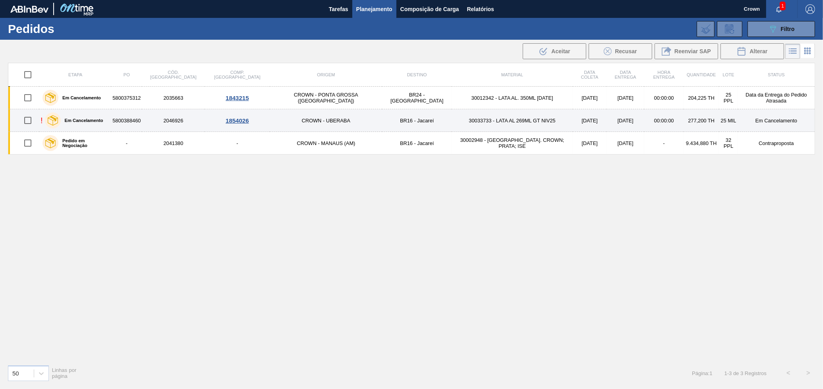
click at [142, 121] on td "5800388460" at bounding box center [126, 120] width 31 height 23
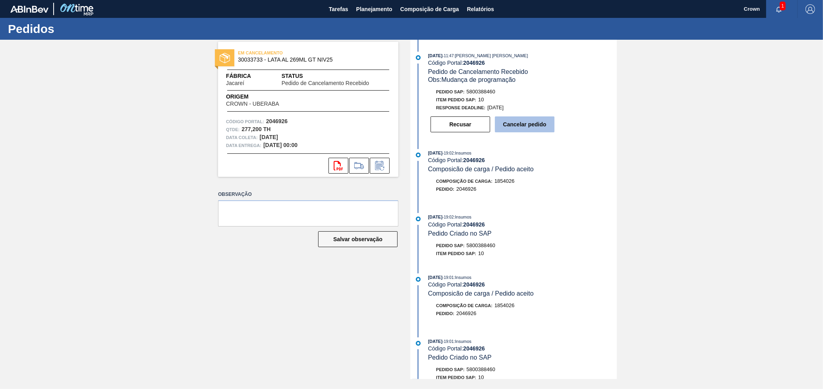
click at [535, 132] on button "Cancelar pedido" at bounding box center [525, 124] width 60 height 16
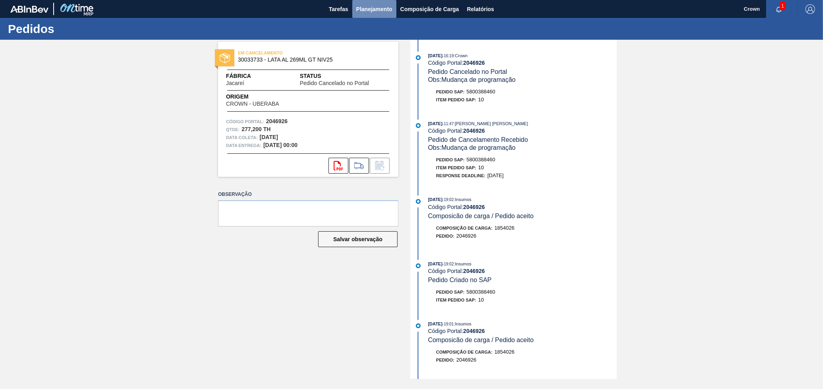
click at [365, 12] on span "Planejamento" at bounding box center [374, 9] width 36 height 10
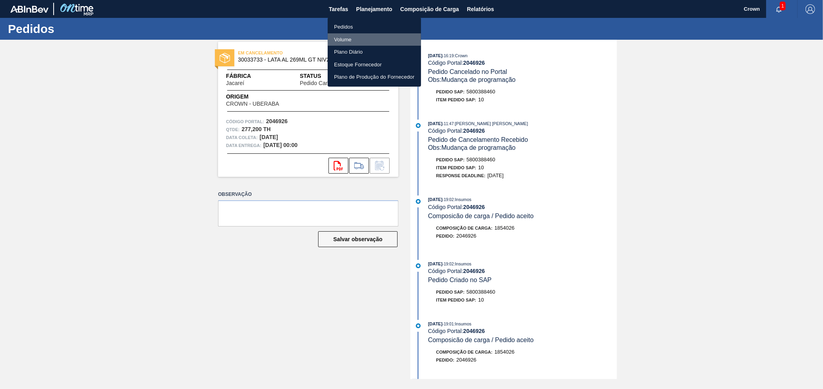
click at [352, 33] on li "Volume" at bounding box center [374, 39] width 93 height 13
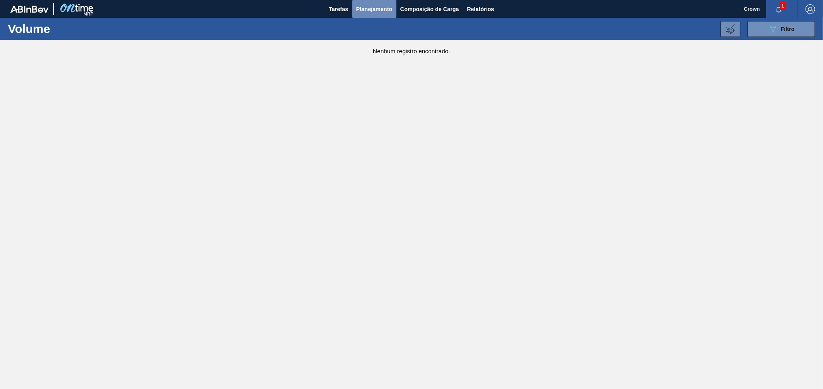
drag, startPoint x: 380, startPoint y: 6, endPoint x: 370, endPoint y: 22, distance: 18.8
click at [380, 6] on span "Planejamento" at bounding box center [374, 9] width 36 height 10
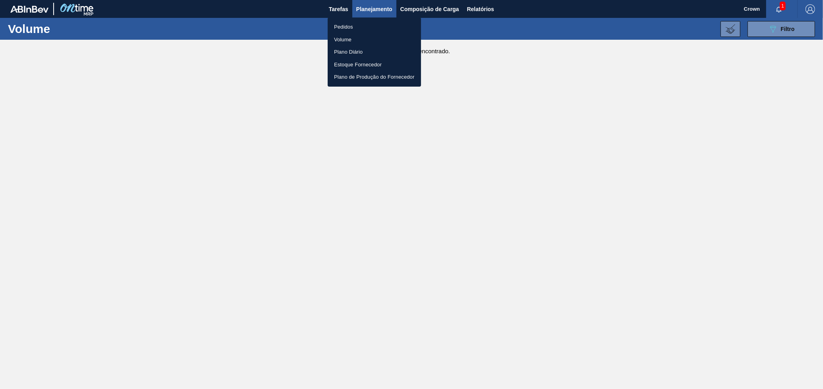
click at [341, 22] on li "Pedidos" at bounding box center [374, 27] width 93 height 13
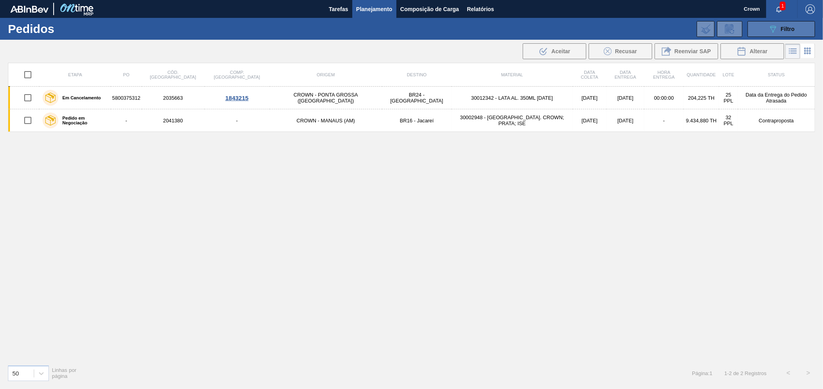
click at [786, 34] on button "089F7B8B-B2A5-4AFE-B5C0-19BA573D28AC Filtro" at bounding box center [782, 29] width 68 height 16
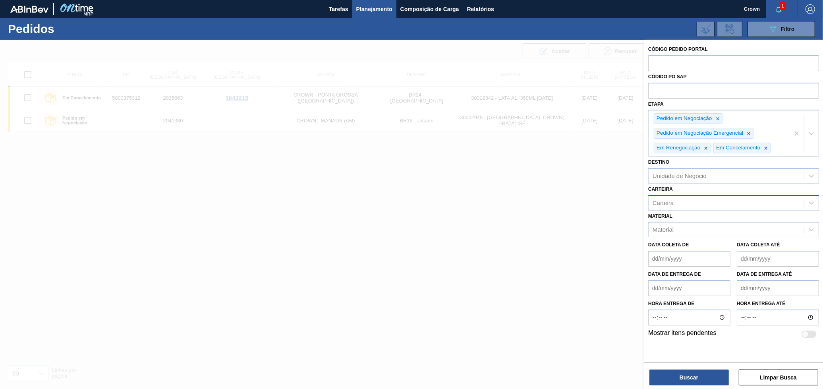
click at [735, 207] on div "Carteira" at bounding box center [726, 203] width 155 height 12
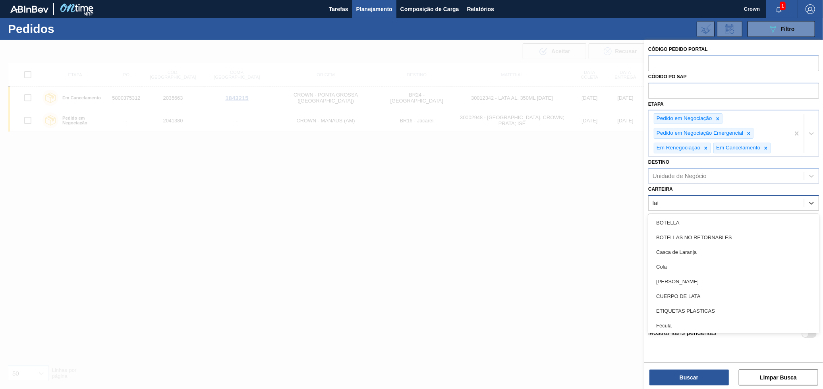
type input "lata"
click at [712, 230] on div "Lata" at bounding box center [733, 237] width 171 height 15
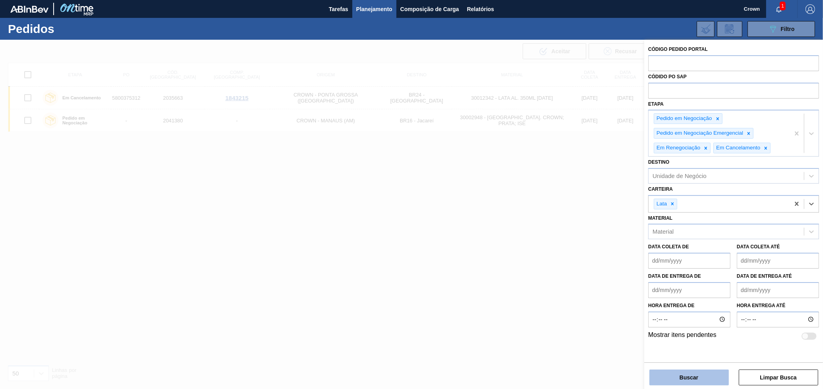
click at [710, 373] on button "Buscar" at bounding box center [689, 378] width 79 height 16
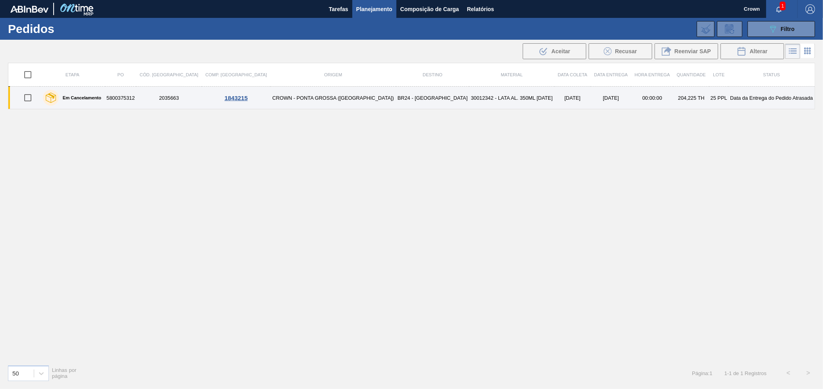
click at [469, 98] on td "30012342 - LATA AL. 350ML [DATE]" at bounding box center [511, 98] width 85 height 23
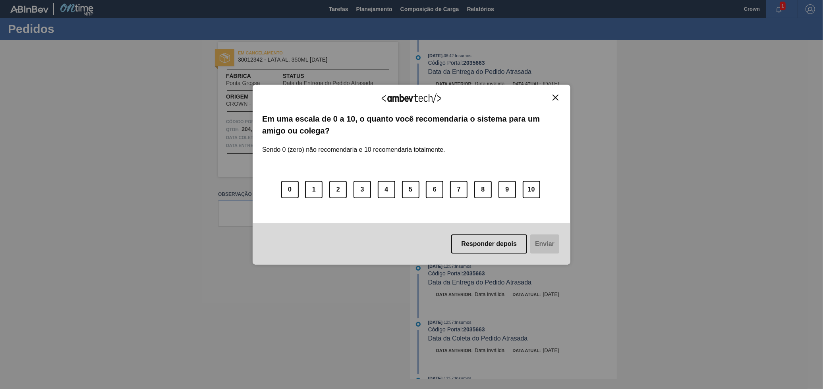
click at [553, 97] on img "Close" at bounding box center [556, 98] width 6 height 6
